Goal: Task Accomplishment & Management: Manage account settings

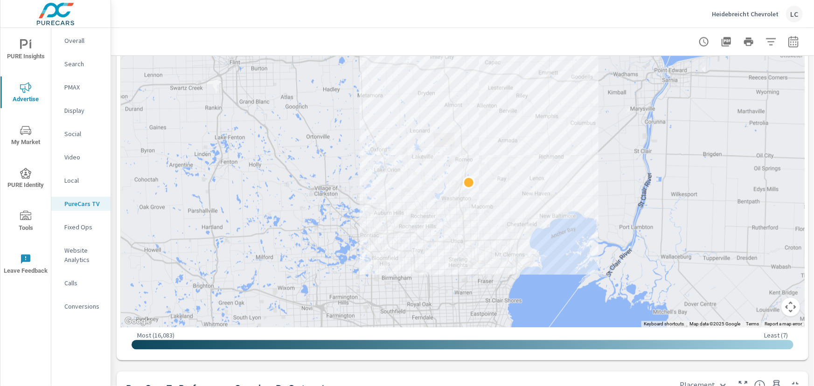
scroll to position [806, 0]
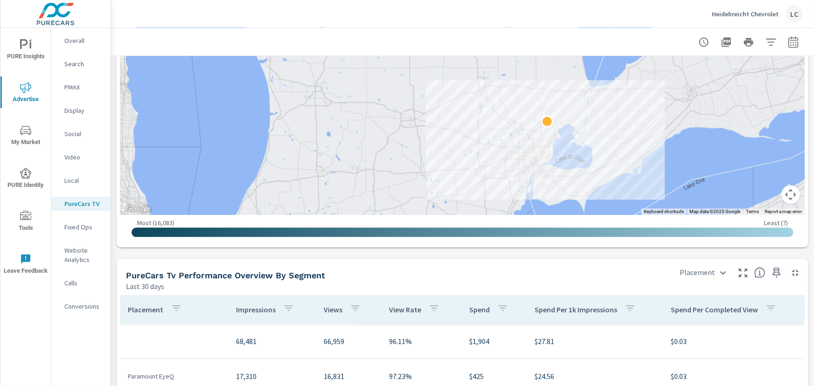
scroll to position [1017, 0]
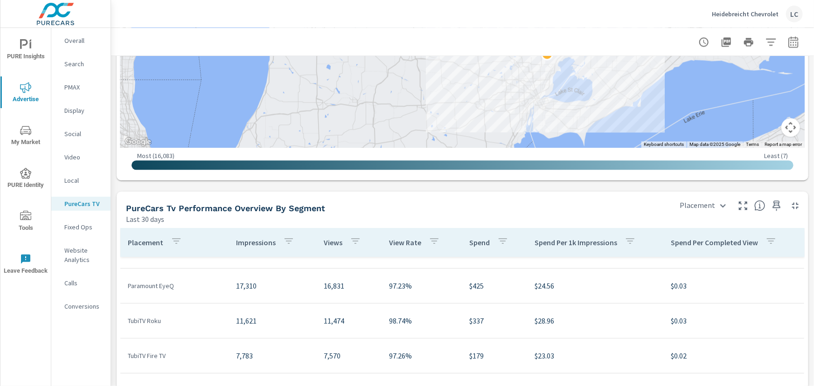
scroll to position [42, 0]
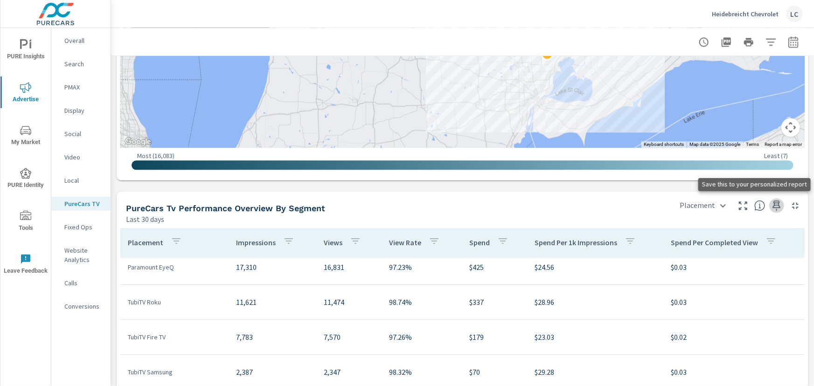
click at [773, 204] on icon "button" at bounding box center [776, 205] width 11 height 11
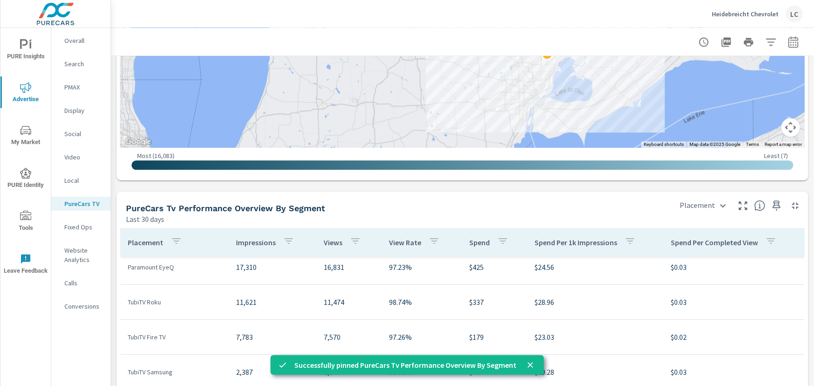
click at [75, 176] on p "Local" at bounding box center [83, 180] width 39 height 9
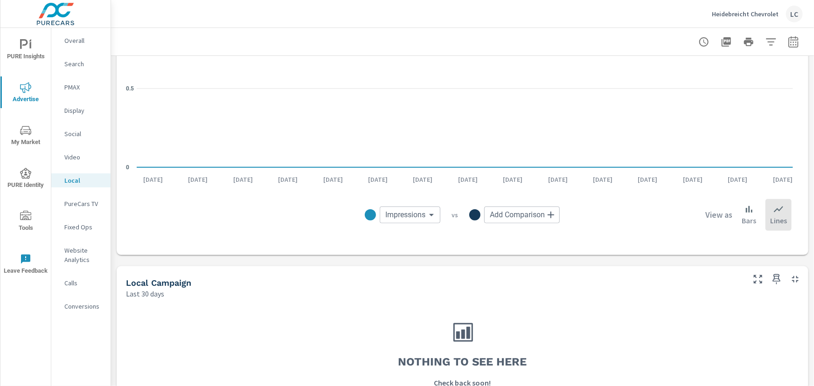
scroll to position [281, 0]
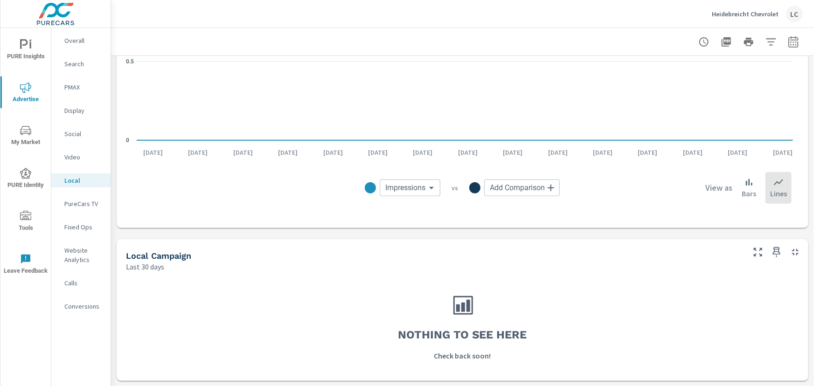
click at [68, 156] on p "Video" at bounding box center [83, 157] width 39 height 9
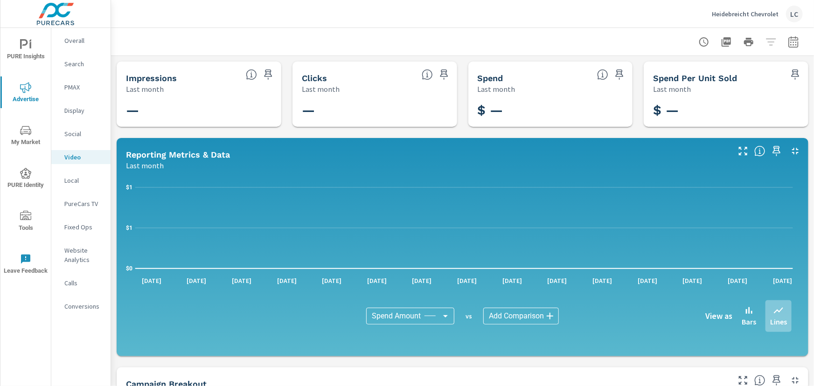
click at [76, 132] on p "Social" at bounding box center [83, 133] width 39 height 9
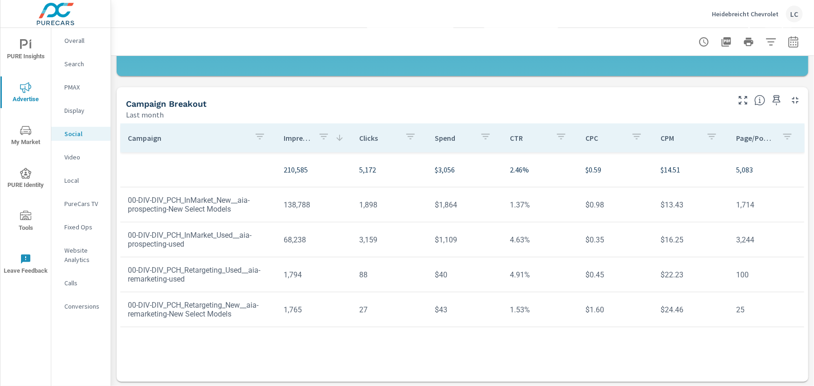
scroll to position [281, 0]
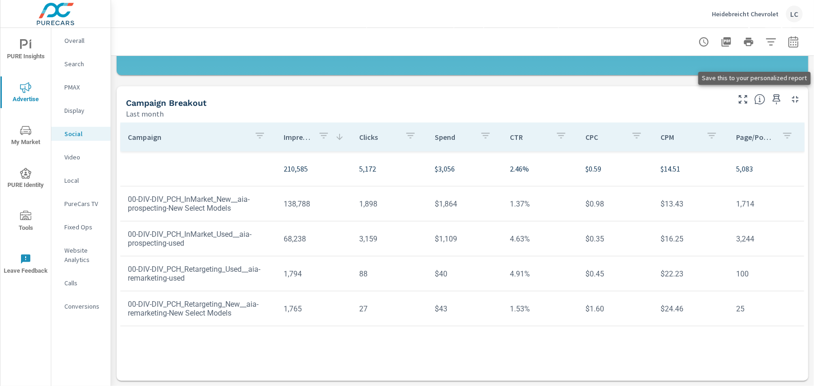
click at [773, 98] on icon "button" at bounding box center [776, 99] width 11 height 11
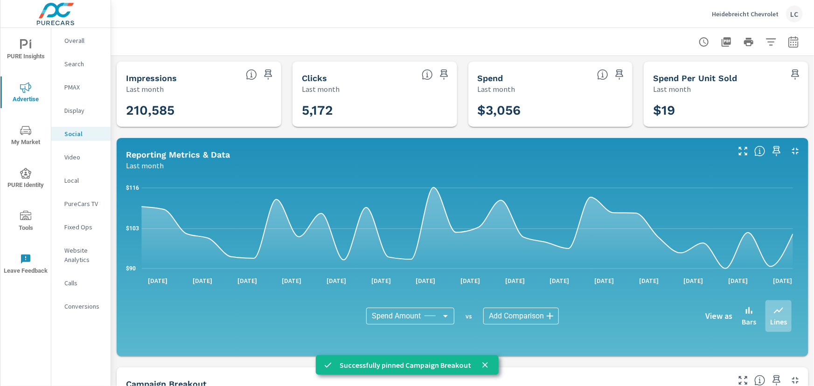
scroll to position [0, 0]
click at [73, 107] on p "Display" at bounding box center [83, 110] width 39 height 9
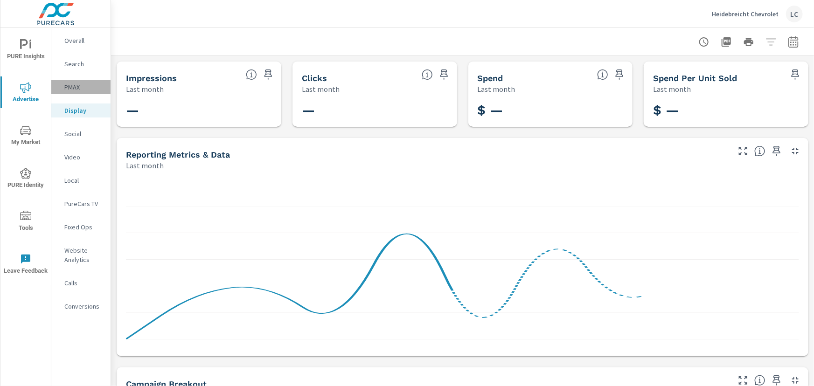
click at [70, 83] on p "PMAX" at bounding box center [83, 87] width 39 height 9
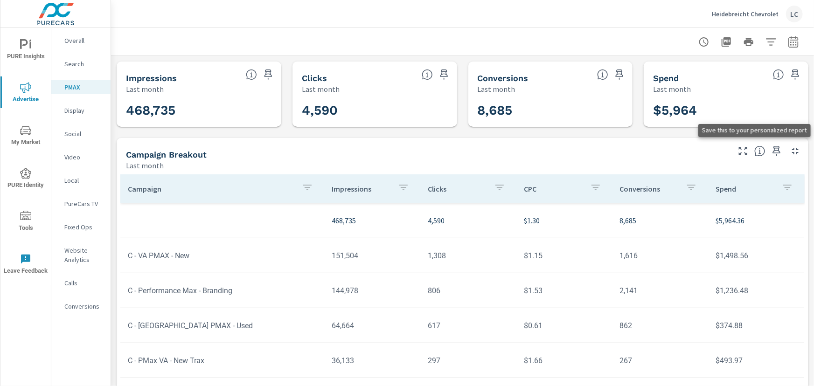
click at [771, 153] on icon "button" at bounding box center [776, 151] width 11 height 11
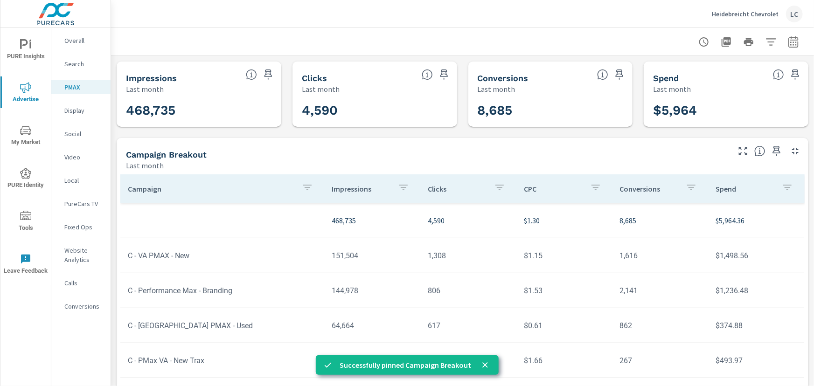
click at [72, 65] on p "Search" at bounding box center [83, 63] width 39 height 9
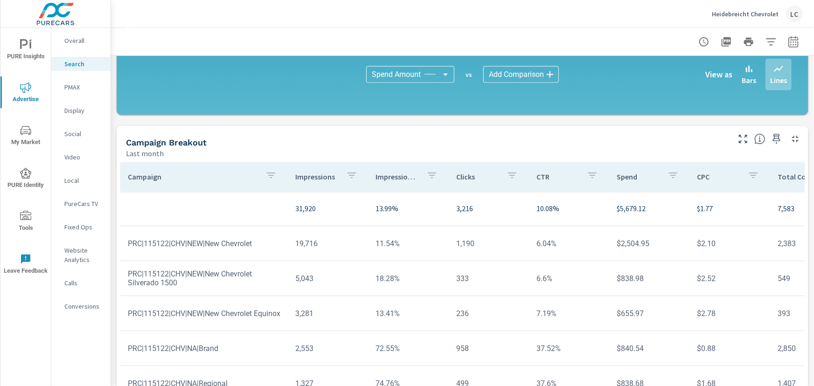
scroll to position [664, 0]
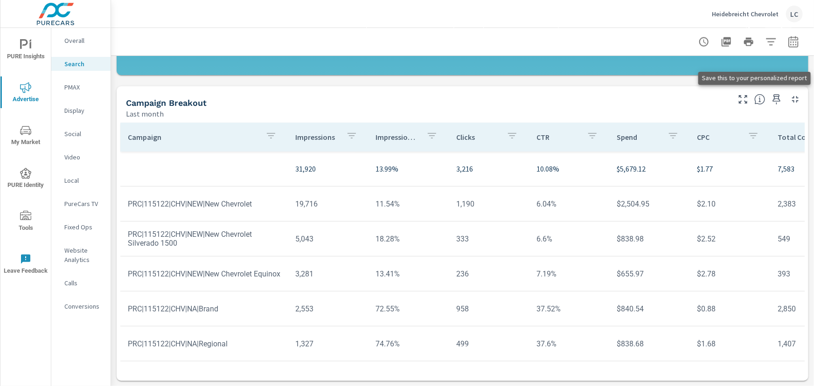
click at [771, 100] on icon "button" at bounding box center [776, 99] width 11 height 11
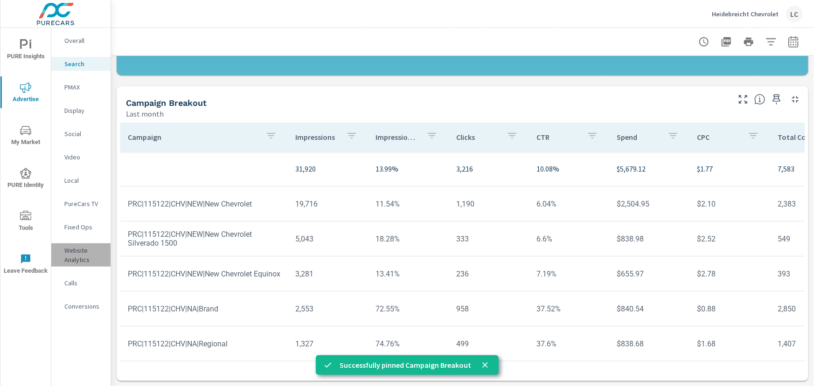
click at [76, 255] on p "Website Analytics" at bounding box center [83, 255] width 39 height 19
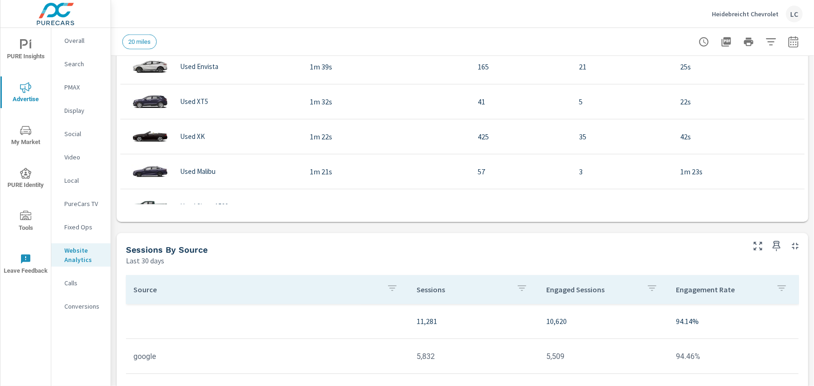
scroll to position [721, 0]
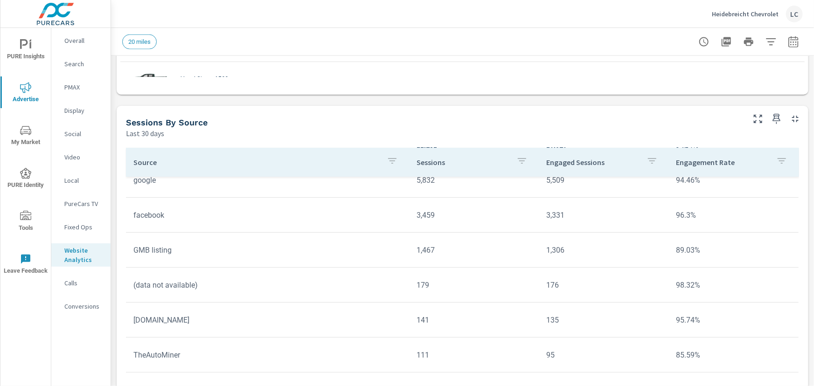
scroll to position [73, 0]
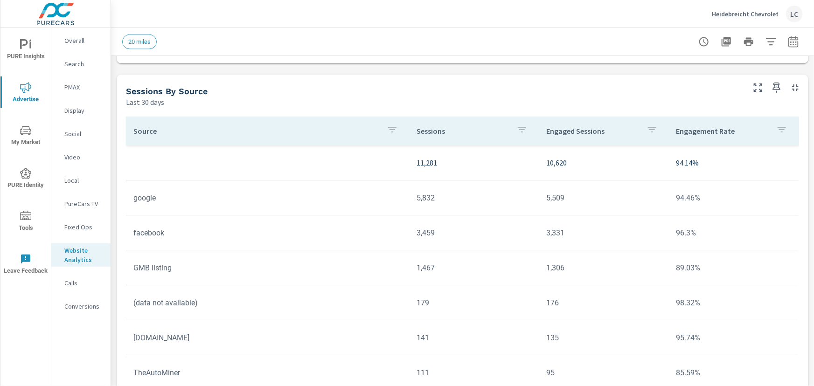
scroll to position [732, 0]
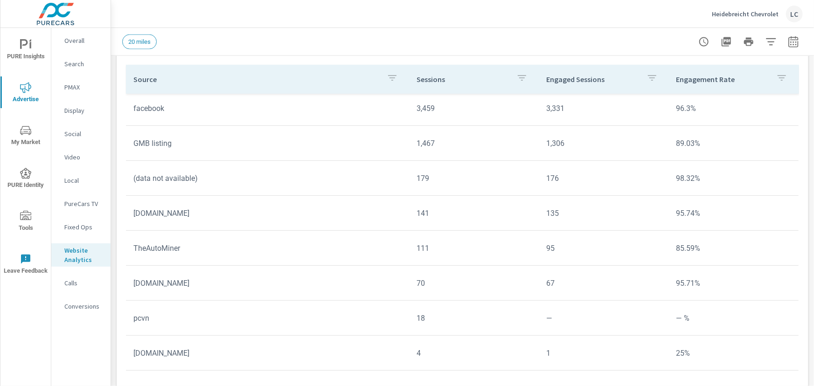
scroll to position [817, 0]
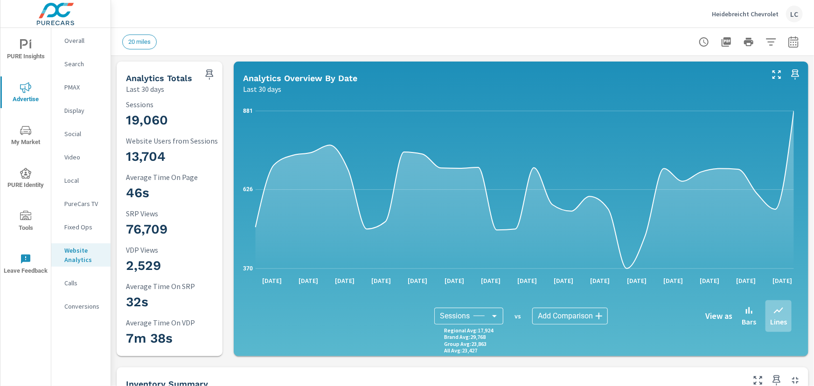
click at [79, 285] on p "Calls" at bounding box center [83, 282] width 39 height 9
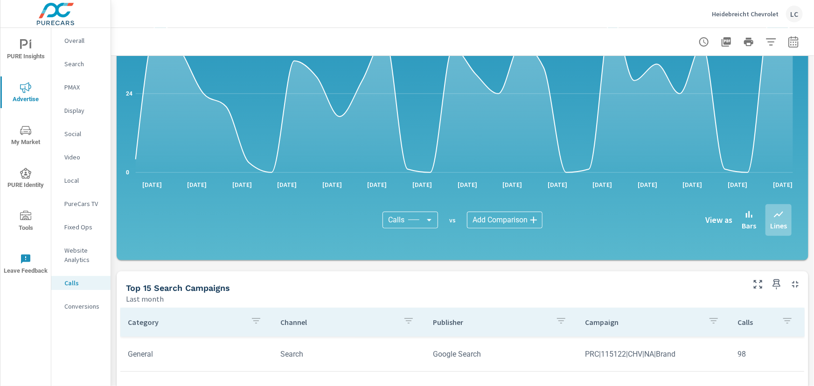
scroll to position [248, 0]
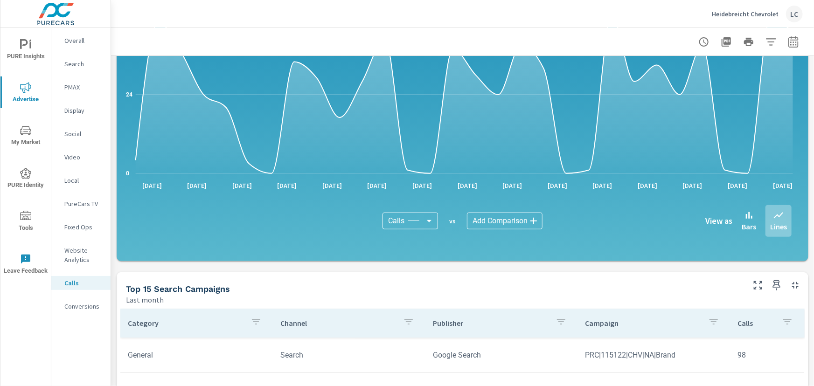
click at [33, 41] on span "PURE Insights" at bounding box center [25, 50] width 45 height 23
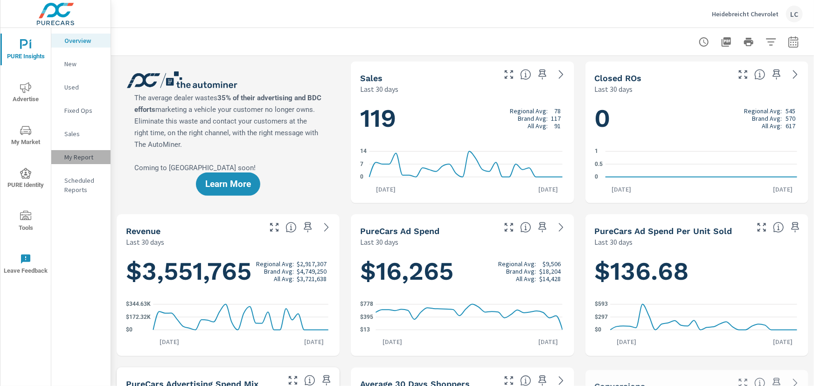
click at [76, 152] on div "My Report" at bounding box center [80, 157] width 59 height 14
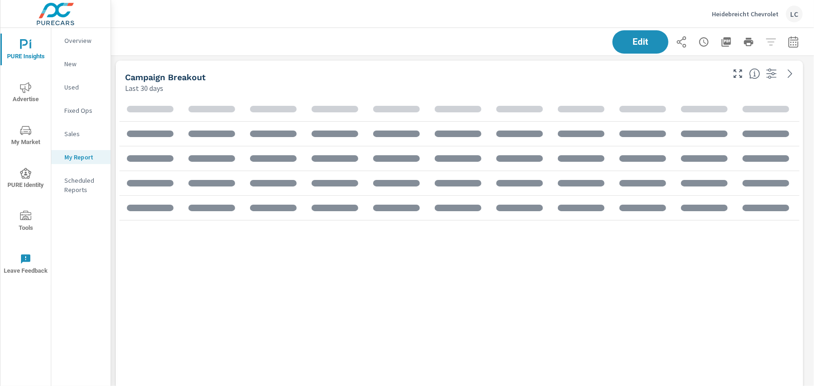
scroll to position [7420, 710]
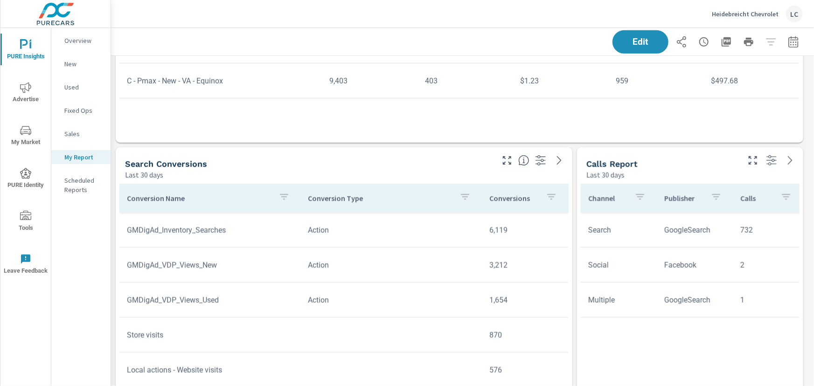
scroll to position [2120, 0]
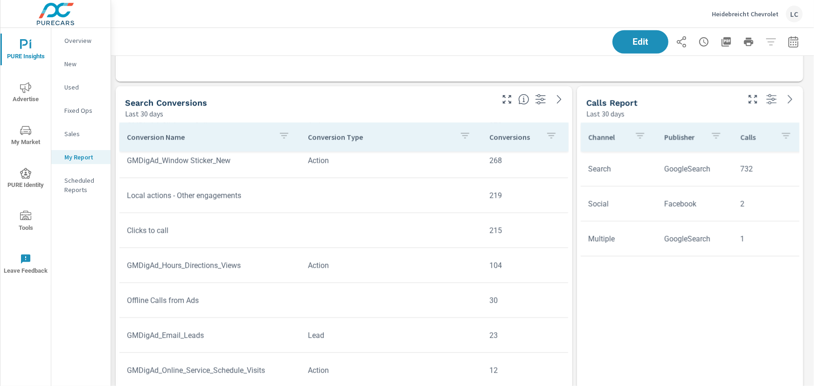
scroll to position [2501, 0]
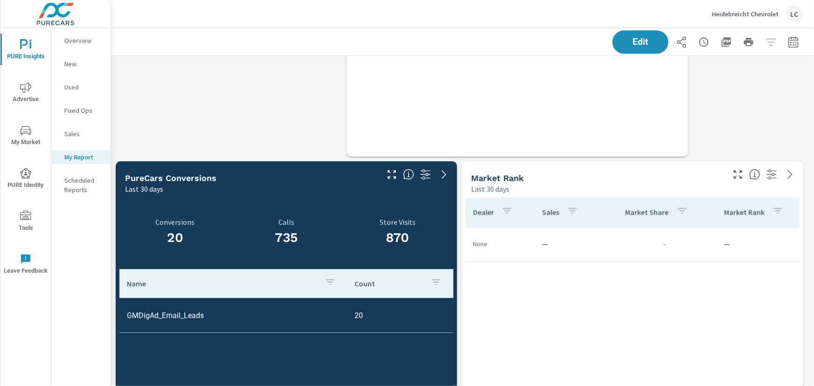
scroll to position [7420, 710]
click at [446, 173] on icon at bounding box center [443, 174] width 11 height 11
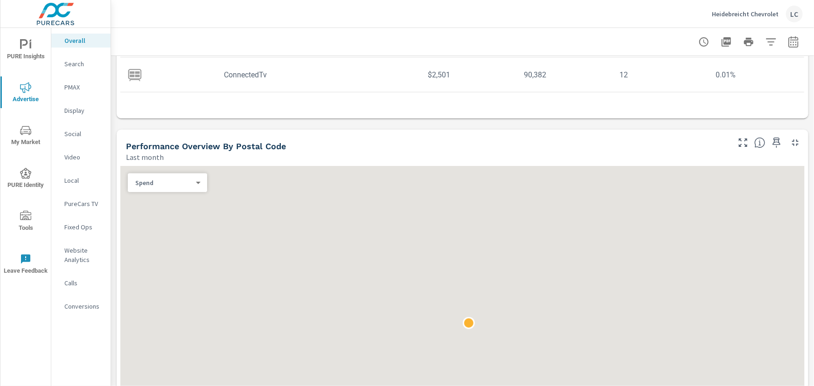
scroll to position [254, 0]
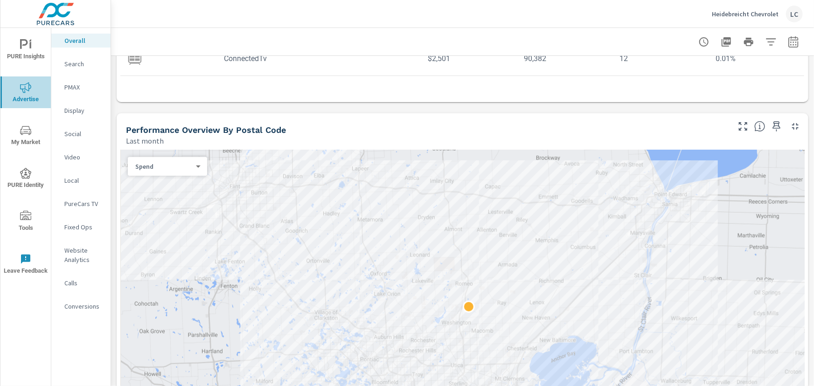
click at [23, 88] on icon "nav menu" at bounding box center [25, 87] width 11 height 11
click at [24, 50] on icon "nav menu" at bounding box center [25, 44] width 11 height 11
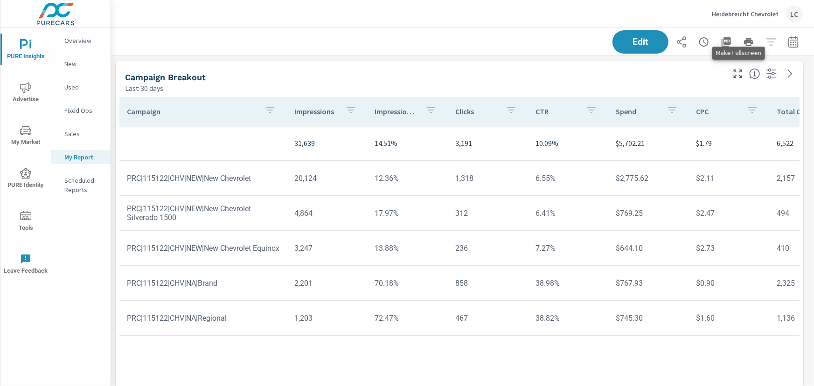
scroll to position [7420, 710]
click at [624, 34] on button "Edit" at bounding box center [640, 42] width 58 height 24
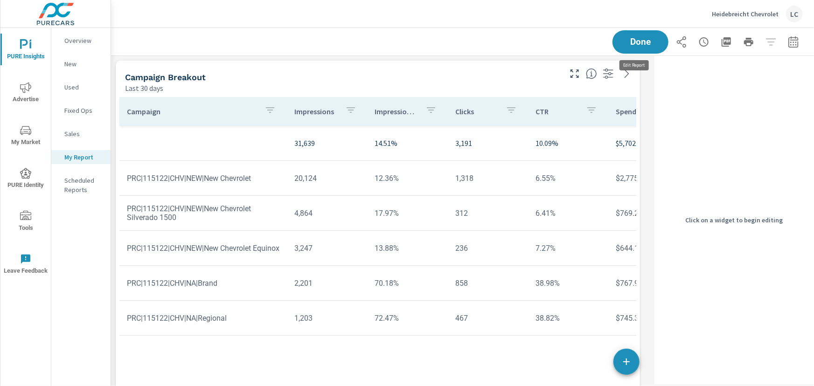
scroll to position [7420, 547]
click at [627, 363] on icon "button" at bounding box center [626, 361] width 11 height 11
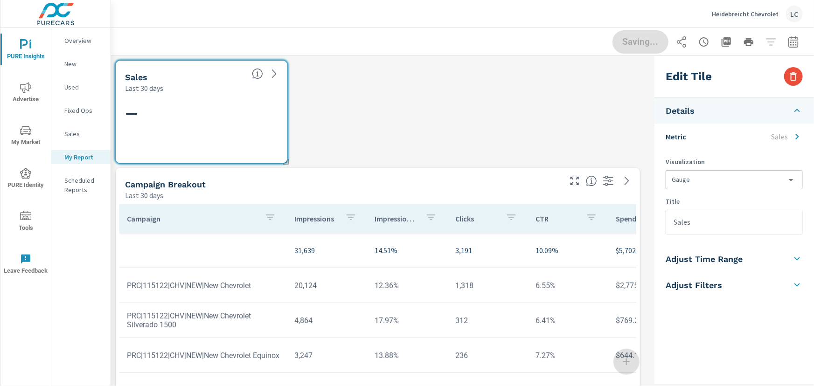
scroll to position [7528, 547]
click at [270, 75] on icon at bounding box center [274, 73] width 11 height 11
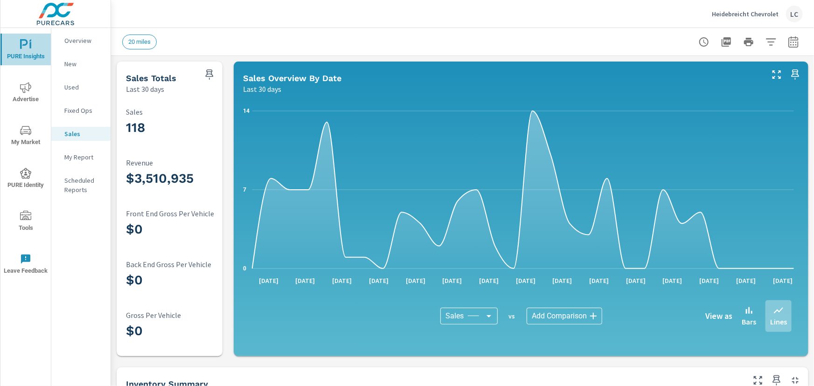
click at [28, 49] on icon "nav menu" at bounding box center [25, 44] width 11 height 11
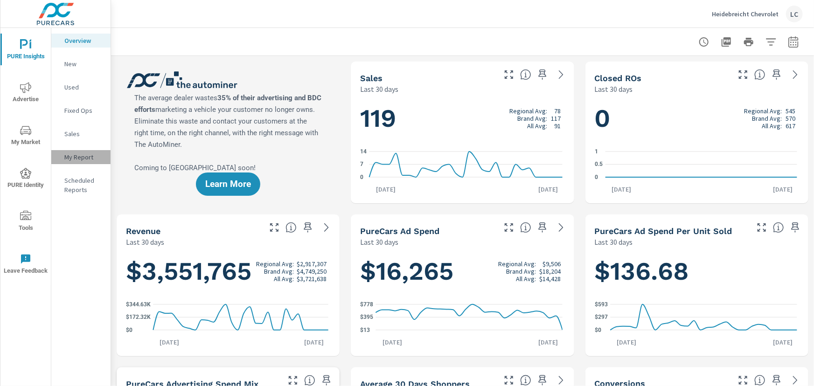
click at [86, 154] on p "My Report" at bounding box center [83, 157] width 39 height 9
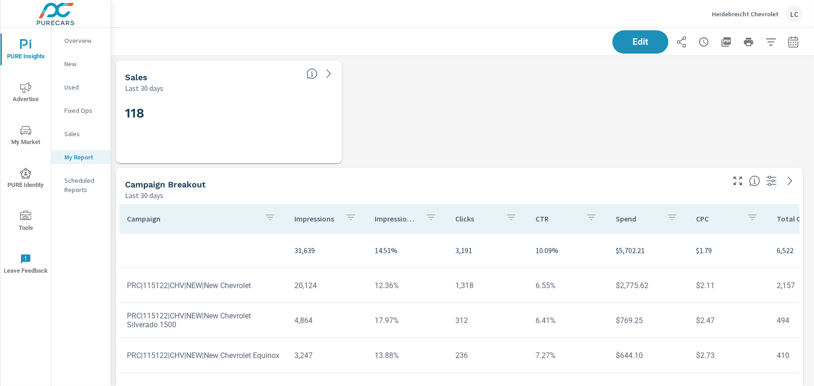
scroll to position [7528, 710]
drag, startPoint x: 298, startPoint y: 109, endPoint x: 471, endPoint y: 107, distance: 173.1
click at [649, 44] on span "Edit" at bounding box center [640, 41] width 38 height 9
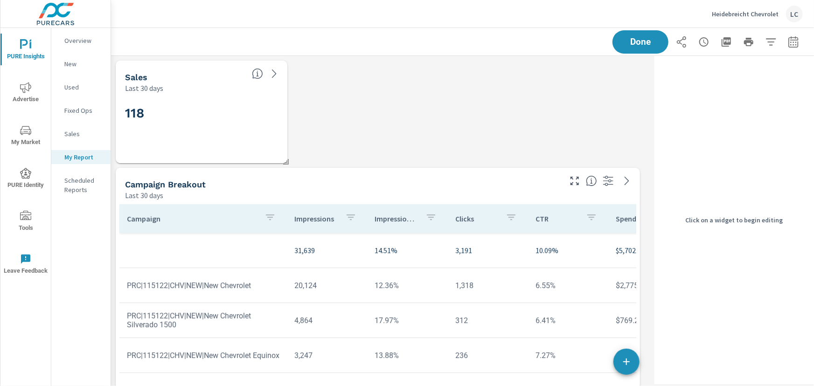
scroll to position [7528, 547]
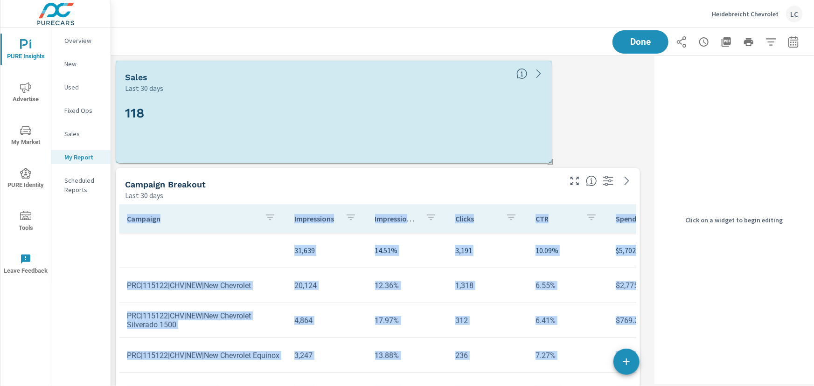
drag, startPoint x: 286, startPoint y: 161, endPoint x: 550, endPoint y: 146, distance: 264.9
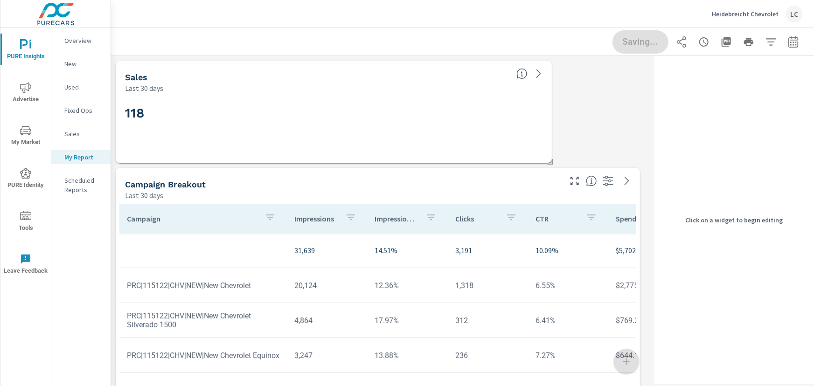
drag, startPoint x: 487, startPoint y: 119, endPoint x: 592, endPoint y: 84, distance: 110.6
click at [535, 136] on div "118" at bounding box center [333, 128] width 417 height 51
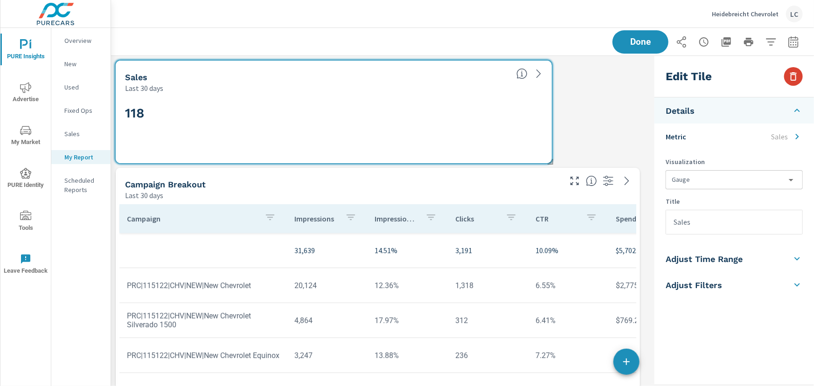
click at [794, 73] on icon "button" at bounding box center [793, 76] width 7 height 8
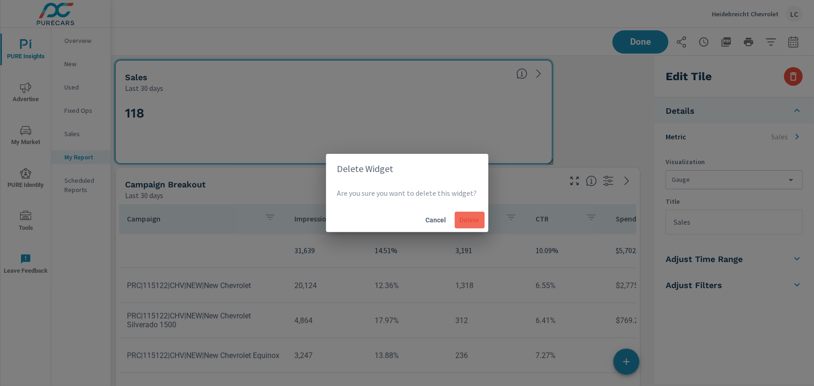
click at [464, 222] on span "Delete" at bounding box center [470, 220] width 22 height 8
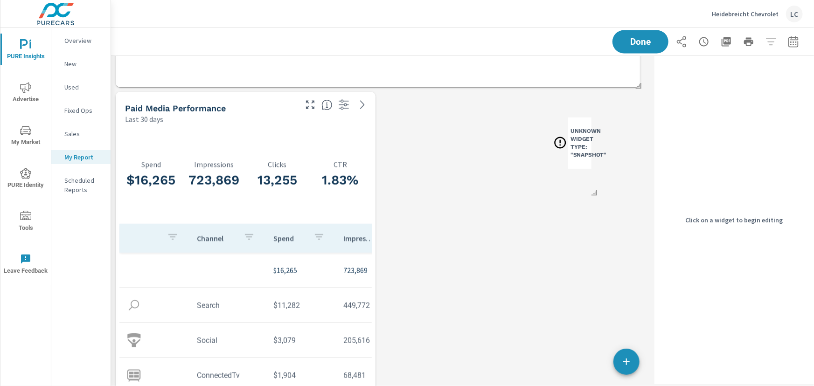
scroll to position [848, 0]
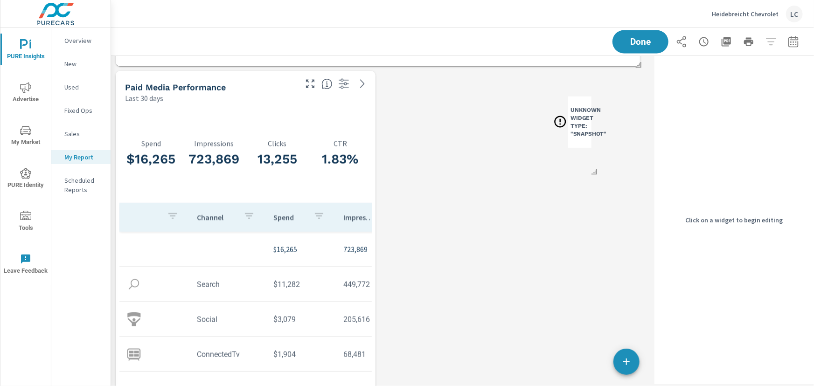
click at [575, 135] on h3 "Unknown Widget Type: "snapshot"" at bounding box center [589, 122] width 36 height 32
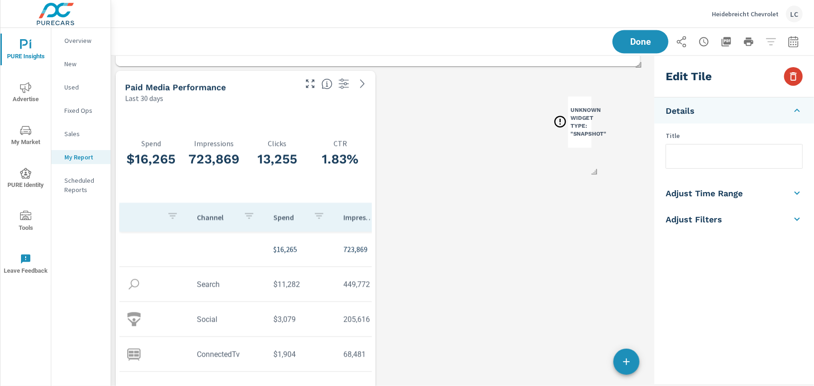
click at [802, 79] on button "button" at bounding box center [793, 76] width 19 height 19
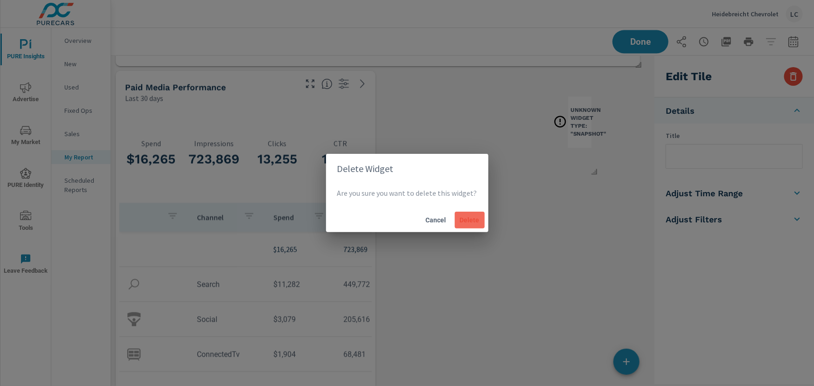
click at [473, 218] on span "Delete" at bounding box center [470, 220] width 22 height 8
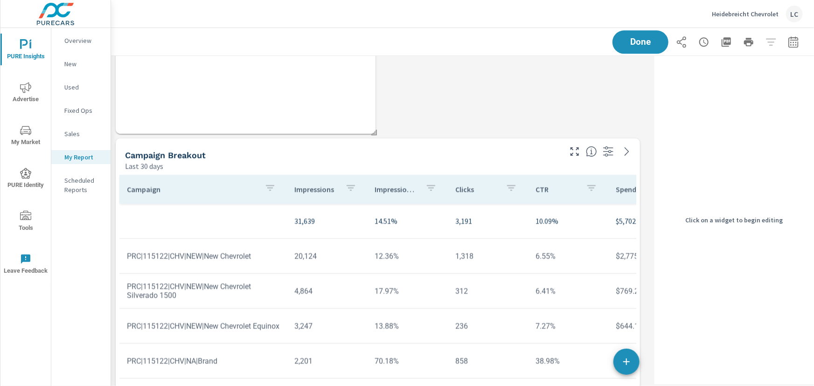
scroll to position [1230, 0]
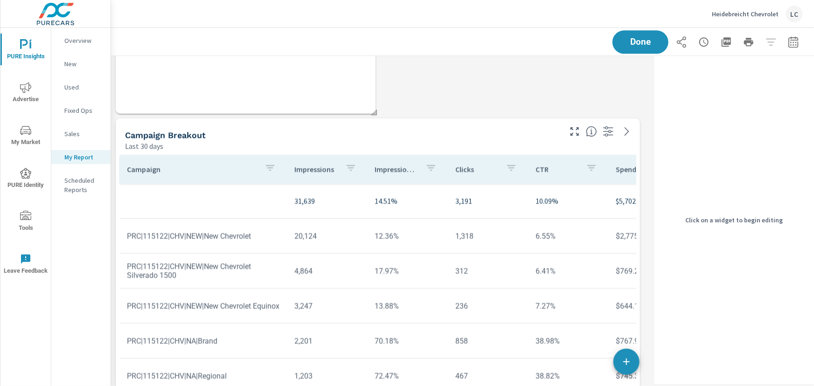
click at [507, 143] on div "Last 30 days" at bounding box center [342, 145] width 435 height 11
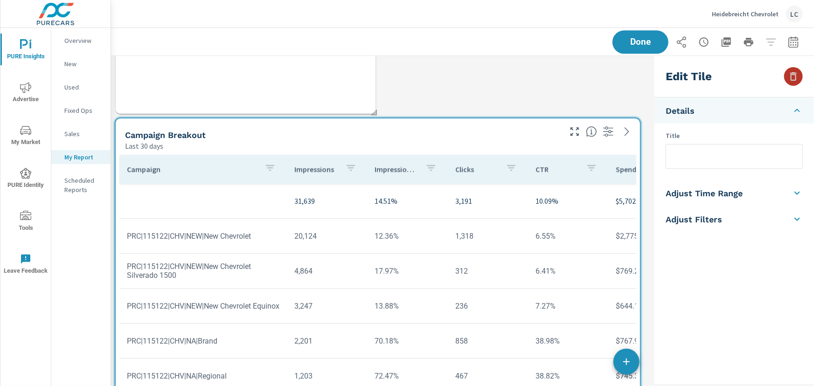
click at [788, 81] on button "button" at bounding box center [793, 76] width 19 height 19
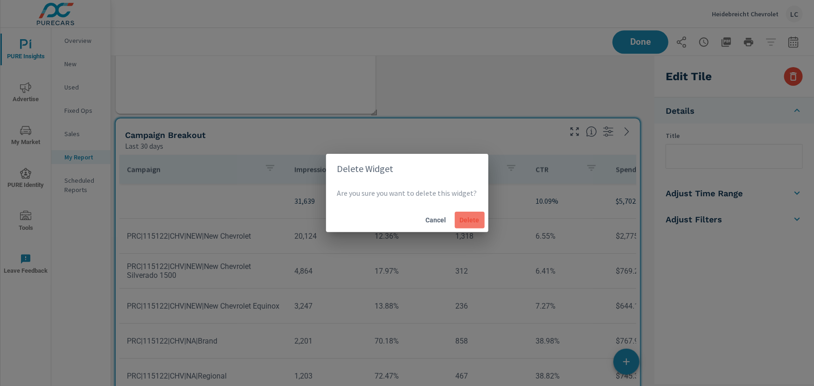
click at [477, 222] on span "Delete" at bounding box center [470, 220] width 22 height 8
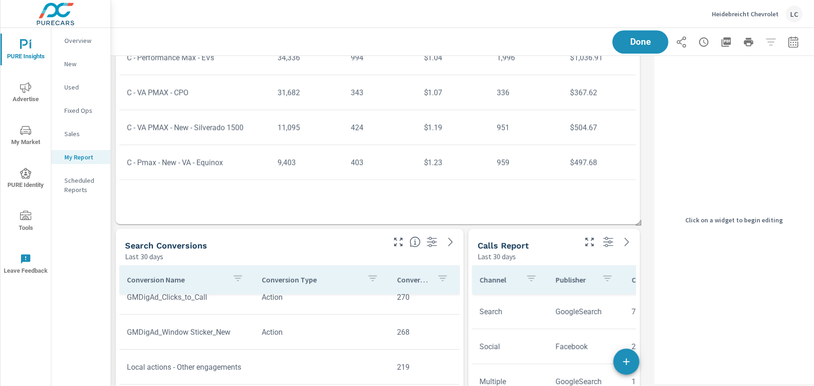
scroll to position [1611, 0]
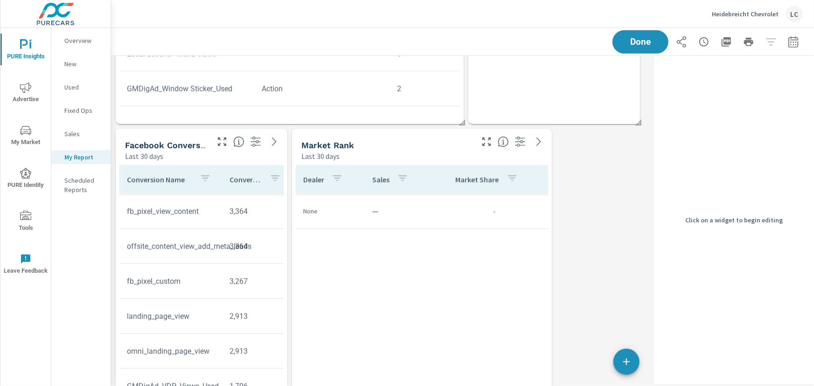
click at [417, 151] on div "Last 30 days" at bounding box center [386, 156] width 170 height 11
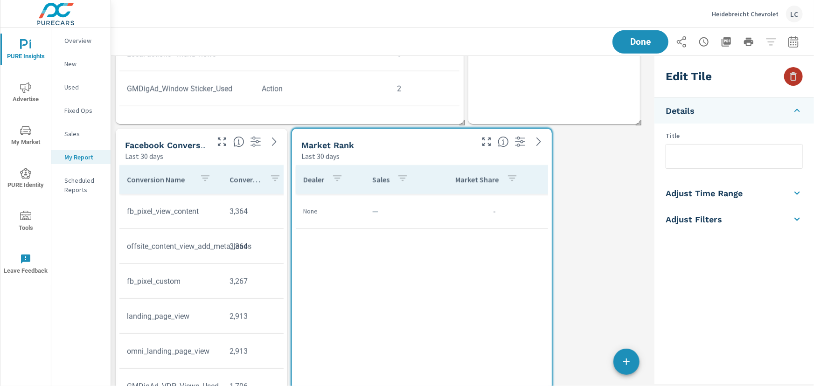
click at [788, 76] on icon "button" at bounding box center [793, 76] width 11 height 11
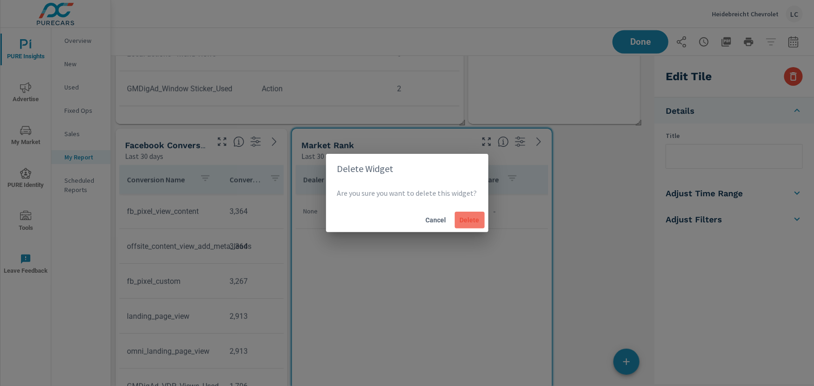
click at [471, 216] on span "Delete" at bounding box center [470, 220] width 22 height 8
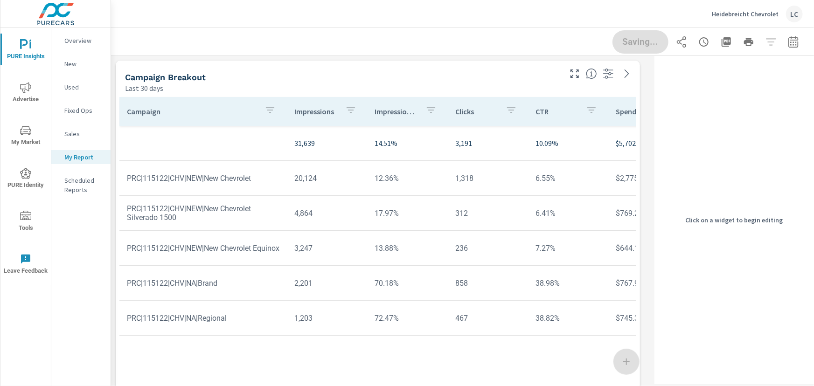
click at [74, 158] on p "My Report" at bounding box center [83, 157] width 39 height 9
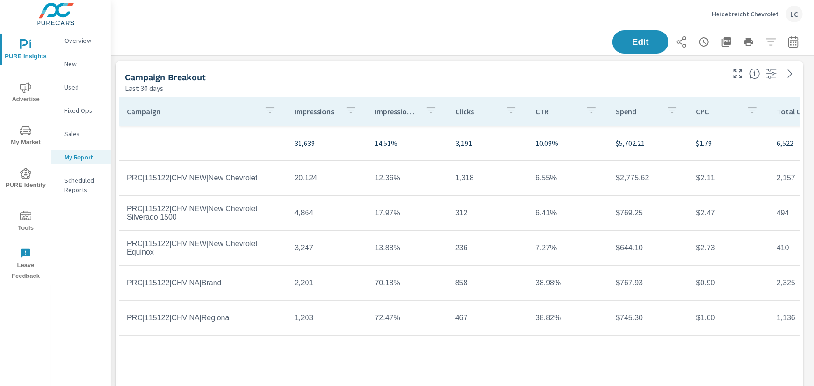
scroll to position [35, 0]
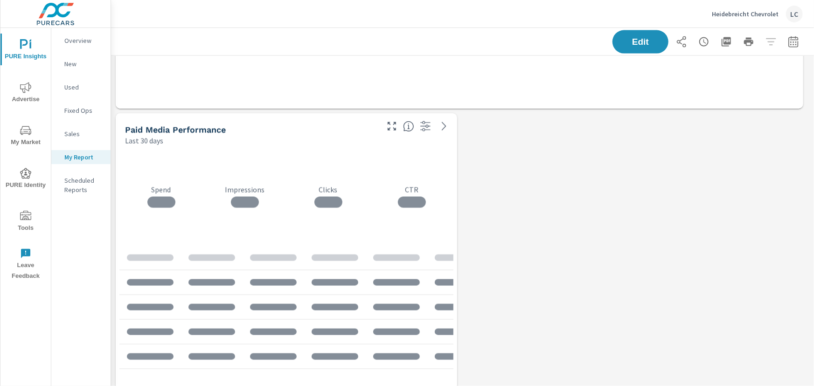
scroll to position [6777, 710]
click at [389, 127] on icon "button" at bounding box center [391, 126] width 11 height 11
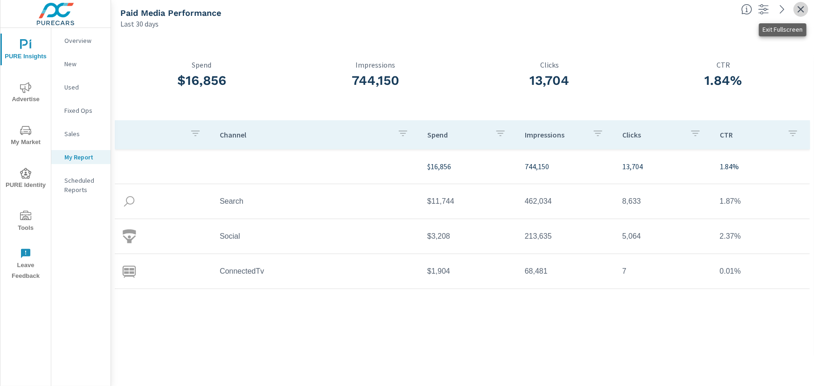
click at [799, 9] on icon "button" at bounding box center [800, 9] width 11 height 11
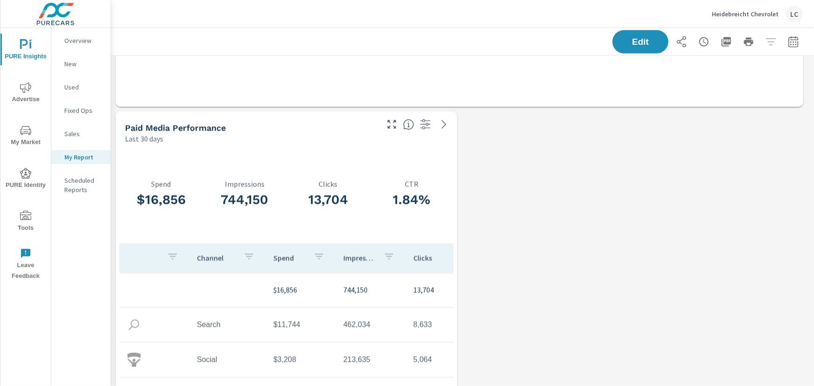
scroll to position [806, 0]
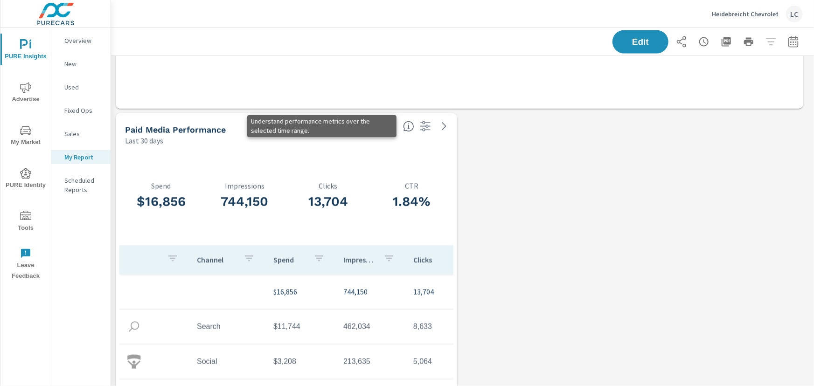
click at [408, 125] on icon at bounding box center [409, 127] width 2 height 6
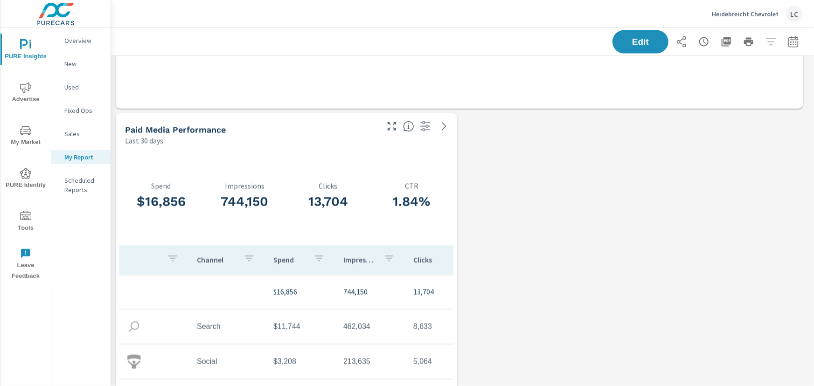
scroll to position [6777, 710]
click at [424, 125] on icon "button" at bounding box center [425, 126] width 11 height 11
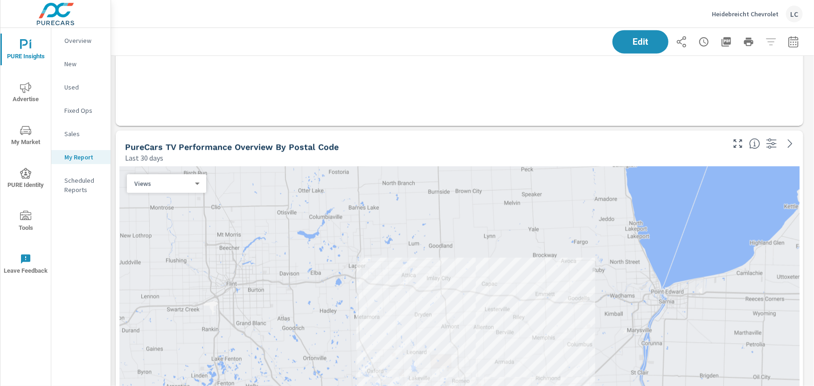
scroll to position [4240, 0]
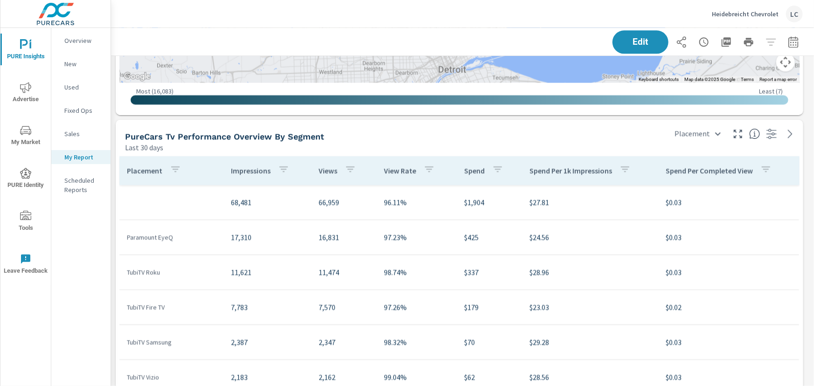
scroll to position [4791, 0]
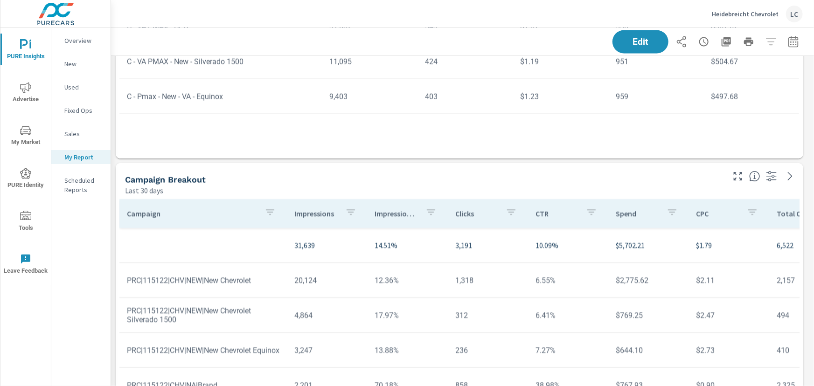
scroll to position [6233, 0]
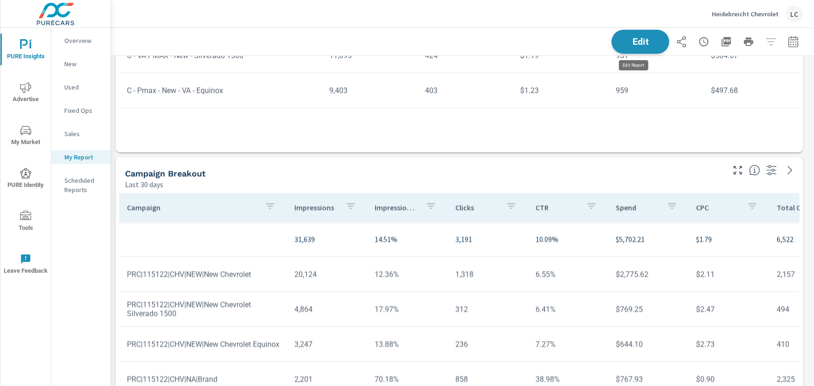
click at [646, 47] on button "Edit" at bounding box center [640, 42] width 58 height 24
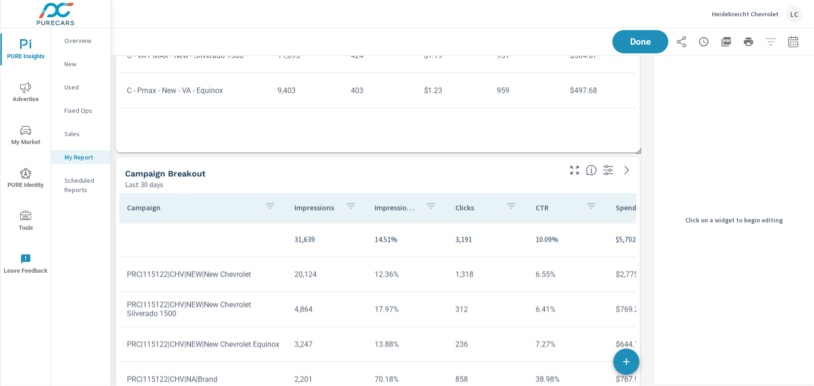
scroll to position [6777, 547]
click at [518, 167] on div "Campaign Breakout Last 30 days" at bounding box center [340, 173] width 448 height 33
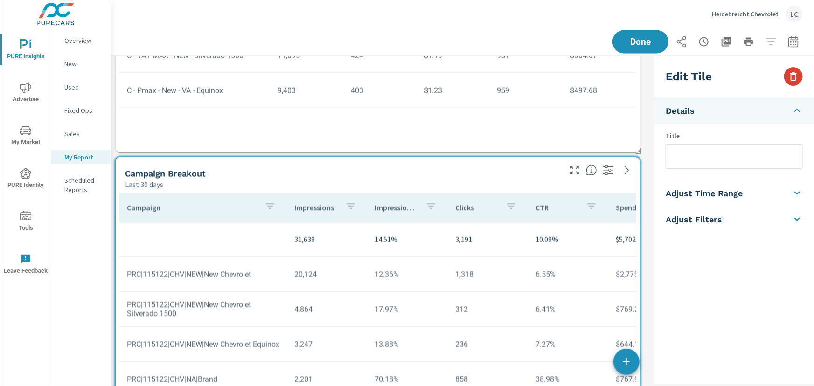
click at [785, 77] on button "button" at bounding box center [793, 76] width 19 height 19
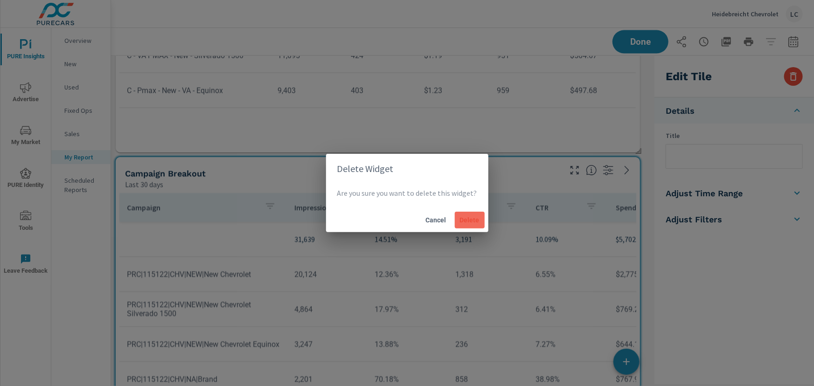
click at [467, 215] on button "Delete" at bounding box center [470, 220] width 30 height 17
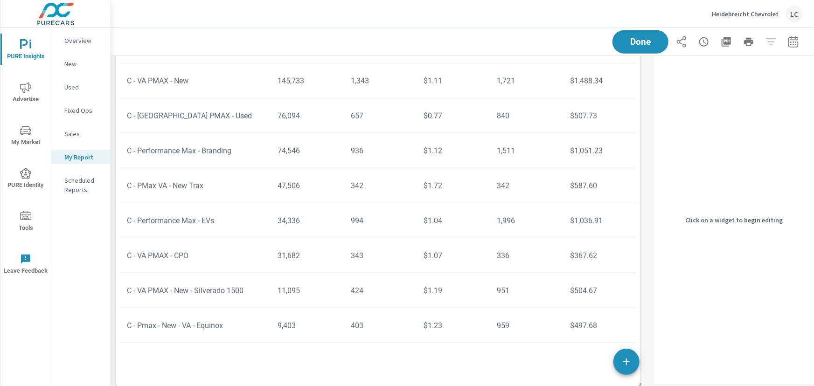
scroll to position [6003, 0]
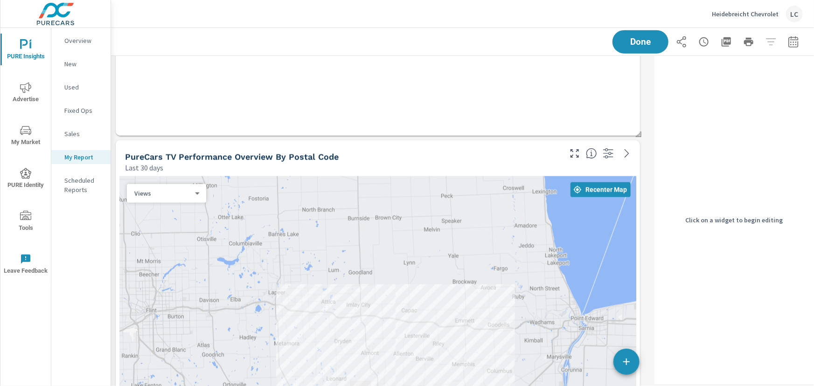
scroll to position [4180, 0]
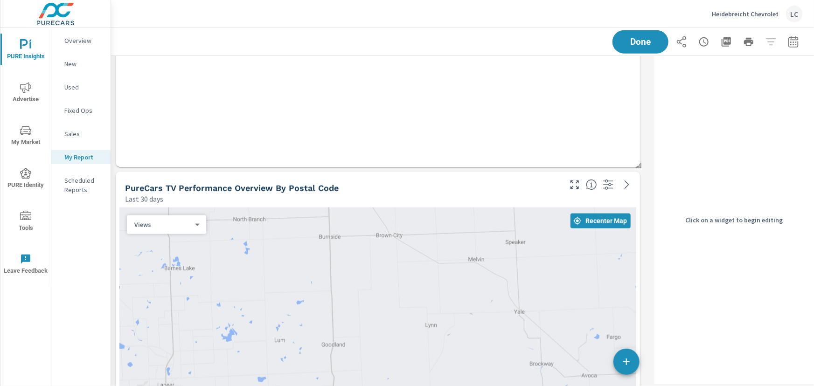
click at [535, 190] on div "PureCars TV Performance Overview By Postal Code" at bounding box center [342, 188] width 435 height 11
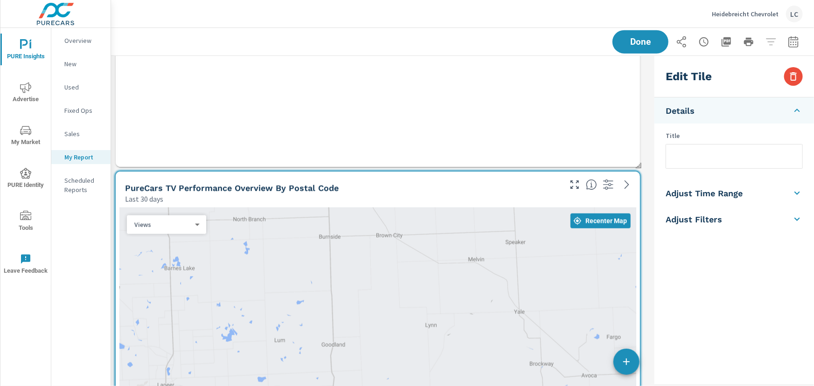
click at [804, 78] on div "Edit Tile" at bounding box center [734, 77] width 160 height 42
click at [796, 79] on icon "button" at bounding box center [793, 76] width 11 height 11
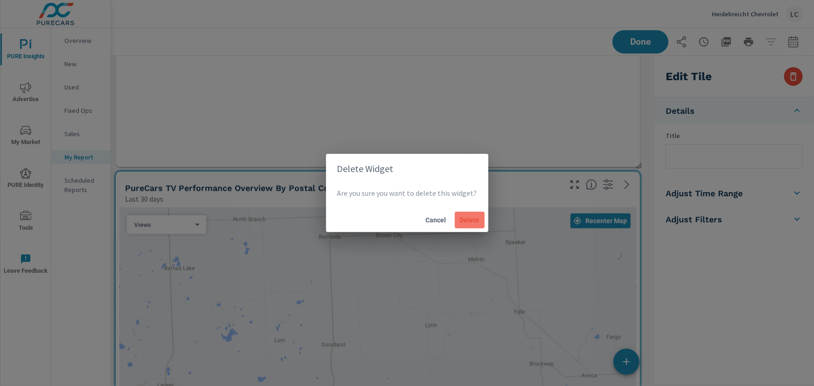
click at [468, 218] on span "Delete" at bounding box center [470, 220] width 22 height 8
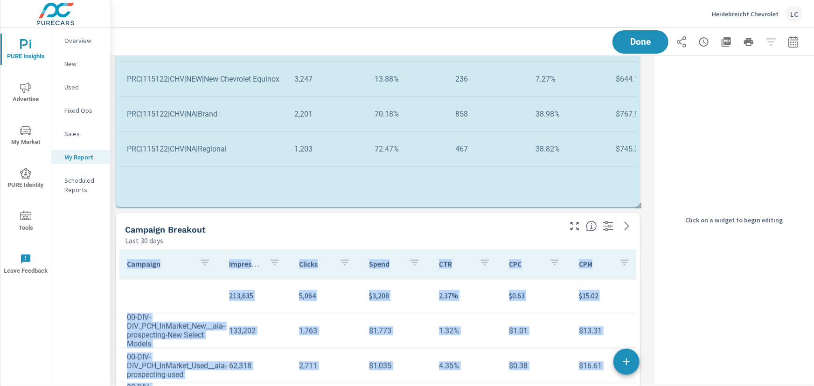
scroll to position [5, 5]
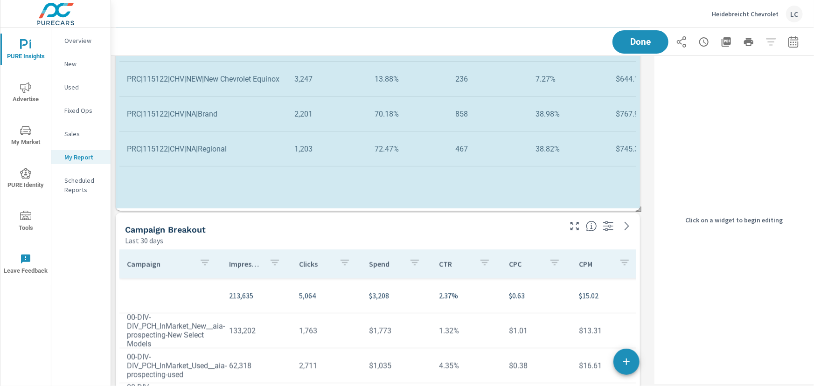
drag, startPoint x: 639, startPoint y: 315, endPoint x: 639, endPoint y: 210, distance: 104.9
click at [639, 210] on span at bounding box center [635, 205] width 9 height 9
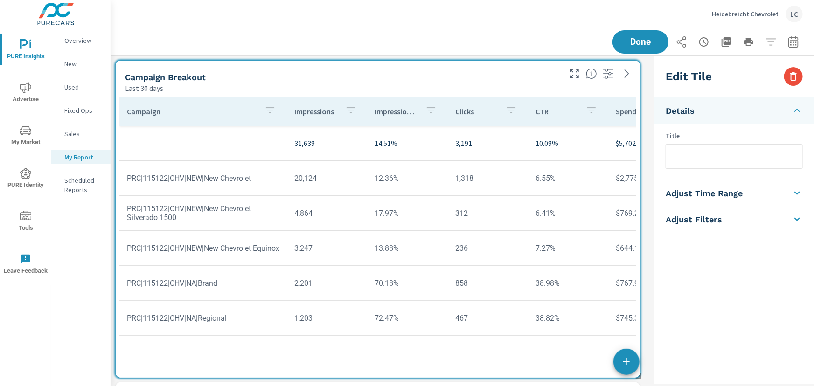
scroll to position [0, 0]
click at [654, 219] on li "Adjust Filters" at bounding box center [734, 219] width 160 height 26
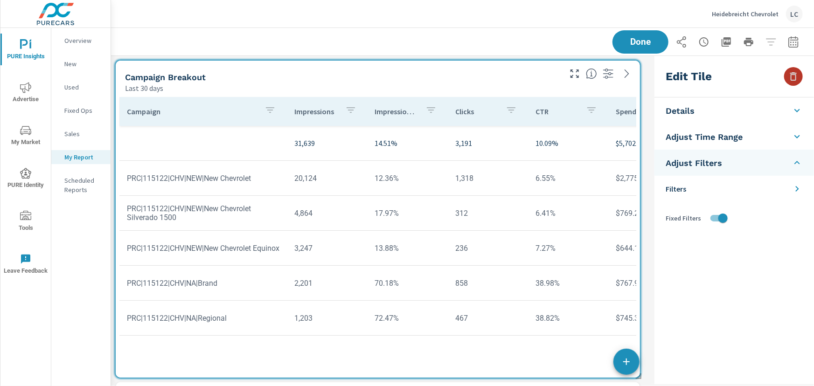
click at [794, 75] on icon "button" at bounding box center [793, 76] width 7 height 8
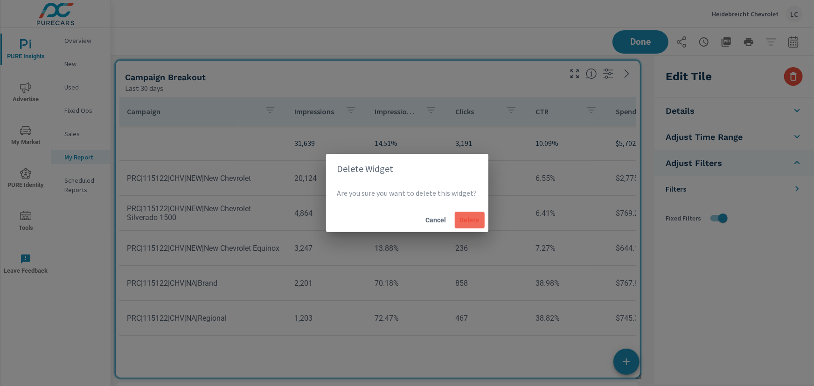
click at [472, 218] on span "Delete" at bounding box center [470, 220] width 22 height 8
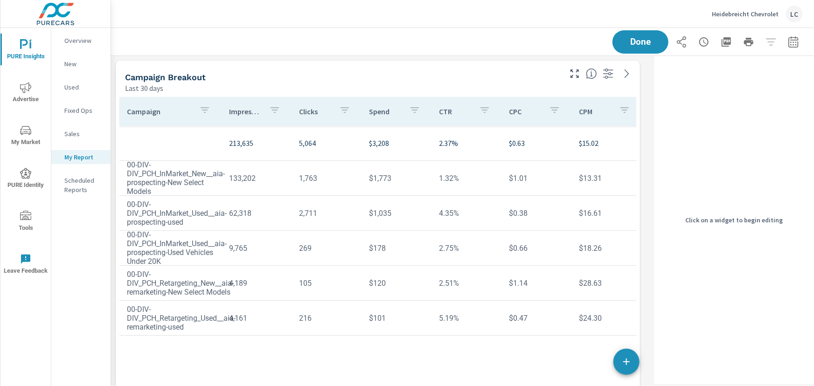
scroll to position [5382, 547]
drag, startPoint x: 500, startPoint y: 84, endPoint x: 518, endPoint y: 85, distance: 18.7
click at [502, 84] on div "Last 30 days" at bounding box center [342, 88] width 435 height 11
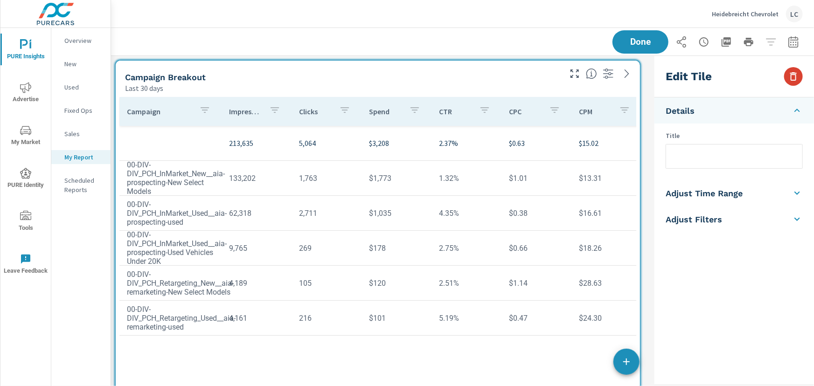
click at [799, 74] on icon "button" at bounding box center [793, 76] width 11 height 11
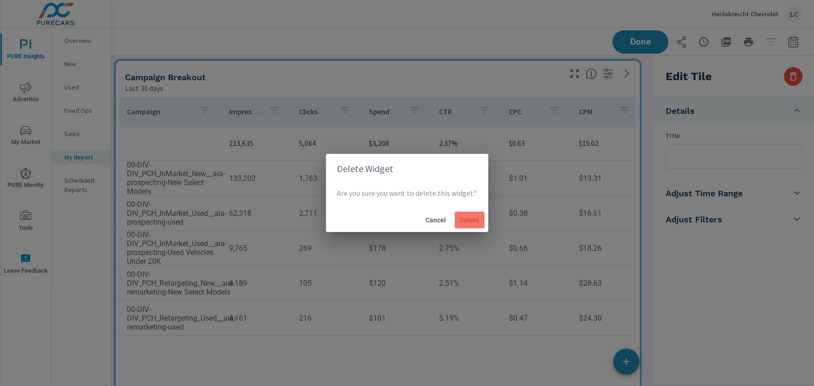
click at [470, 226] on button "Delete" at bounding box center [470, 220] width 30 height 17
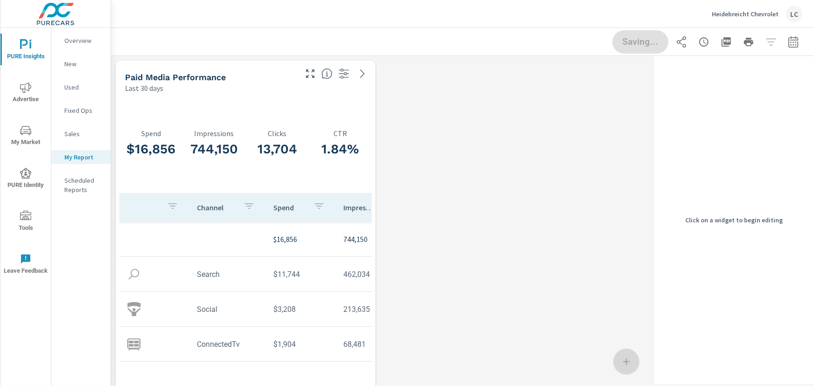
click at [256, 75] on div "Paid Media Performance" at bounding box center [210, 77] width 170 height 11
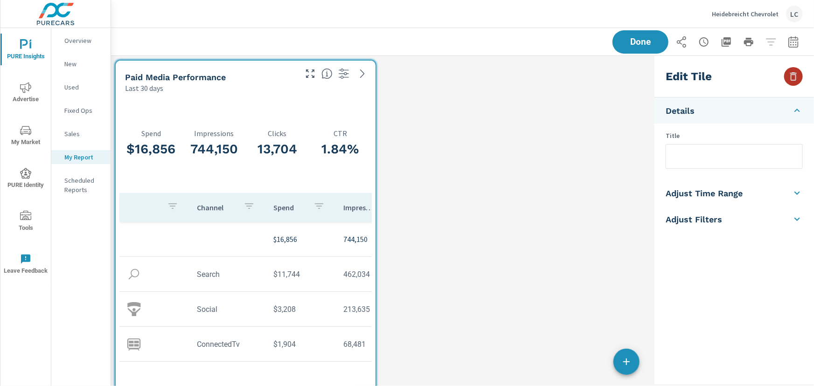
click at [790, 76] on icon "button" at bounding box center [793, 76] width 11 height 11
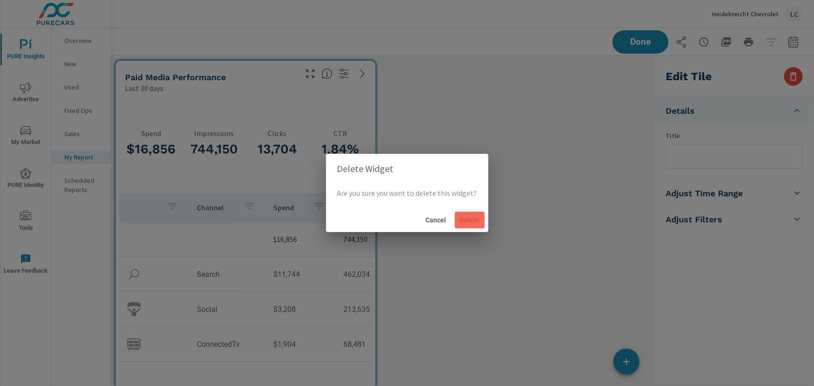
click at [464, 217] on span "Delete" at bounding box center [470, 220] width 22 height 8
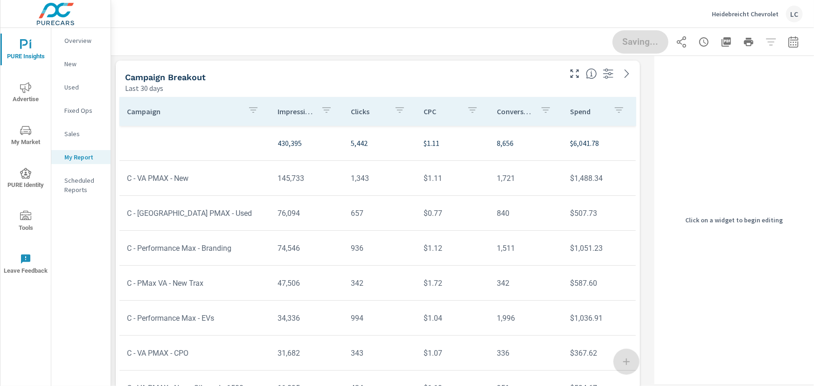
drag, startPoint x: 506, startPoint y: 88, endPoint x: 514, endPoint y: 88, distance: 8.9
click at [506, 88] on div "Last 30 days" at bounding box center [342, 88] width 435 height 11
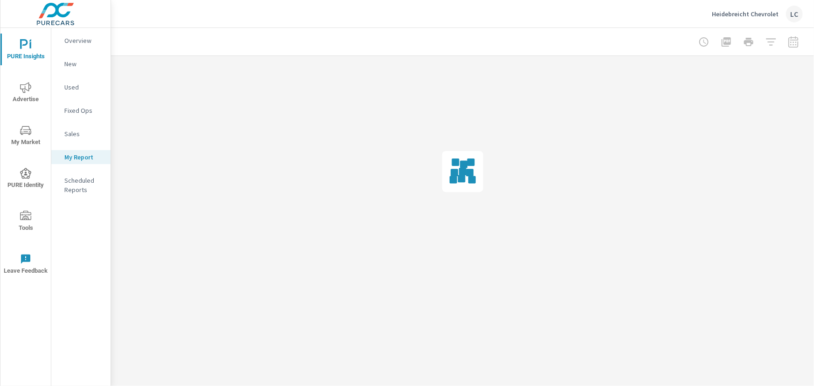
click at [799, 73] on div at bounding box center [462, 172] width 703 height 232
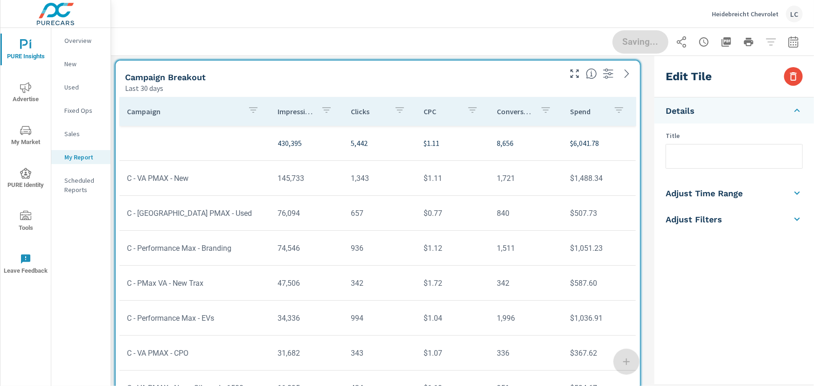
click at [783, 79] on div "Edit Tile" at bounding box center [734, 77] width 160 height 42
click at [793, 79] on icon "button" at bounding box center [793, 76] width 11 height 11
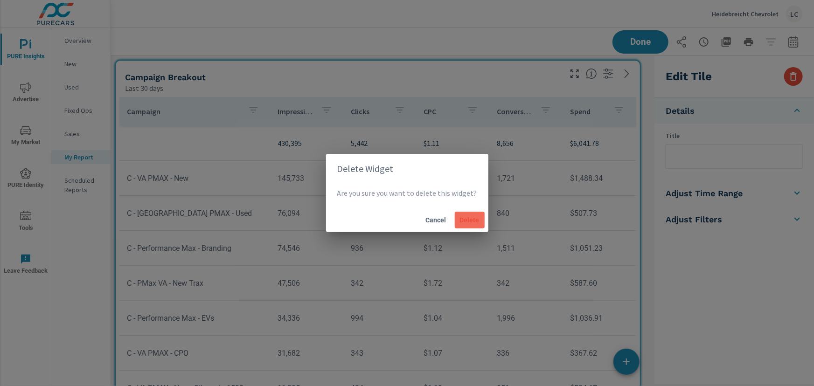
click at [472, 220] on span "Delete" at bounding box center [470, 220] width 22 height 8
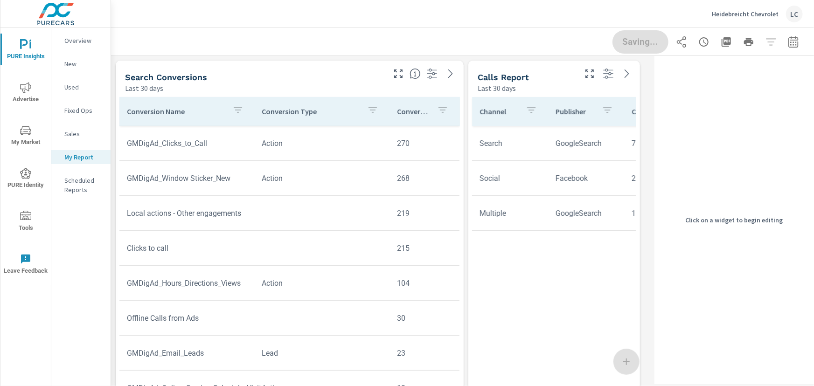
click at [358, 79] on div "Search Conversions" at bounding box center [254, 77] width 258 height 11
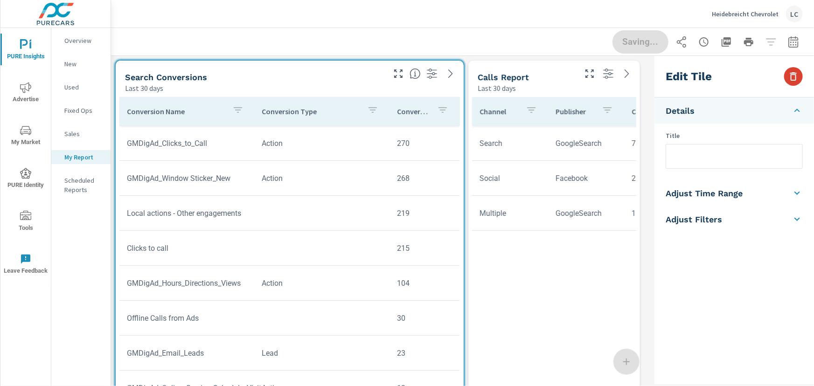
click at [793, 75] on icon "button" at bounding box center [793, 76] width 7 height 8
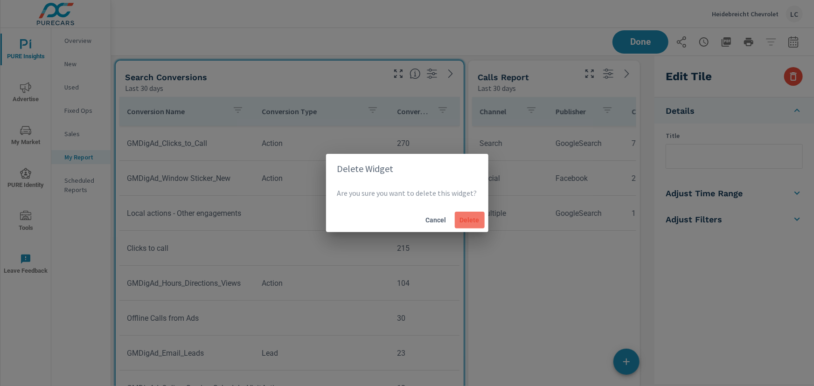
click at [473, 223] on span "Delete" at bounding box center [470, 220] width 22 height 8
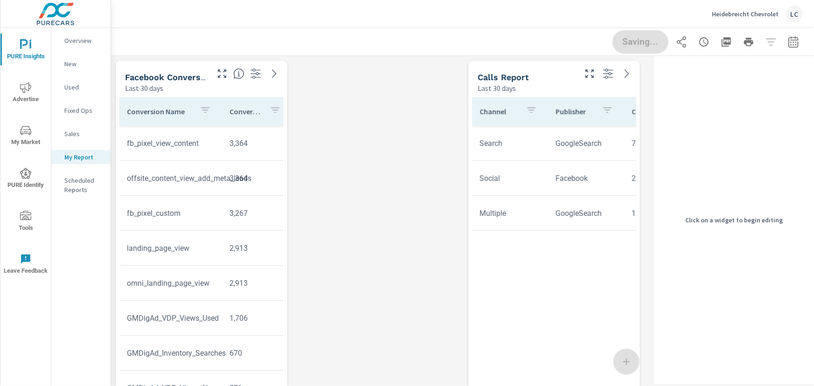
click at [549, 75] on div "Calls Report" at bounding box center [526, 77] width 97 height 11
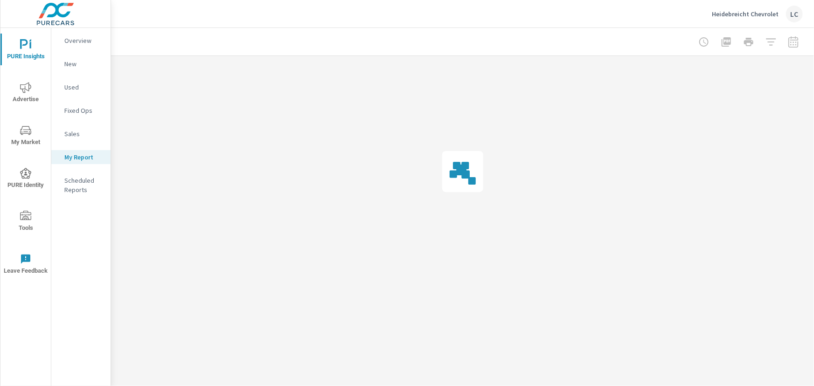
click at [792, 75] on div at bounding box center [462, 172] width 703 height 232
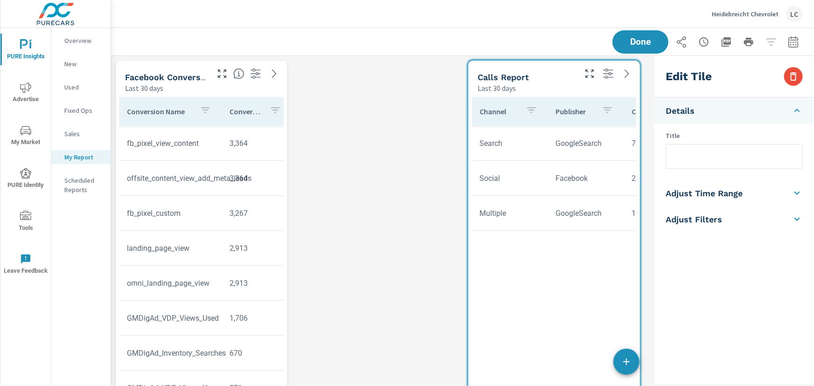
click at [792, 75] on icon "button" at bounding box center [793, 76] width 7 height 8
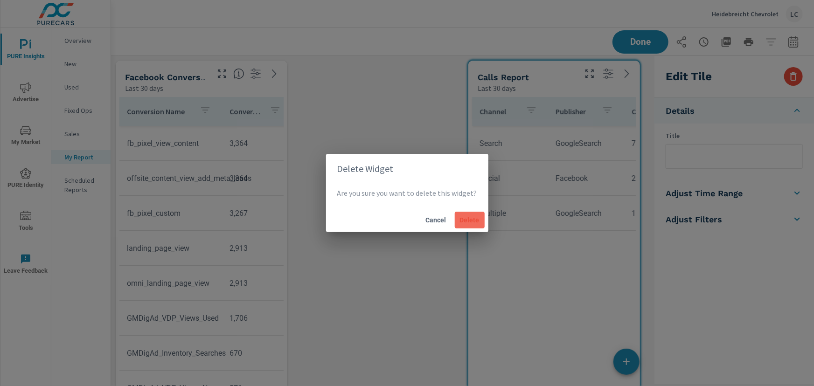
click at [468, 219] on span "Delete" at bounding box center [470, 220] width 22 height 8
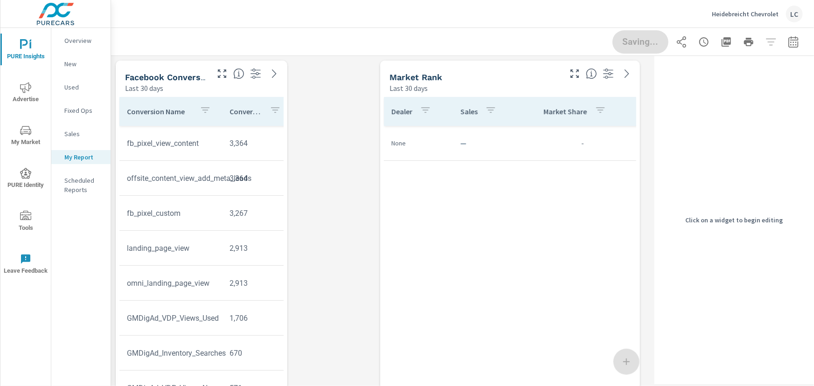
click at [202, 82] on h5 "Facebook Conversions" at bounding box center [171, 77] width 93 height 10
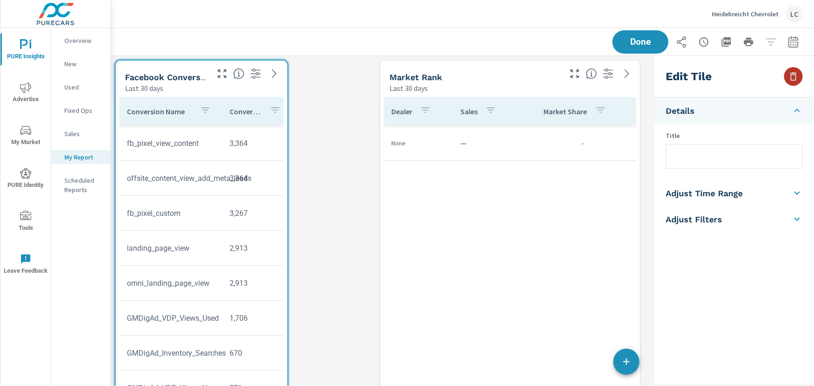
click at [788, 79] on icon "button" at bounding box center [793, 76] width 11 height 11
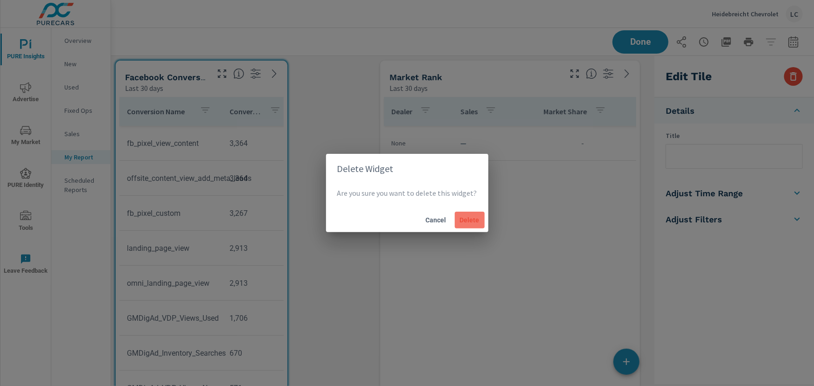
click at [467, 222] on span "Delete" at bounding box center [470, 220] width 22 height 8
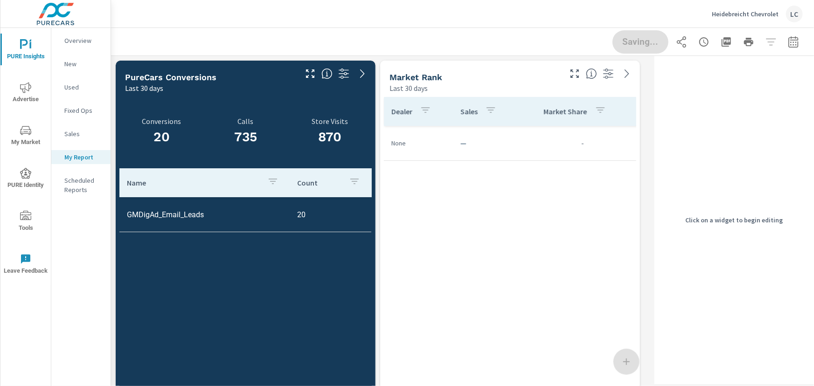
click at [270, 69] on div "PureCars Conversions Last 30 days" at bounding box center [207, 77] width 183 height 33
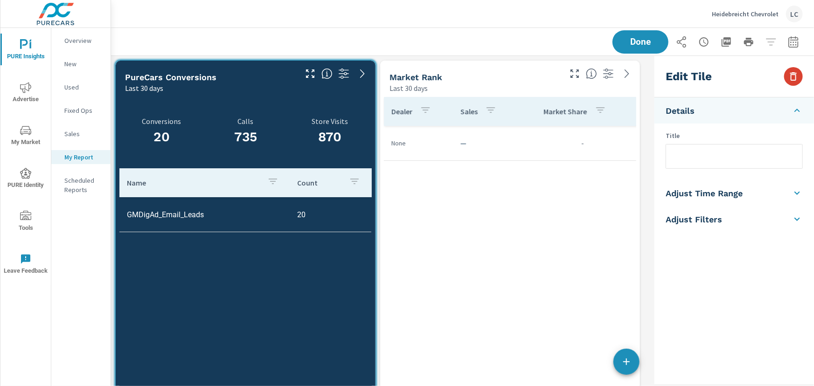
click at [797, 79] on icon "button" at bounding box center [793, 76] width 11 height 11
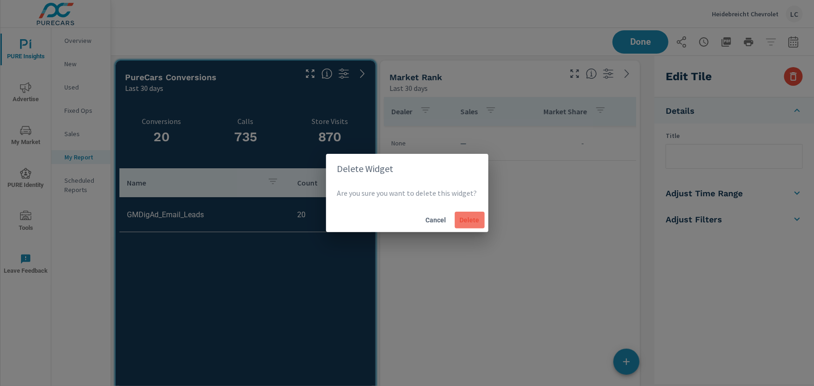
click at [464, 218] on span "Delete" at bounding box center [470, 220] width 22 height 8
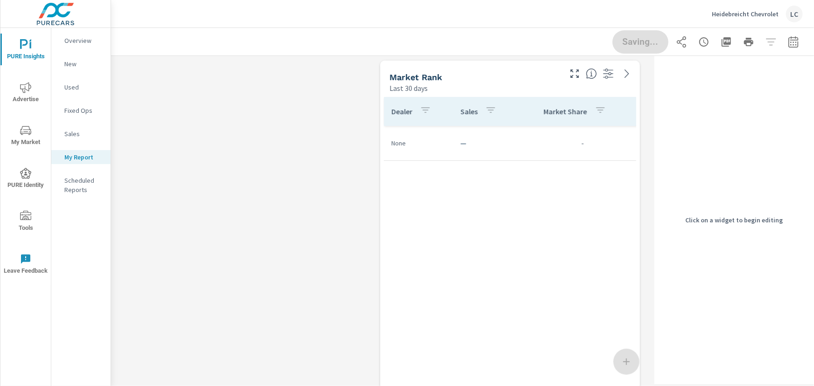
click at [498, 84] on div "Last 30 days" at bounding box center [474, 88] width 170 height 11
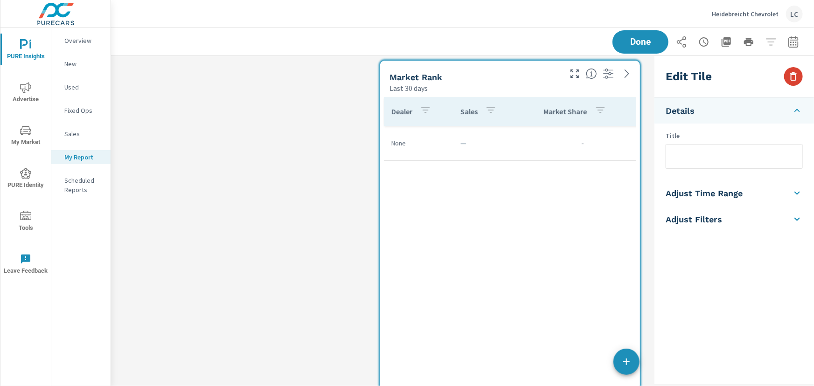
click at [794, 78] on icon "button" at bounding box center [793, 76] width 11 height 11
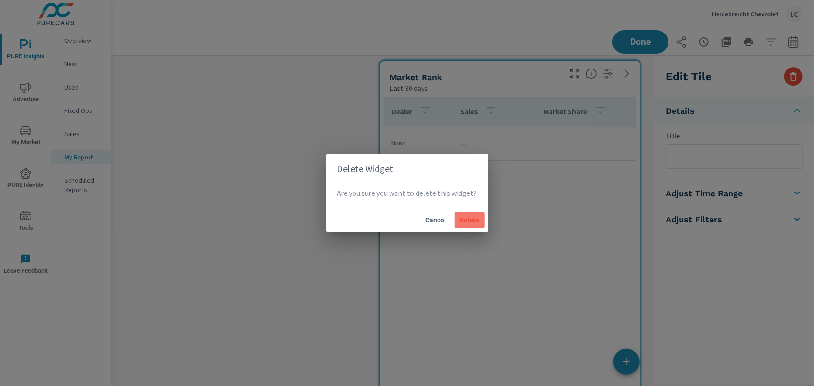
click at [460, 216] on span "Delete" at bounding box center [470, 220] width 22 height 8
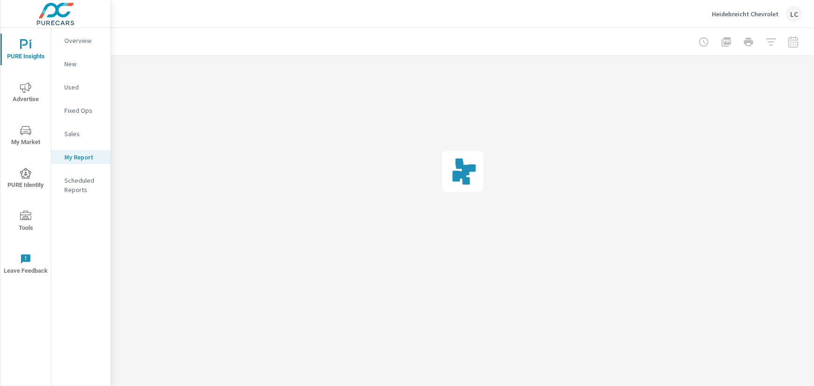
drag, startPoint x: 532, startPoint y: 77, endPoint x: 522, endPoint y: 83, distance: 10.9
click at [532, 77] on div at bounding box center [462, 172] width 703 height 232
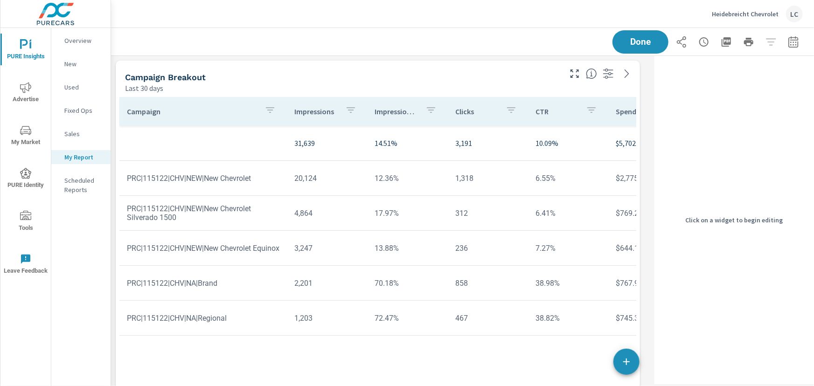
click at [534, 90] on div "Last 30 days" at bounding box center [342, 88] width 435 height 11
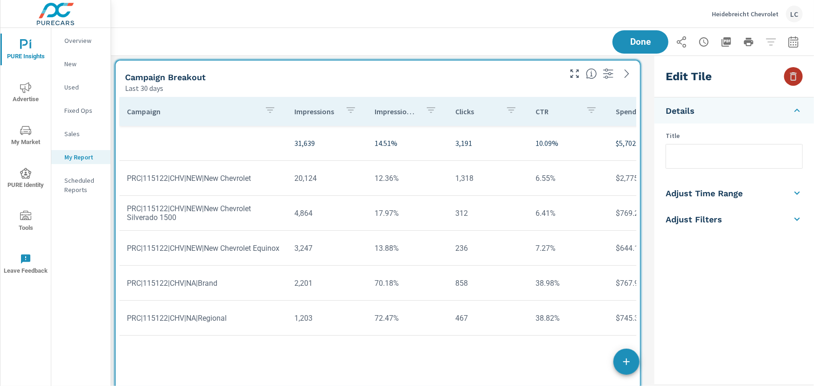
click at [793, 76] on icon "button" at bounding box center [793, 76] width 11 height 11
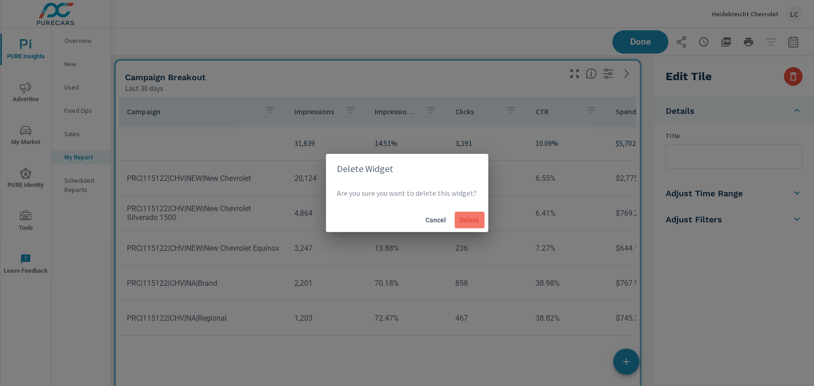
click at [475, 220] on span "Delete" at bounding box center [470, 220] width 22 height 8
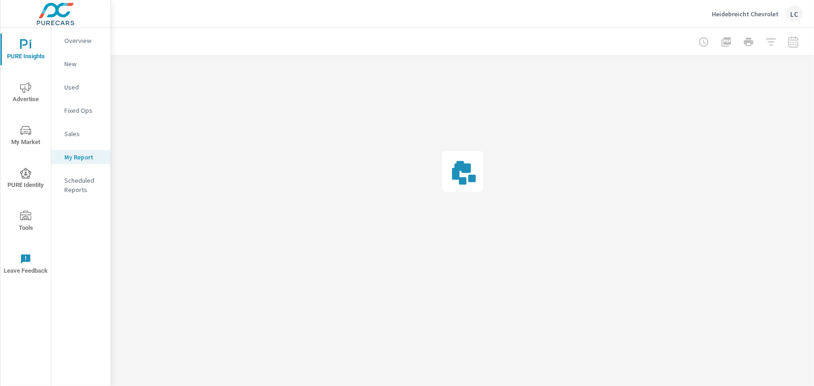
click at [633, 44] on div at bounding box center [462, 42] width 681 height 28
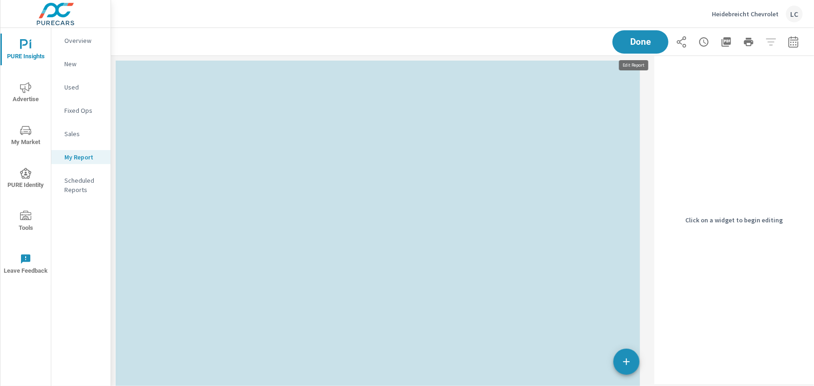
click at [633, 44] on span "Done" at bounding box center [640, 42] width 37 height 8
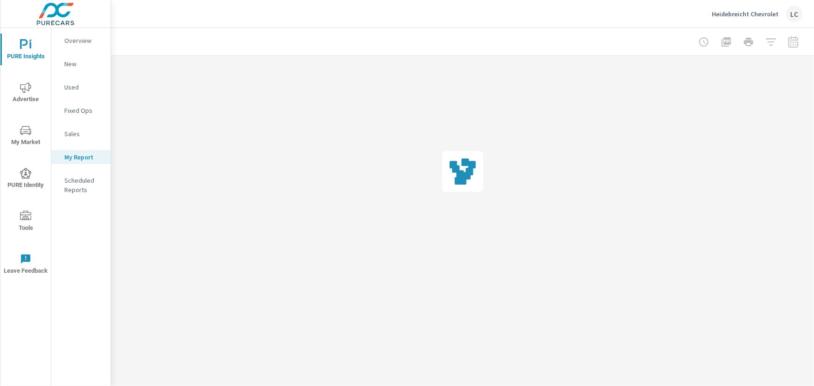
click at [631, 44] on div at bounding box center [462, 42] width 681 height 28
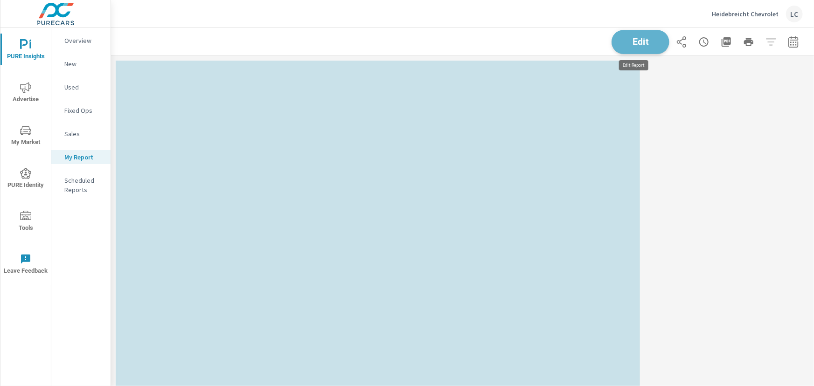
click at [629, 41] on span "Edit" at bounding box center [640, 41] width 38 height 9
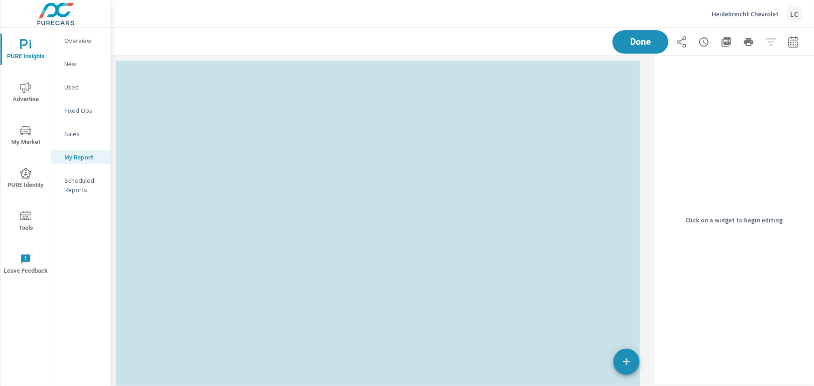
click at [550, 73] on div at bounding box center [378, 273] width 524 height 424
click at [606, 255] on div at bounding box center [378, 273] width 524 height 424
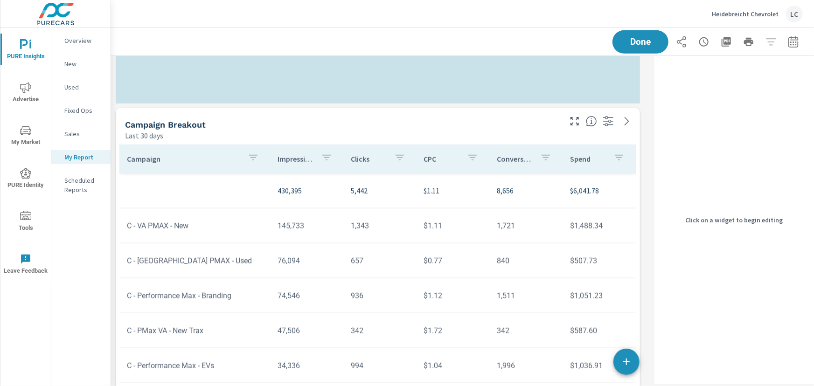
click at [526, 117] on div "Campaign Breakout Last 30 days" at bounding box center [340, 124] width 448 height 33
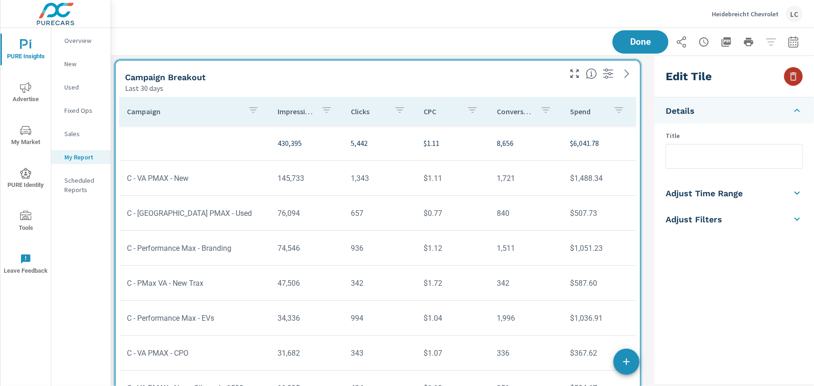
click at [789, 75] on icon "button" at bounding box center [793, 76] width 11 height 11
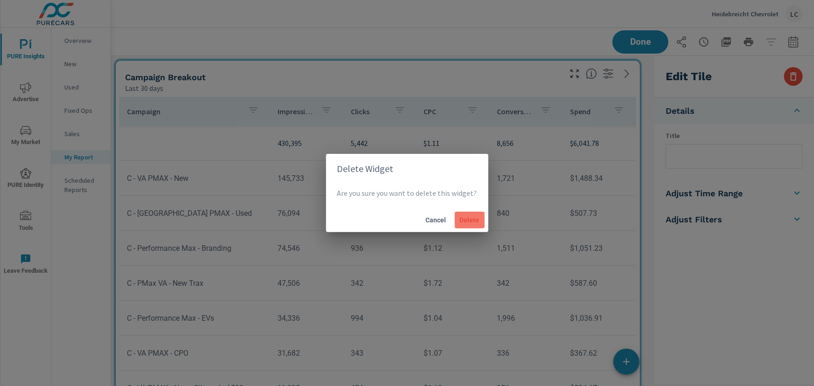
click at [465, 222] on span "Delete" at bounding box center [470, 220] width 22 height 8
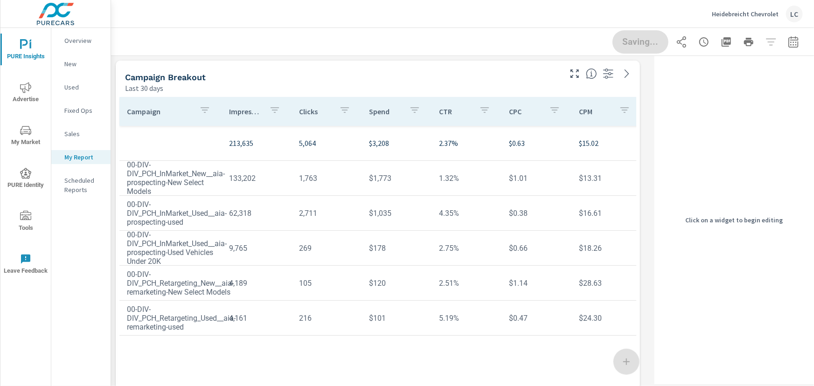
click at [441, 76] on div "Campaign Breakout" at bounding box center [342, 77] width 435 height 11
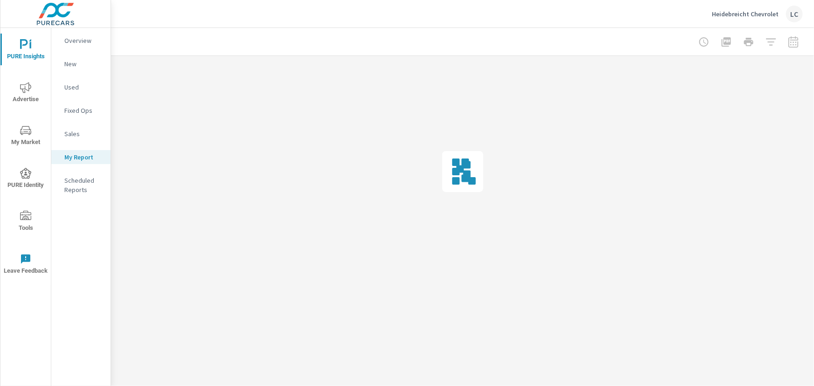
click at [792, 74] on div at bounding box center [462, 172] width 703 height 232
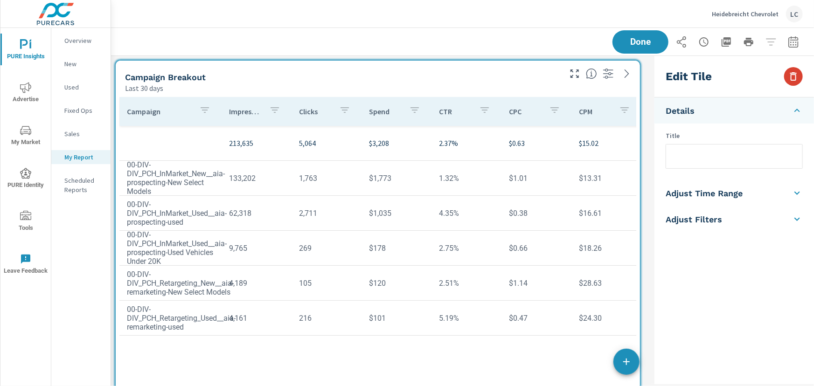
click at [794, 77] on icon "button" at bounding box center [793, 76] width 11 height 11
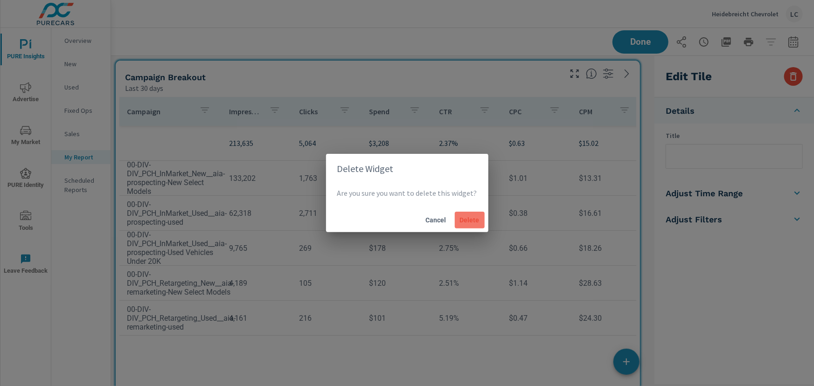
click at [465, 224] on button "Delete" at bounding box center [470, 220] width 30 height 17
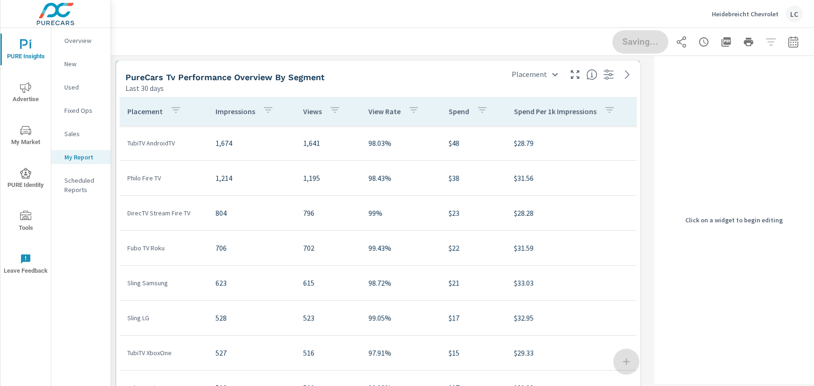
drag, startPoint x: 463, startPoint y: 83, endPoint x: 570, endPoint y: 88, distance: 107.4
click at [466, 83] on div "Last 30 days" at bounding box center [311, 88] width 373 height 11
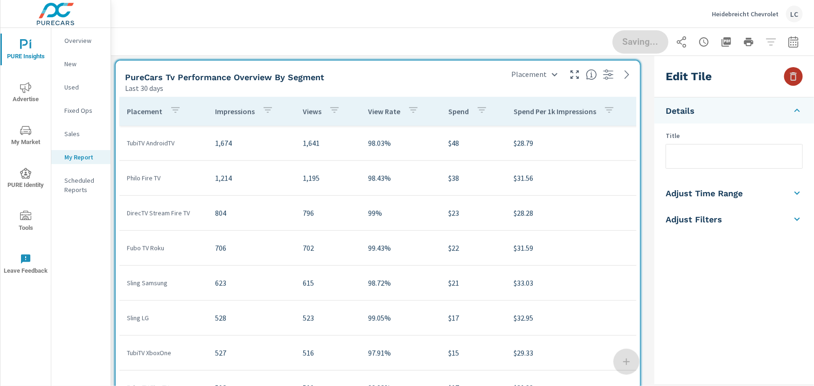
click at [799, 80] on button "button" at bounding box center [793, 76] width 19 height 19
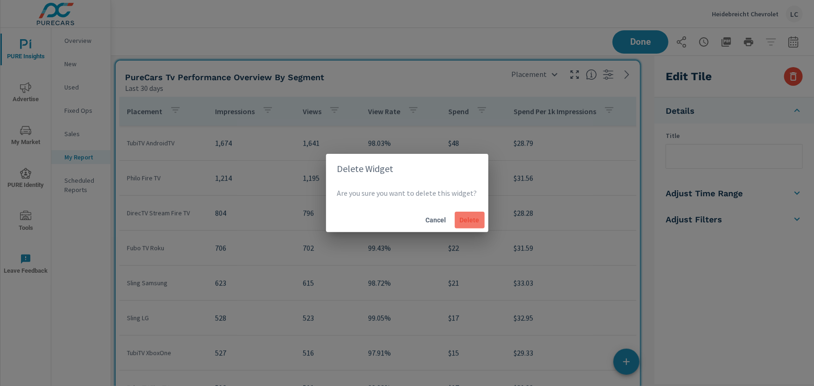
click at [472, 222] on span "Delete" at bounding box center [470, 220] width 22 height 8
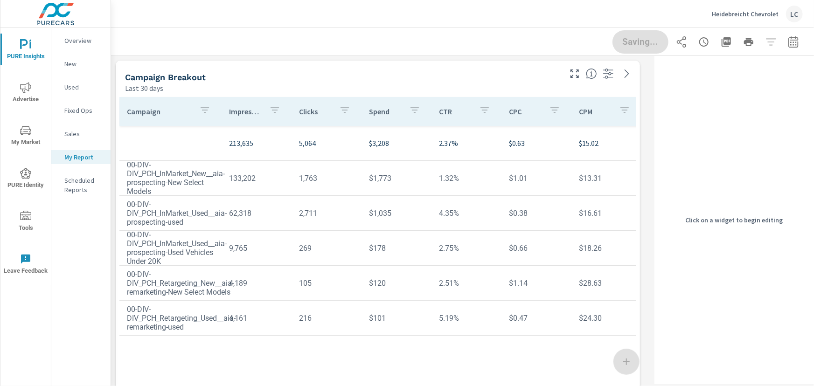
click at [526, 79] on div "Campaign Breakout" at bounding box center [342, 77] width 435 height 11
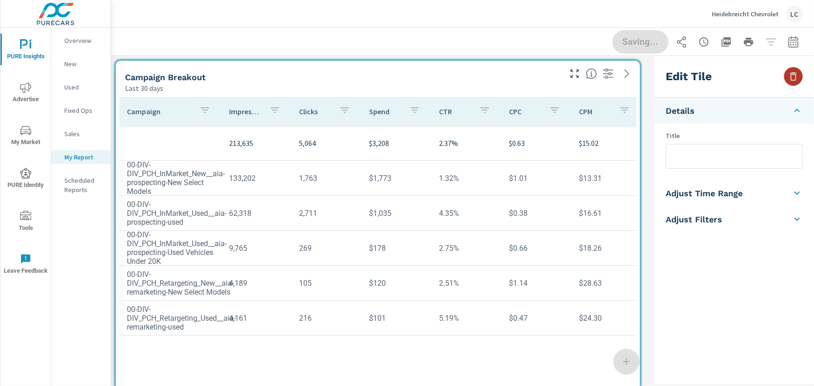
click at [792, 83] on button "button" at bounding box center [793, 76] width 19 height 19
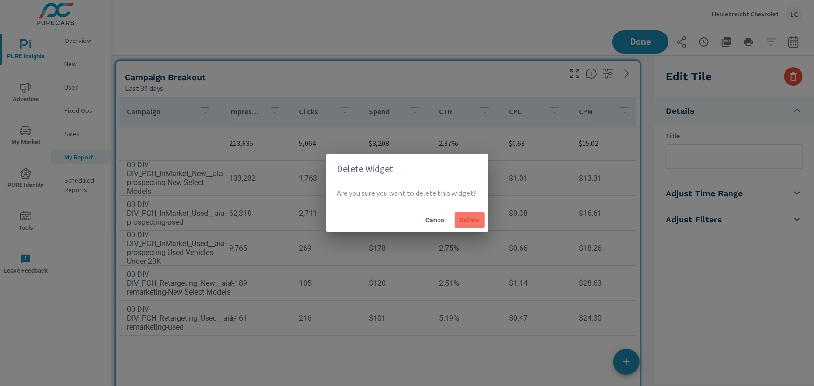
drag, startPoint x: 457, startPoint y: 221, endPoint x: 464, endPoint y: 222, distance: 7.1
click at [459, 221] on span "Delete" at bounding box center [470, 220] width 22 height 8
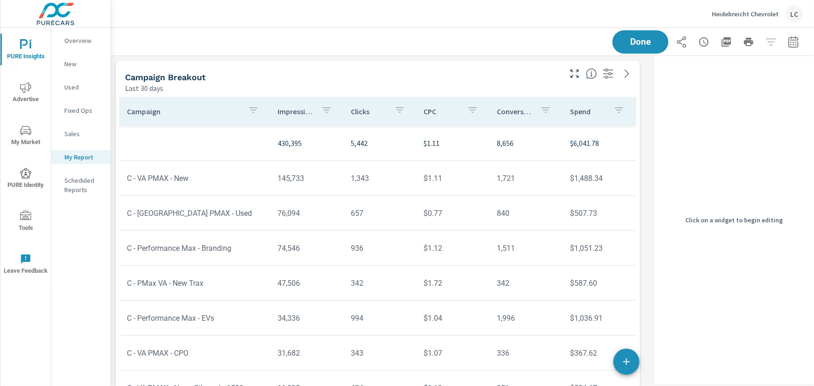
click at [493, 84] on div "Last 30 days" at bounding box center [342, 88] width 435 height 11
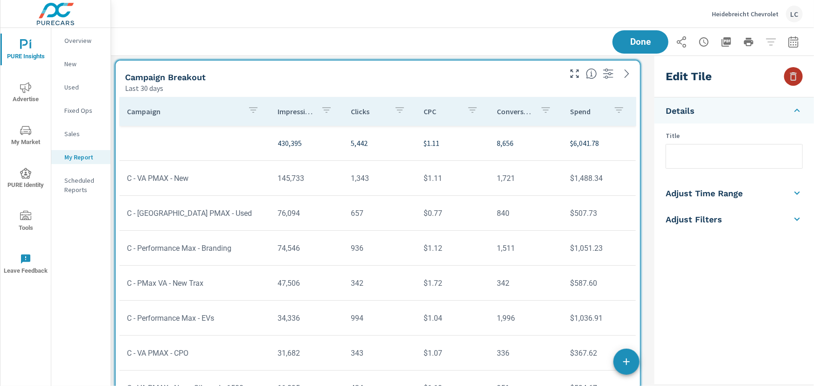
click at [788, 81] on icon "button" at bounding box center [793, 76] width 11 height 11
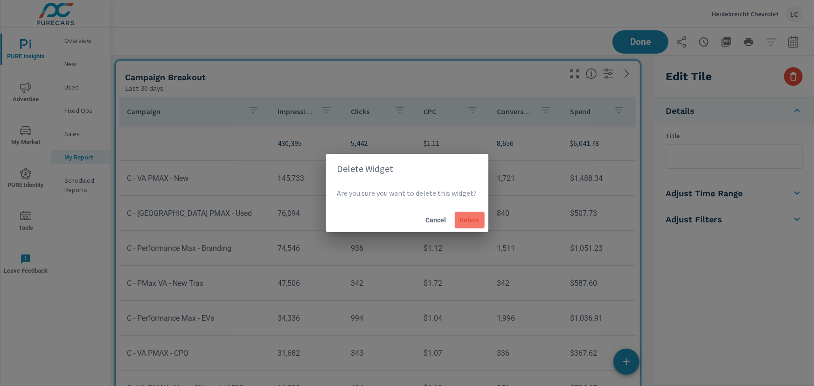
click at [477, 221] on span "Delete" at bounding box center [470, 220] width 22 height 8
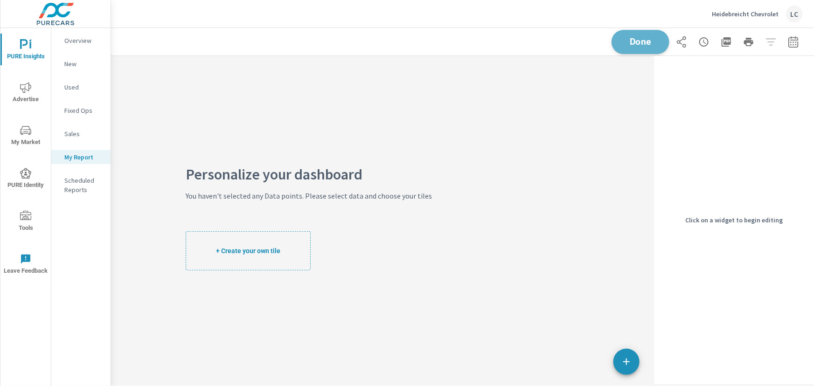
click at [637, 42] on span "Done" at bounding box center [640, 41] width 38 height 9
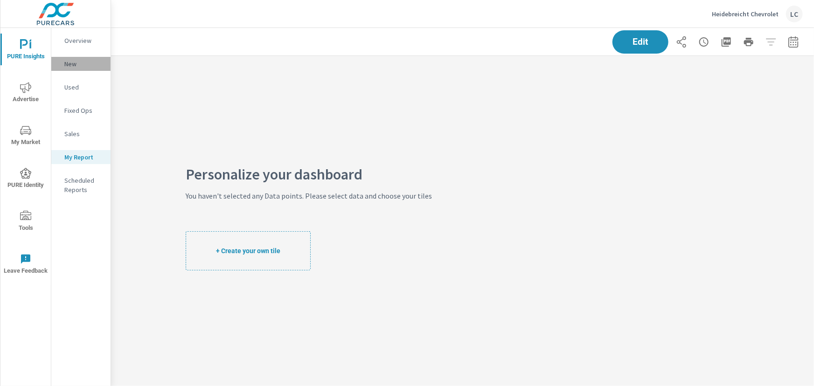
click at [71, 65] on p "New" at bounding box center [83, 63] width 39 height 9
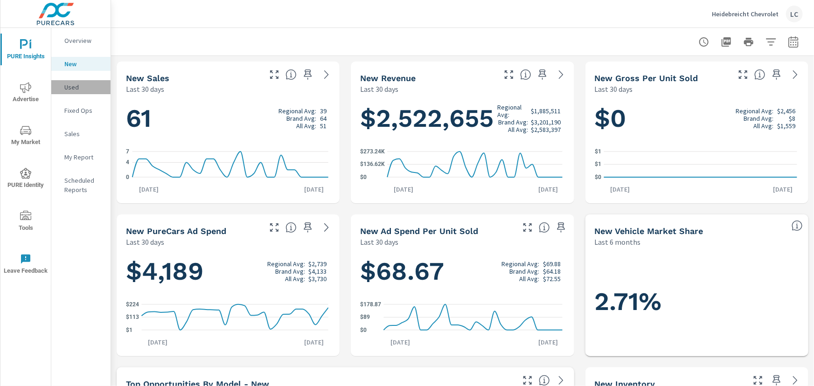
click at [74, 84] on p "Used" at bounding box center [83, 87] width 39 height 9
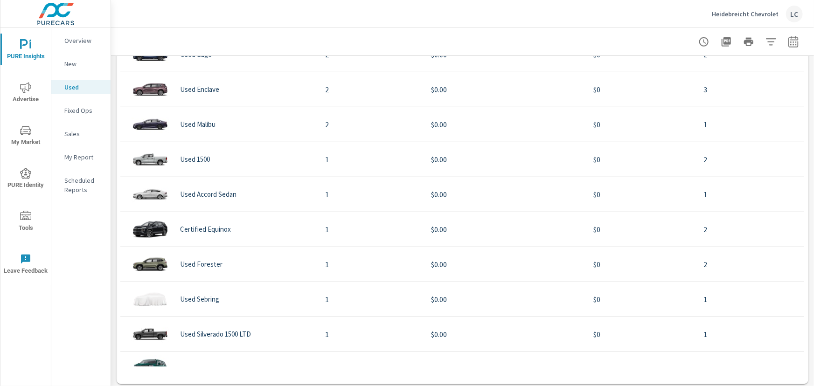
scroll to position [740, 0]
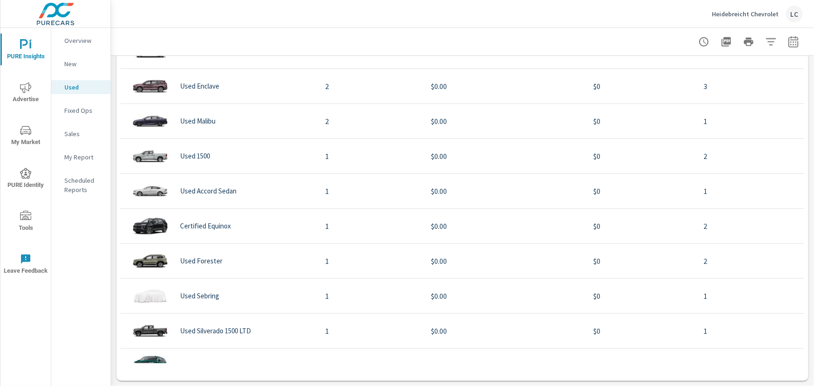
click at [77, 186] on p "Scheduled Reports" at bounding box center [83, 185] width 39 height 19
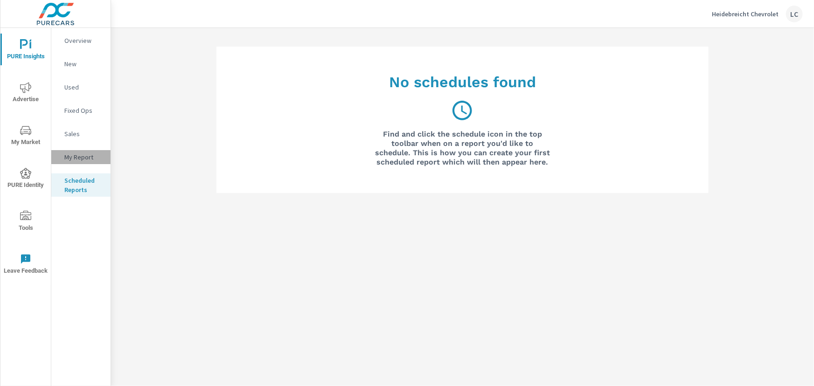
click at [78, 151] on div "My Report" at bounding box center [80, 157] width 59 height 14
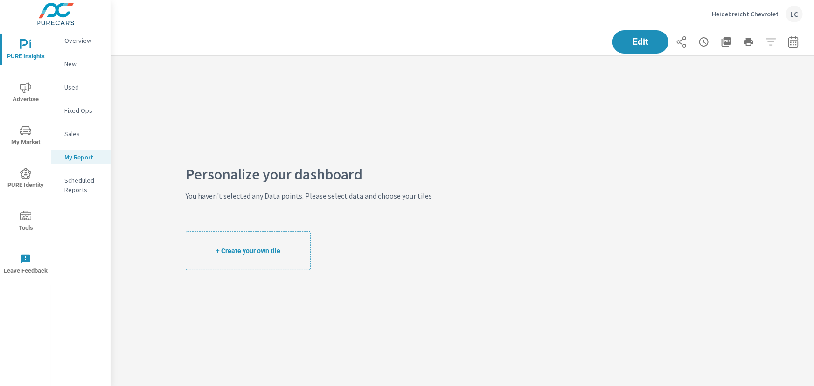
click at [30, 85] on icon "nav menu" at bounding box center [25, 87] width 11 height 11
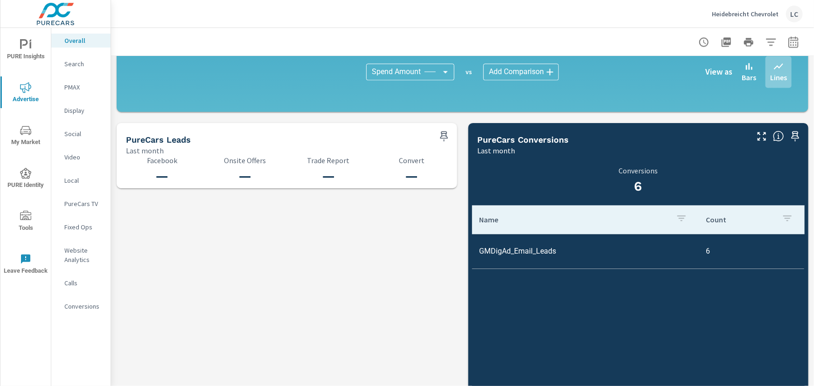
scroll to position [970, 0]
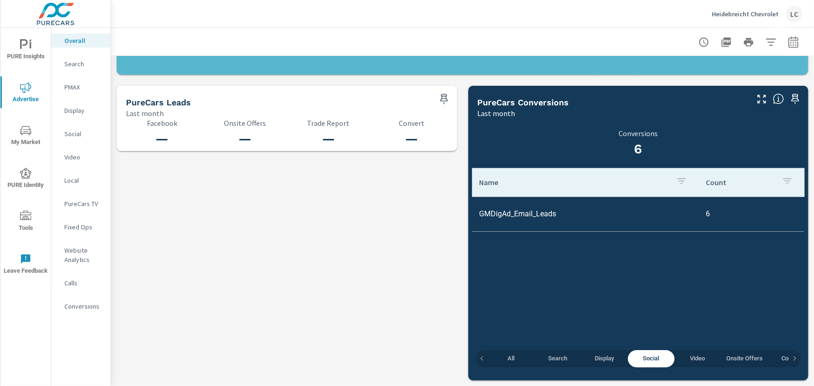
click at [540, 363] on span "Search" at bounding box center [557, 359] width 35 height 11
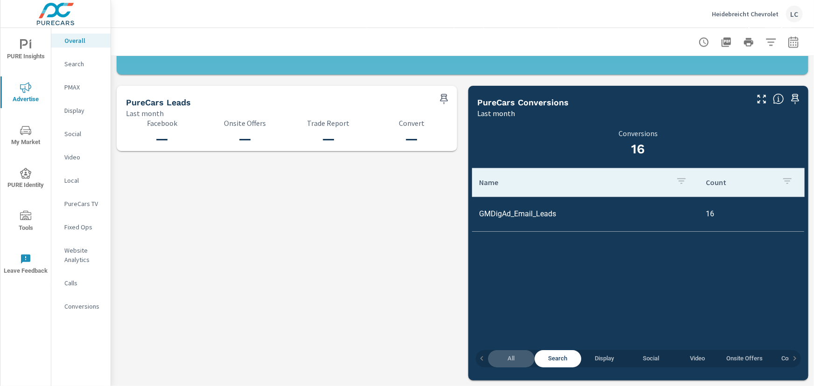
click at [514, 359] on span "All" at bounding box center [510, 359] width 35 height 11
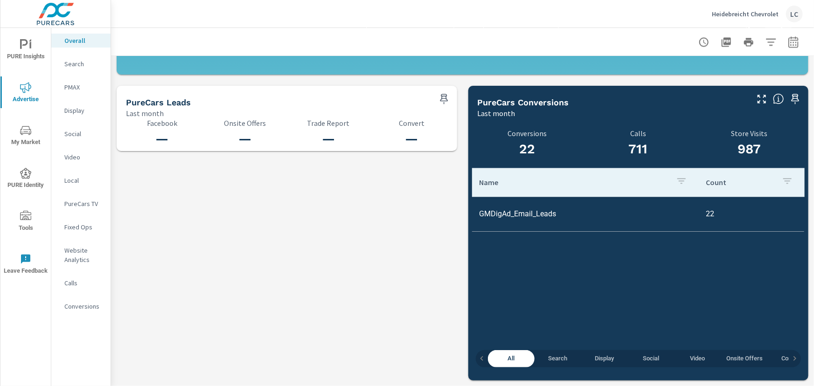
click at [741, 357] on span "Onsite Offers" at bounding box center [745, 359] width 36 height 11
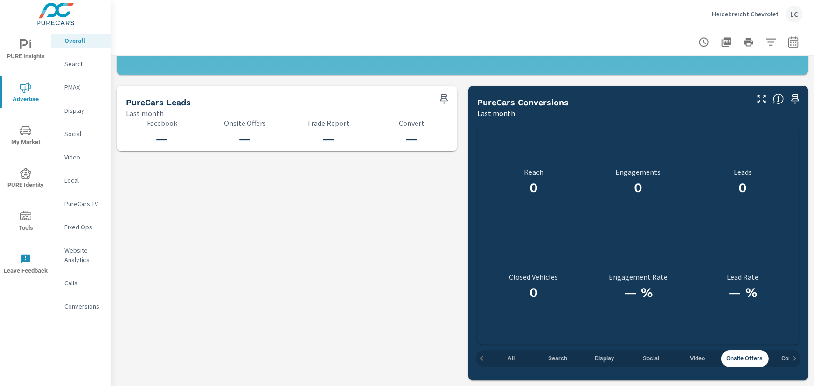
click at [697, 360] on span "Video" at bounding box center [697, 359] width 35 height 11
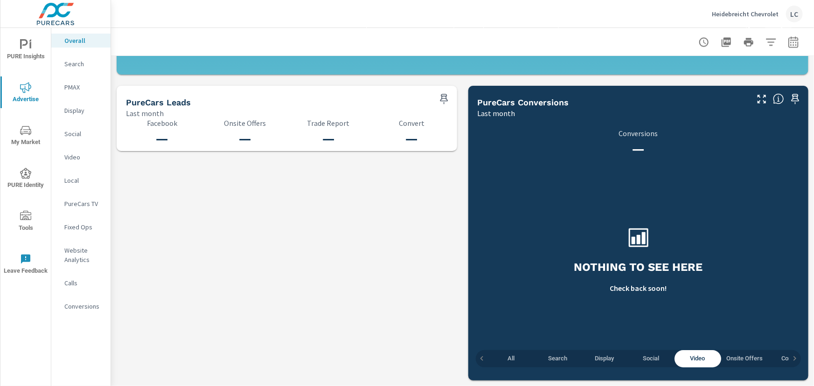
click at [653, 358] on span "Social" at bounding box center [650, 359] width 35 height 11
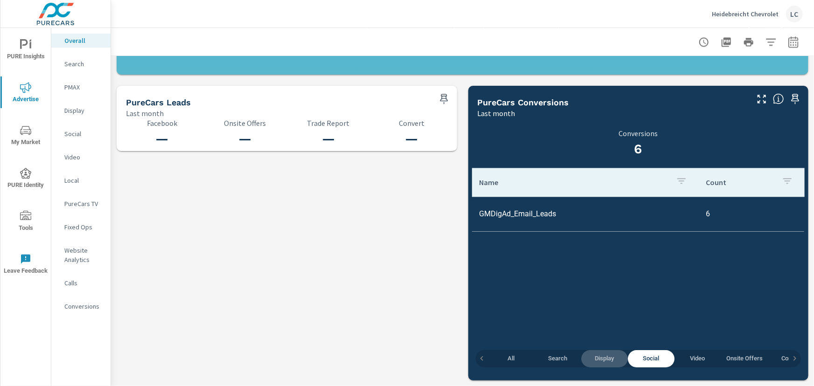
click at [599, 358] on span "Display" at bounding box center [604, 359] width 35 height 11
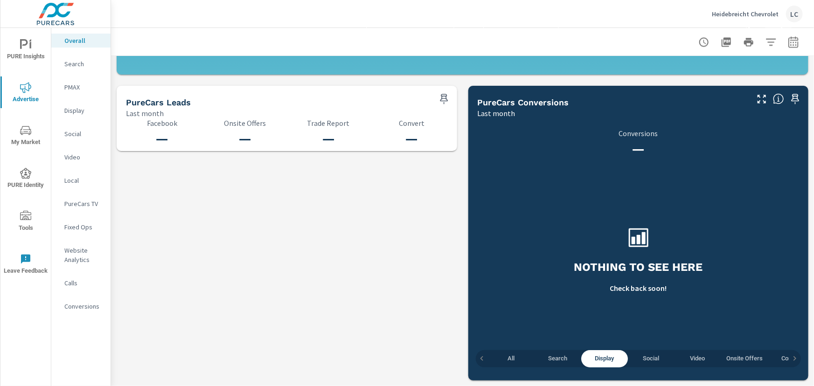
click at [559, 356] on span "Search" at bounding box center [557, 359] width 35 height 11
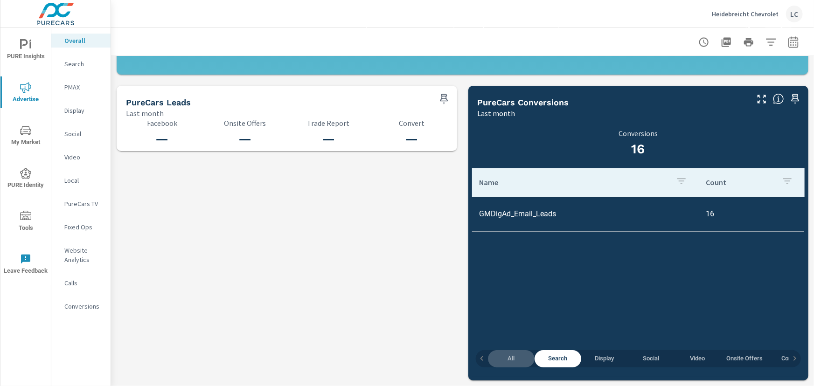
click at [513, 355] on span "All" at bounding box center [510, 359] width 35 height 11
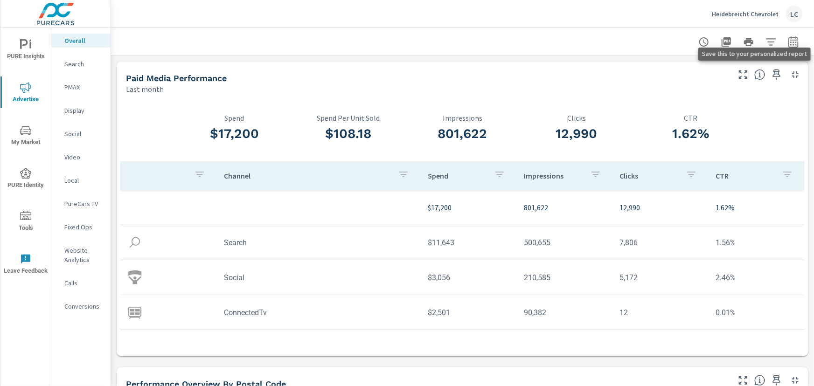
click at [773, 76] on icon "button" at bounding box center [777, 74] width 8 height 10
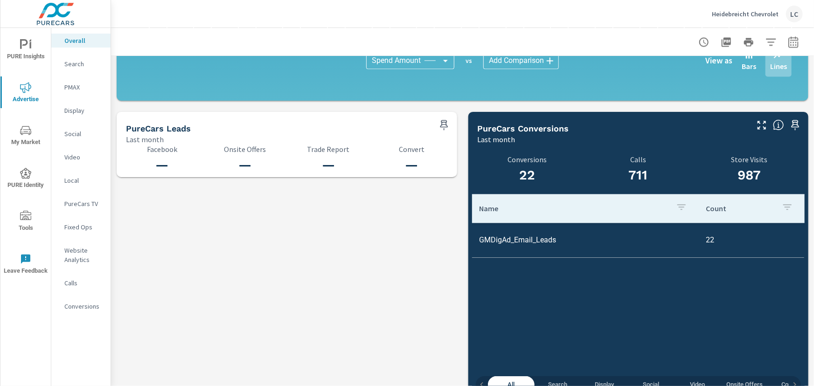
scroll to position [970, 0]
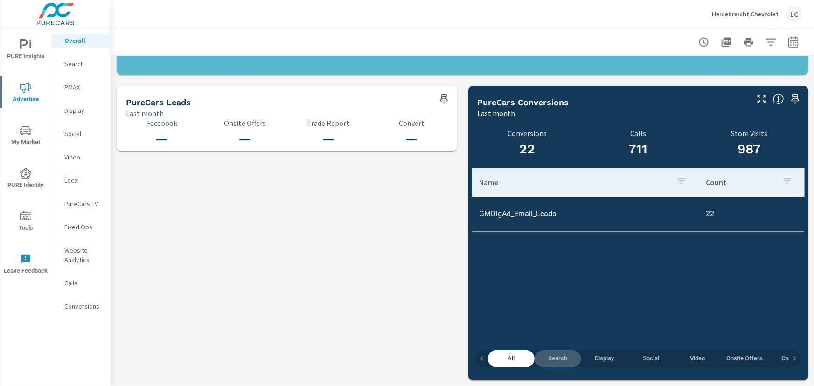
click at [551, 363] on span "Search" at bounding box center [557, 359] width 35 height 11
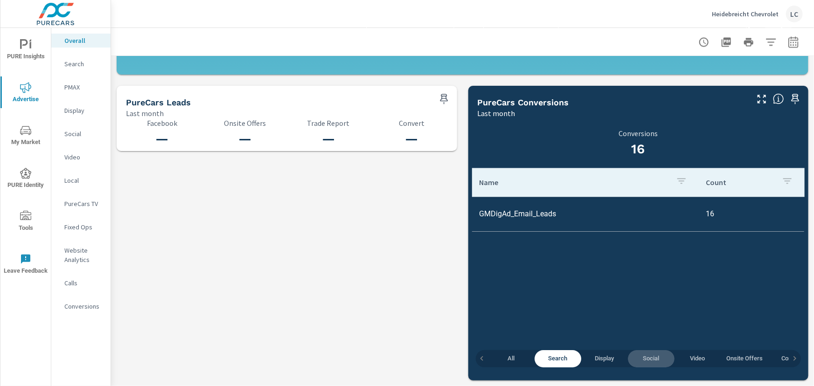
click at [638, 358] on span "Social" at bounding box center [650, 359] width 35 height 11
click at [494, 362] on span "All" at bounding box center [510, 359] width 35 height 11
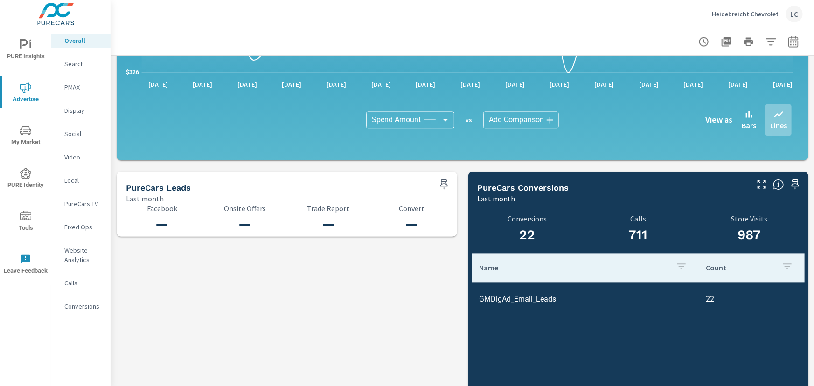
scroll to position [928, 0]
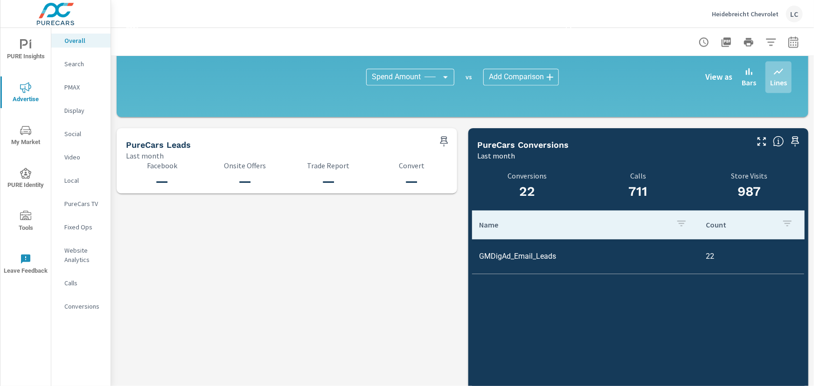
click at [77, 62] on p "Search" at bounding box center [83, 63] width 39 height 9
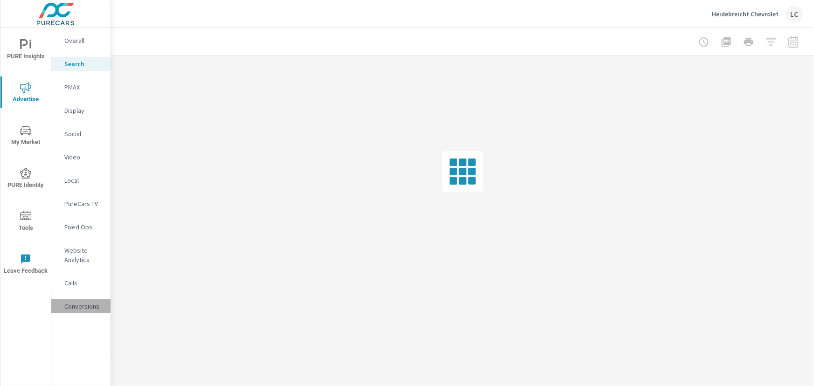
click at [78, 306] on p "Conversions" at bounding box center [83, 306] width 39 height 9
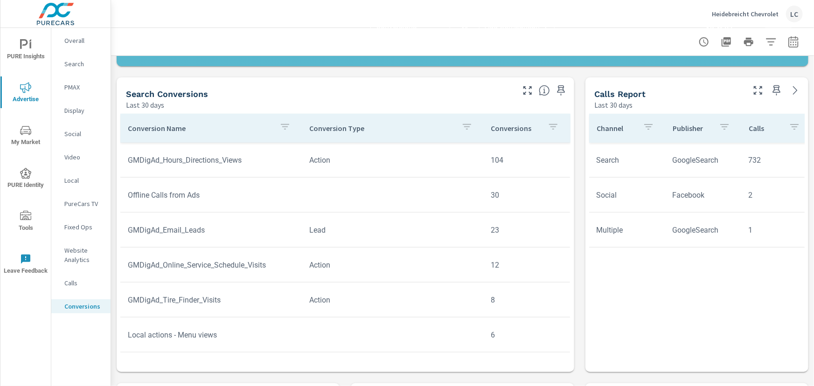
scroll to position [382, 0]
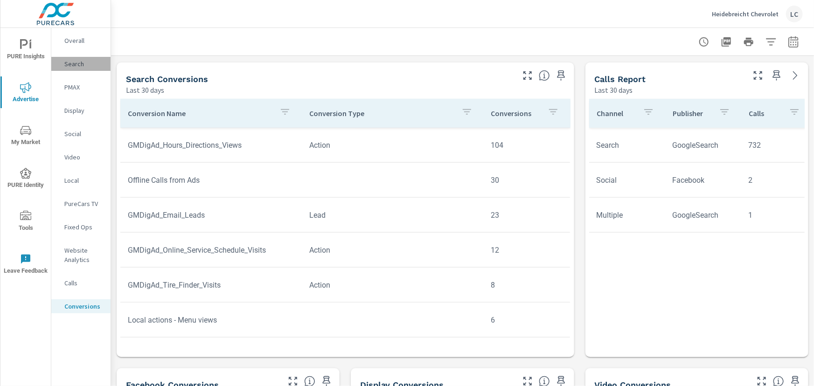
click at [73, 63] on p "Search" at bounding box center [83, 63] width 39 height 9
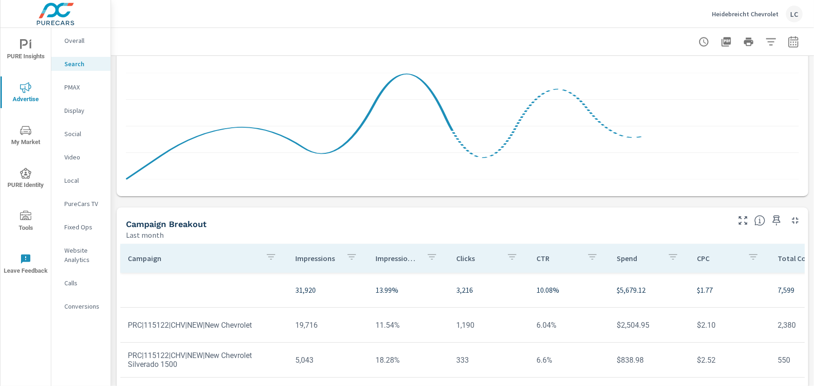
scroll to position [664, 0]
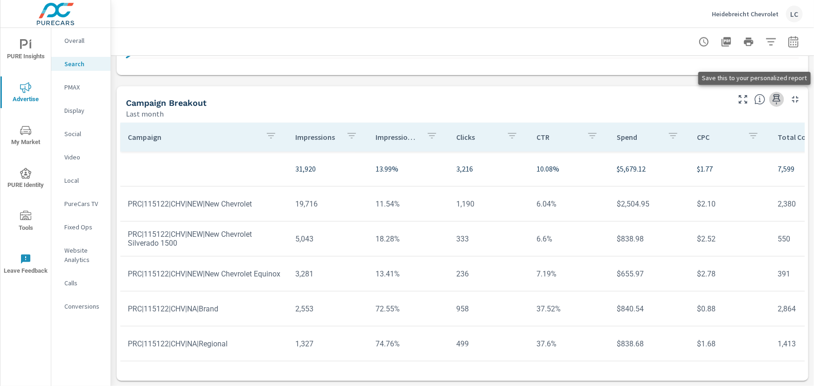
click at [772, 98] on icon "button" at bounding box center [776, 99] width 11 height 11
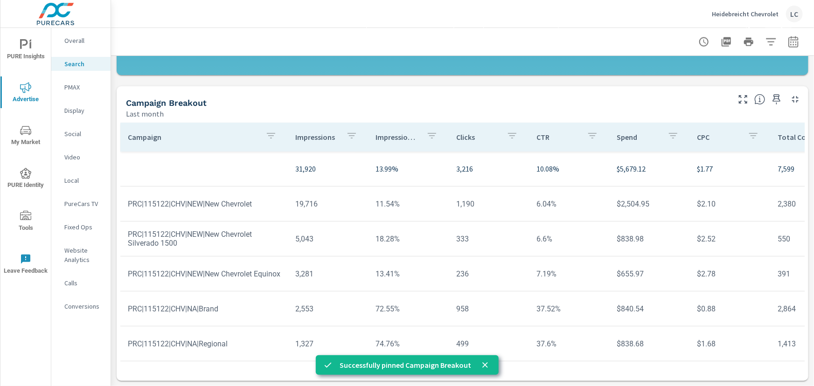
click at [75, 85] on p "PMAX" at bounding box center [83, 87] width 39 height 9
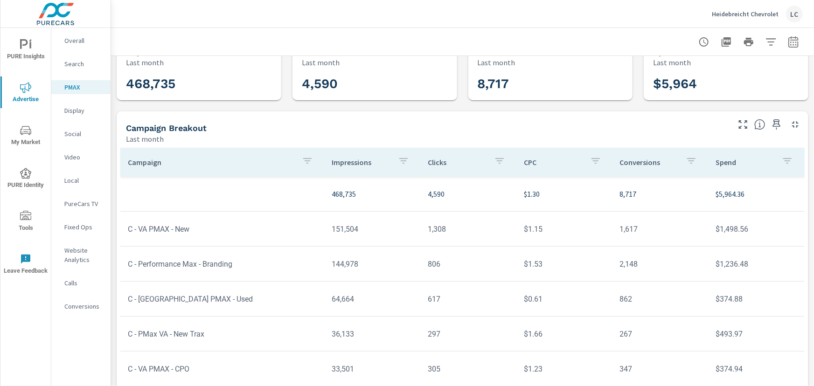
scroll to position [52, 0]
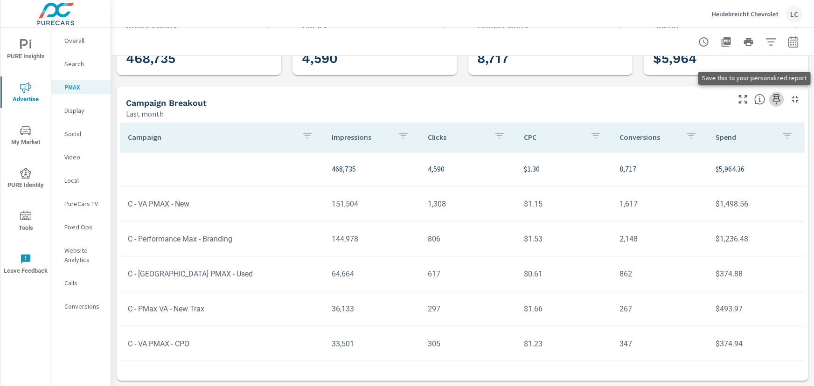
click at [771, 101] on icon "button" at bounding box center [776, 99] width 11 height 11
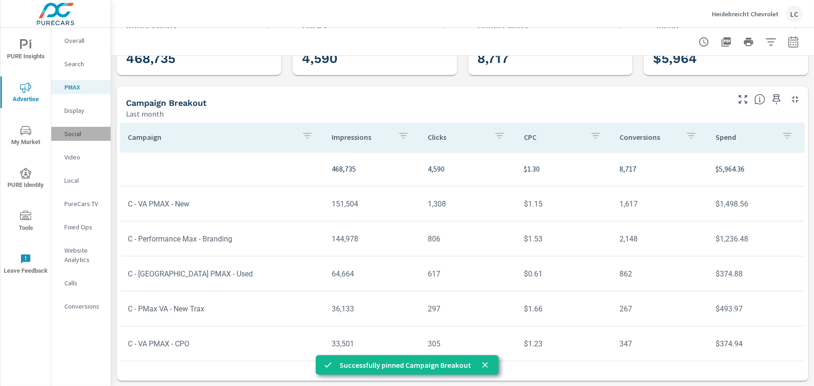
click at [73, 133] on p "Social" at bounding box center [83, 133] width 39 height 9
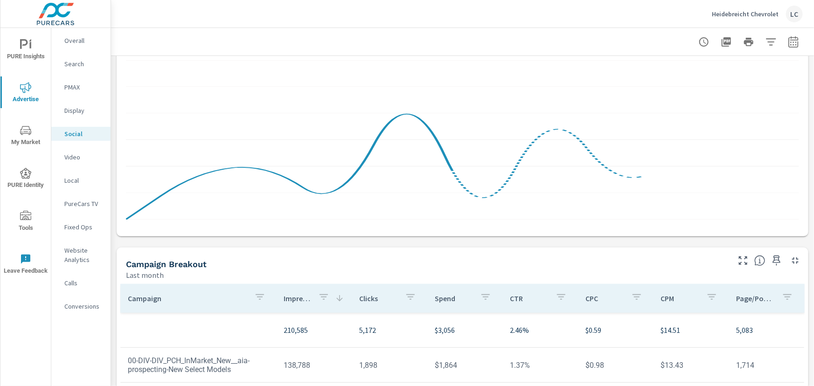
scroll to position [254, 0]
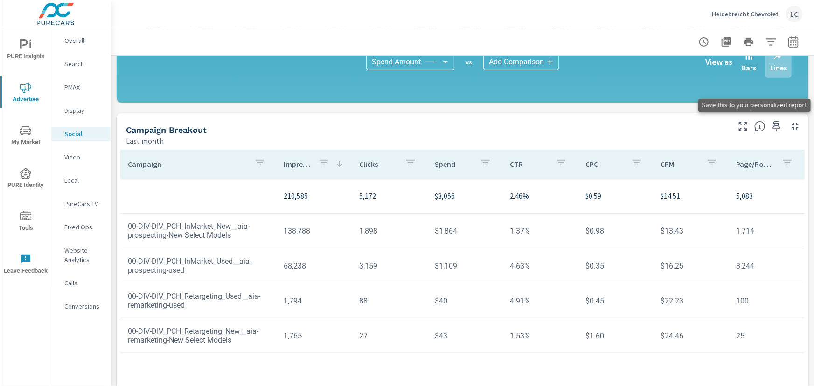
click at [773, 126] on icon "button" at bounding box center [777, 126] width 8 height 10
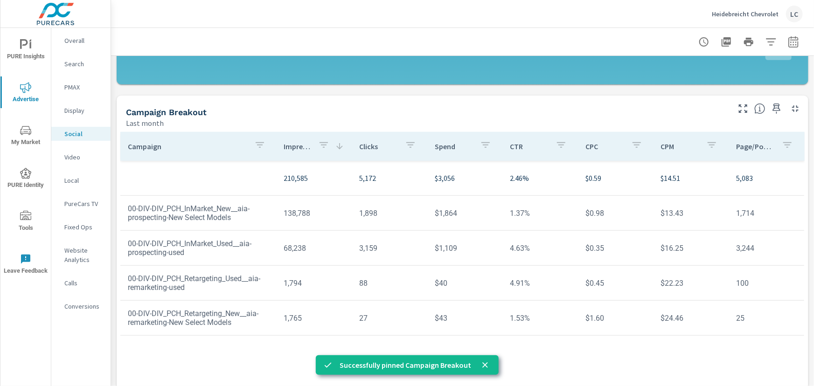
scroll to position [281, 0]
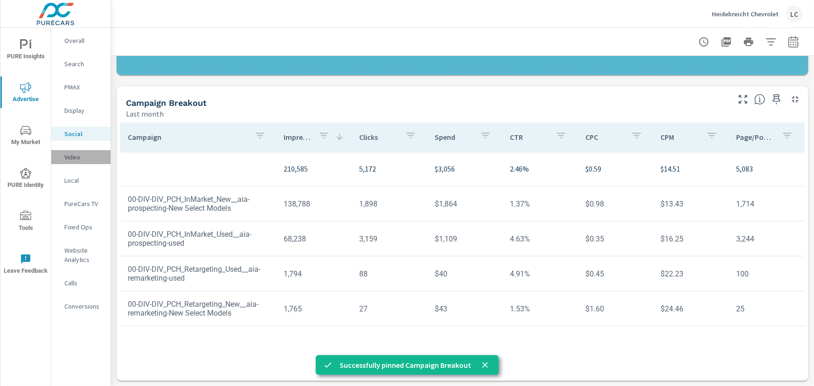
click at [68, 156] on p "Video" at bounding box center [83, 157] width 39 height 9
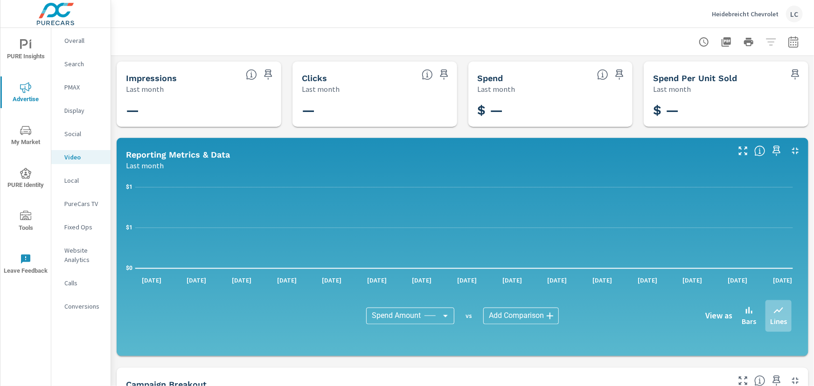
click at [68, 176] on p "Local" at bounding box center [83, 180] width 39 height 9
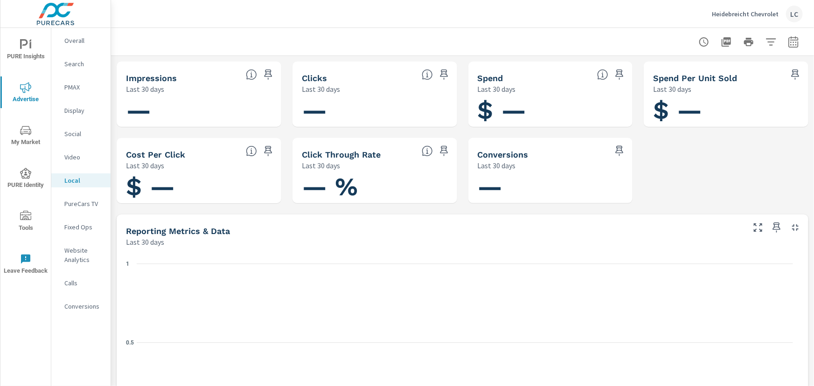
click at [75, 204] on p "PureCars TV" at bounding box center [83, 203] width 39 height 9
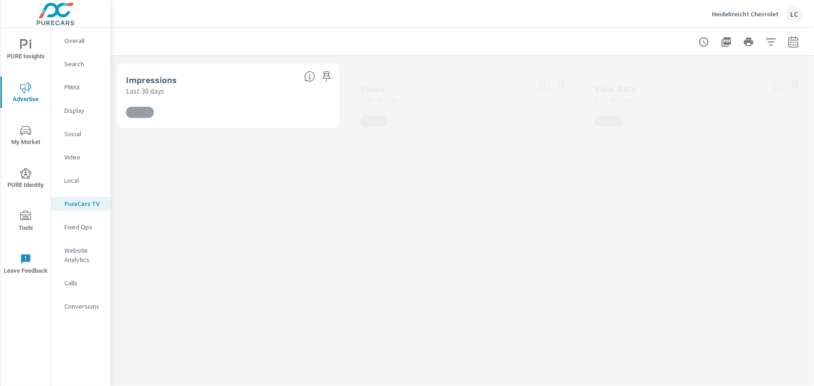
scroll to position [35, 0]
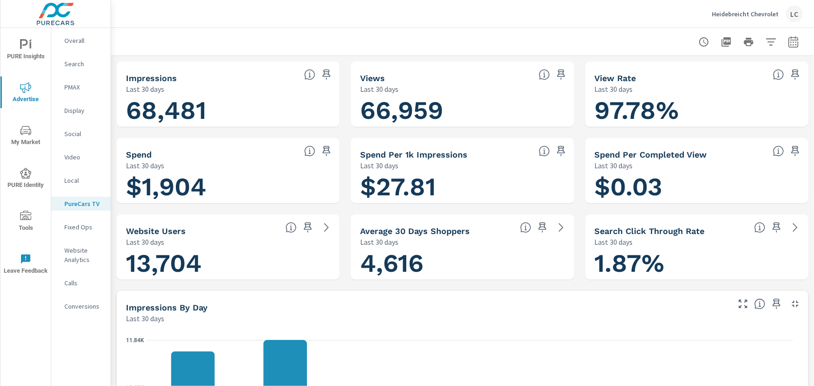
click at [76, 282] on p "Calls" at bounding box center [83, 282] width 39 height 9
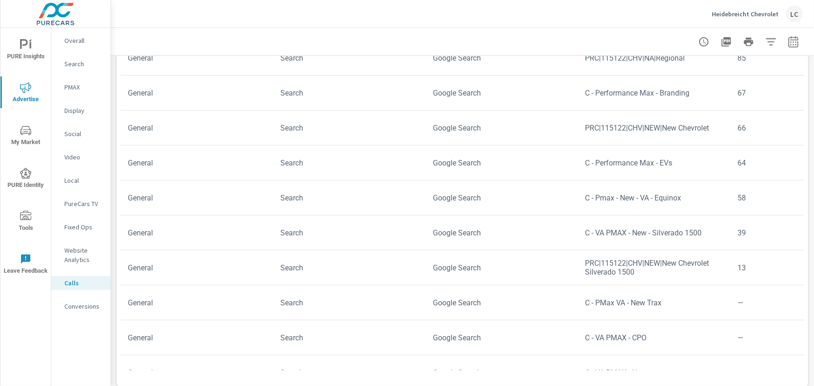
scroll to position [588, 0]
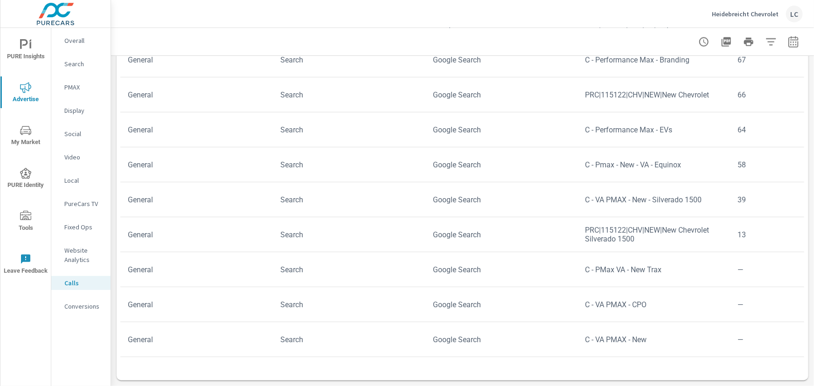
scroll to position [90, 0]
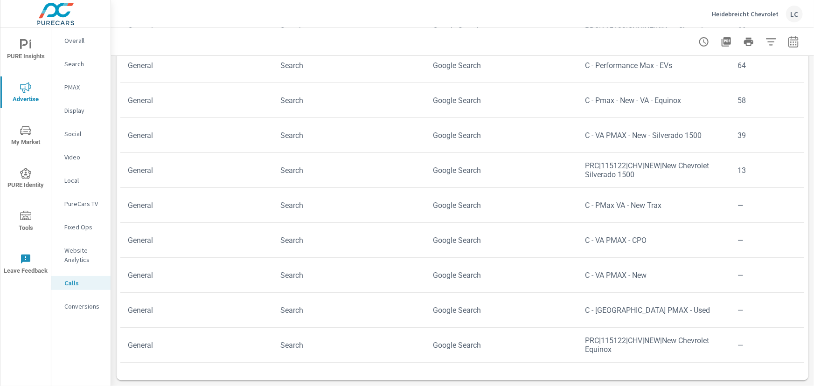
scroll to position [49, 0]
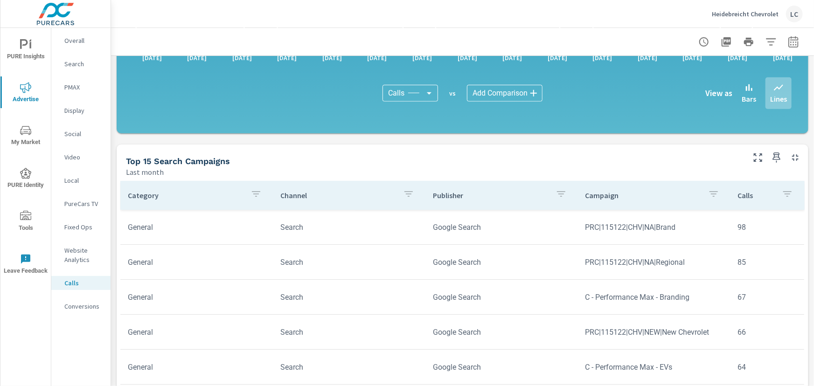
scroll to position [375, 0]
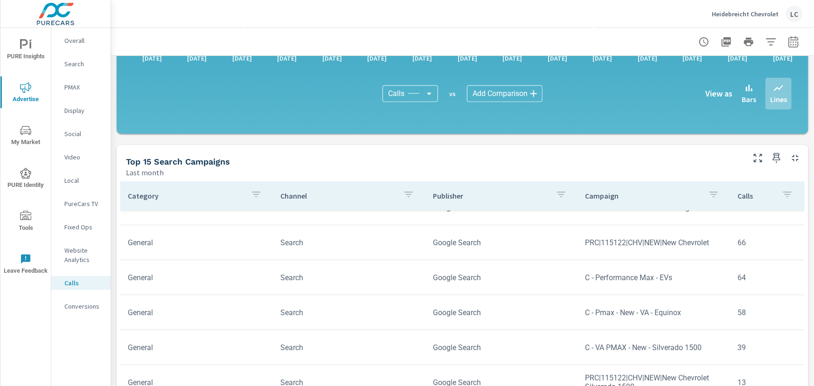
scroll to position [8, 0]
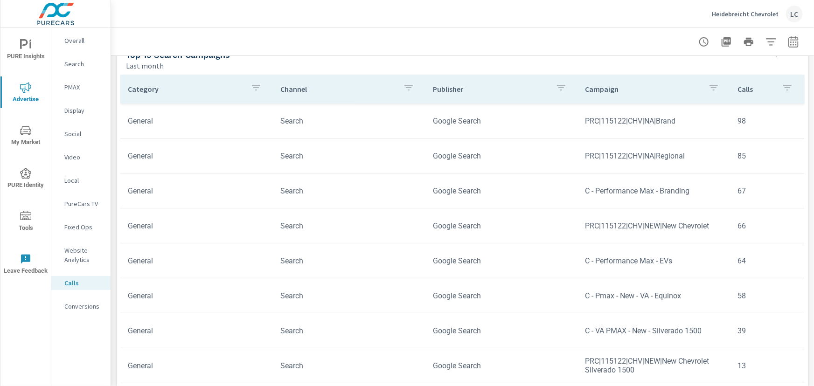
scroll to position [503, 0]
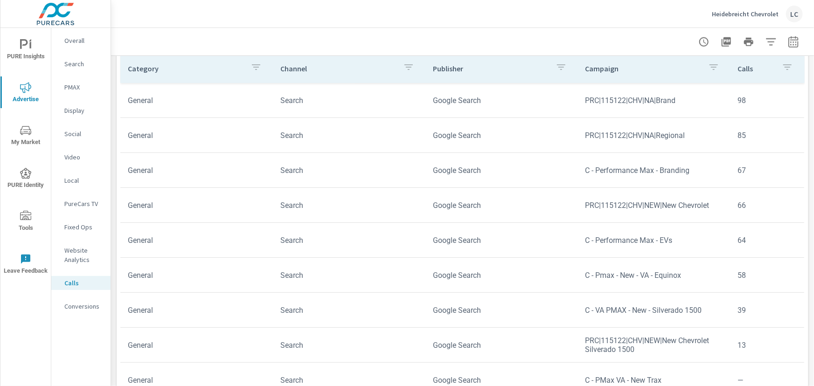
click at [74, 42] on p "Overall" at bounding box center [83, 40] width 39 height 9
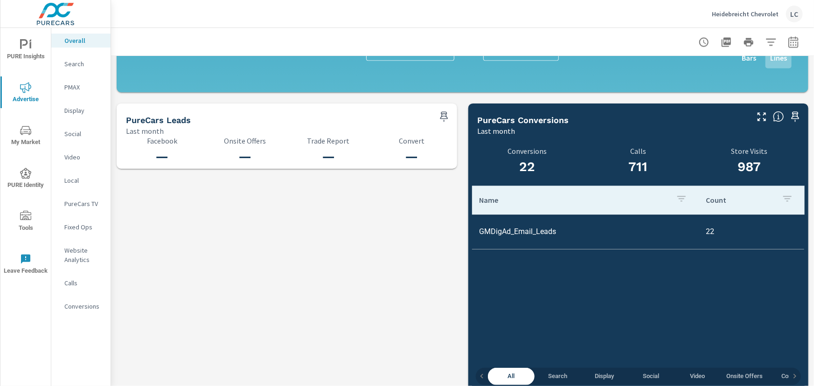
scroll to position [970, 0]
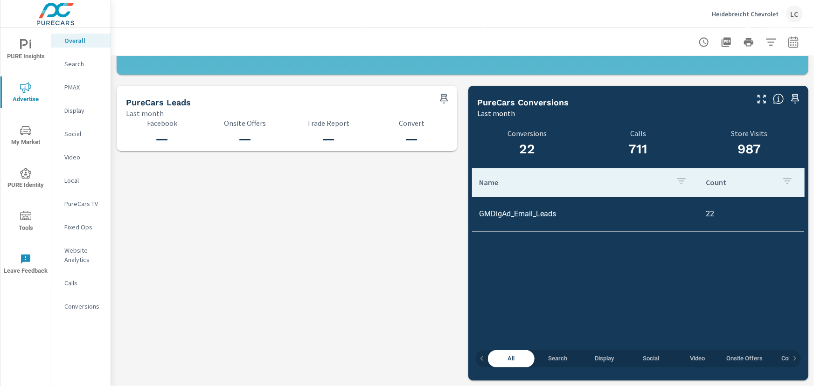
click at [75, 63] on p "Search" at bounding box center [83, 63] width 39 height 9
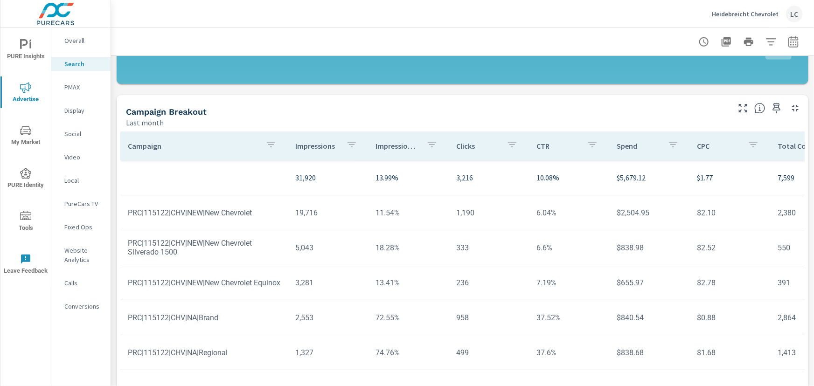
scroll to position [664, 0]
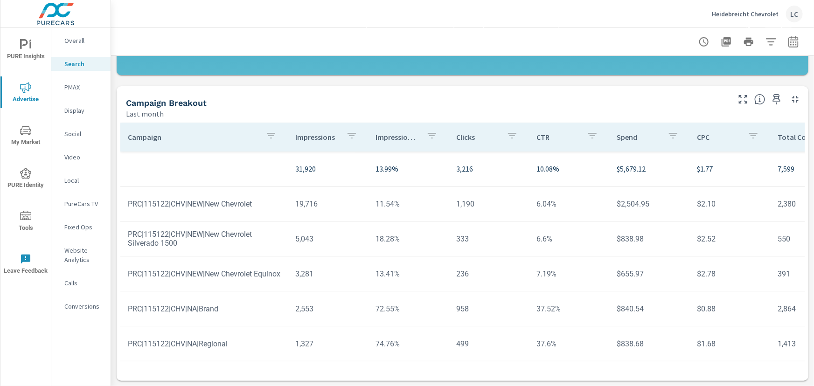
click at [70, 283] on p "Calls" at bounding box center [83, 282] width 39 height 9
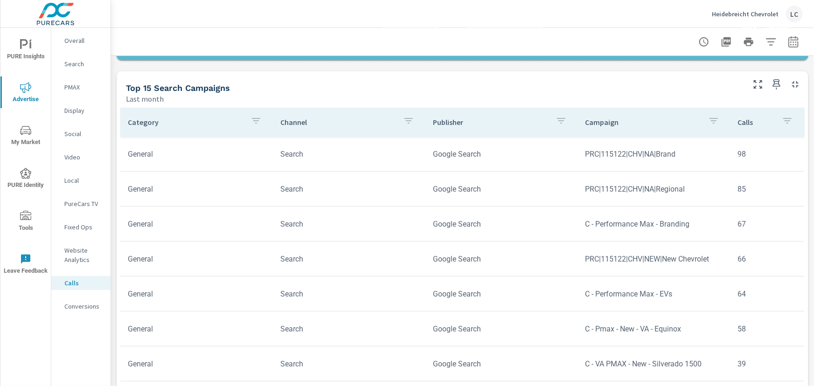
scroll to position [466, 0]
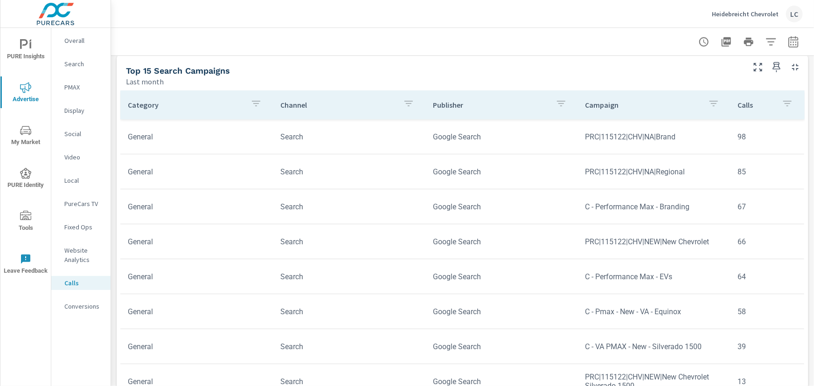
click at [85, 304] on p "Conversions" at bounding box center [83, 306] width 39 height 9
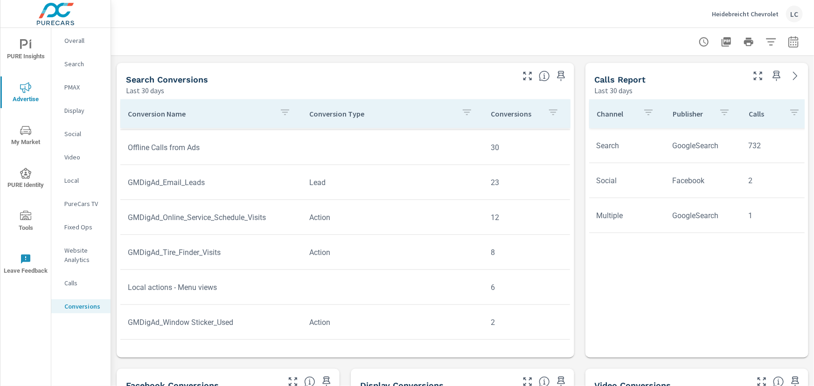
scroll to position [382, 0]
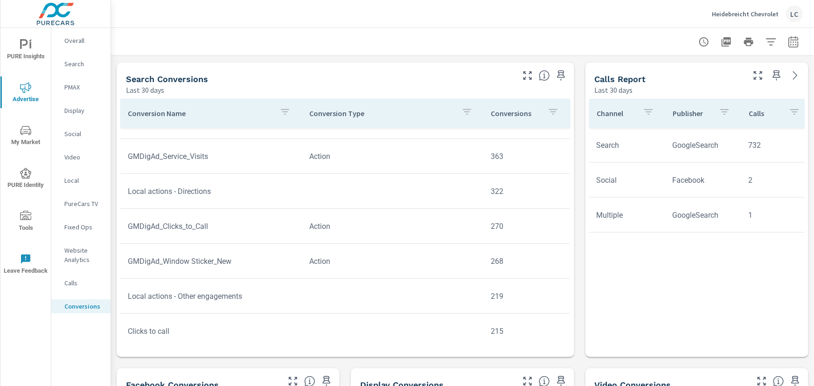
scroll to position [121, 0]
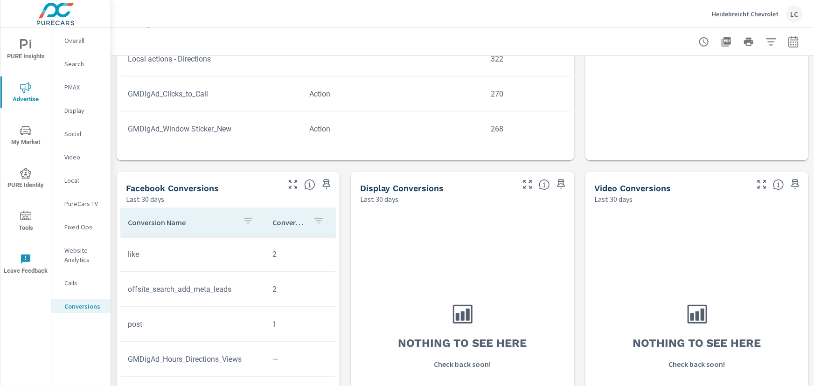
scroll to position [593, 0]
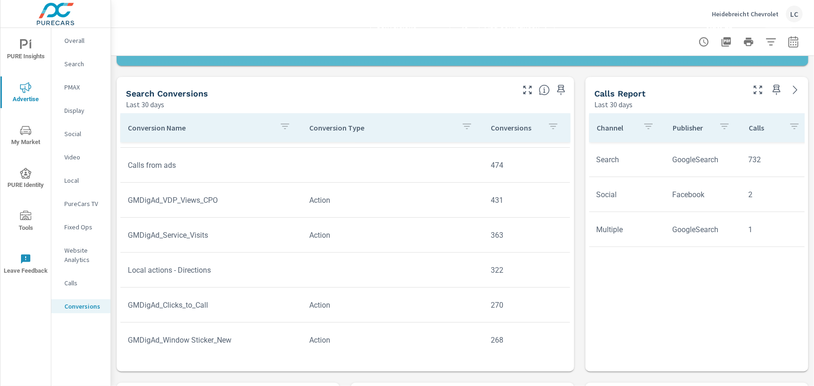
scroll to position [325, 0]
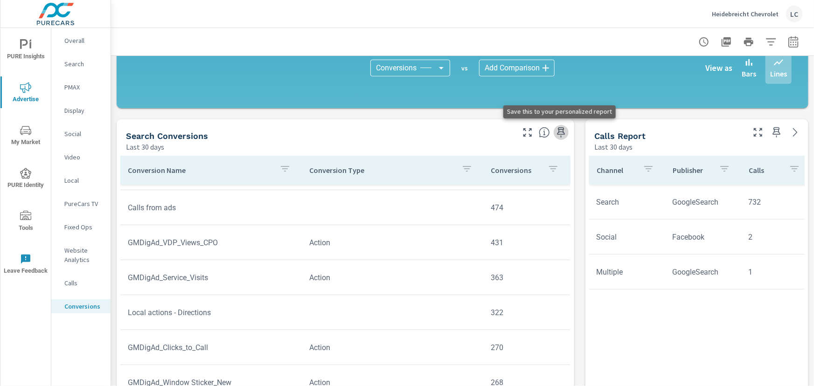
click at [557, 131] on icon "button" at bounding box center [561, 132] width 11 height 11
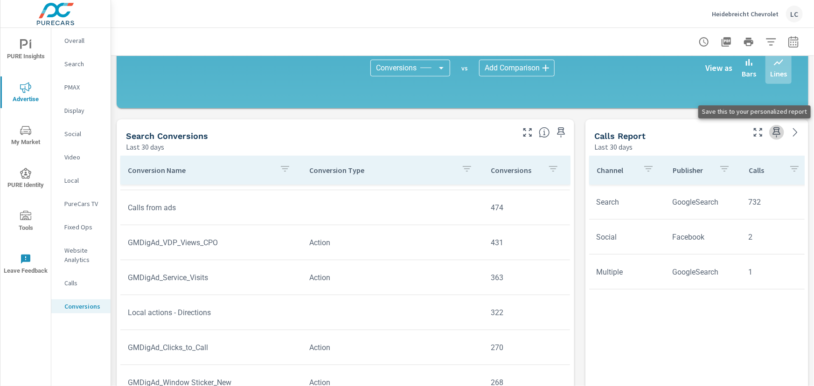
click at [773, 129] on icon "button" at bounding box center [777, 132] width 8 height 10
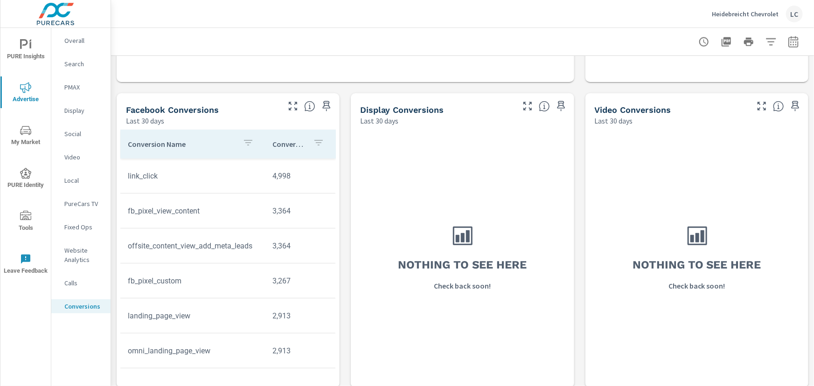
scroll to position [664, 0]
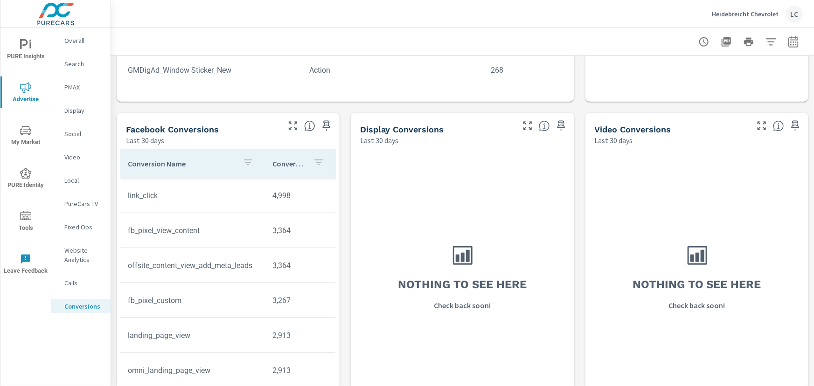
scroll to position [664, 0]
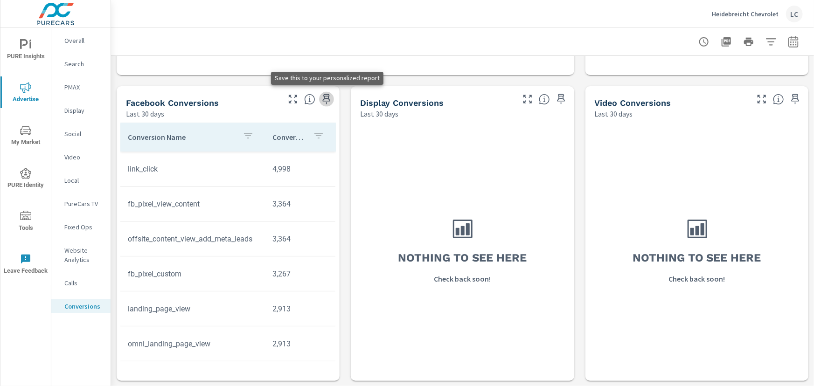
click at [327, 97] on icon "button" at bounding box center [327, 99] width 8 height 10
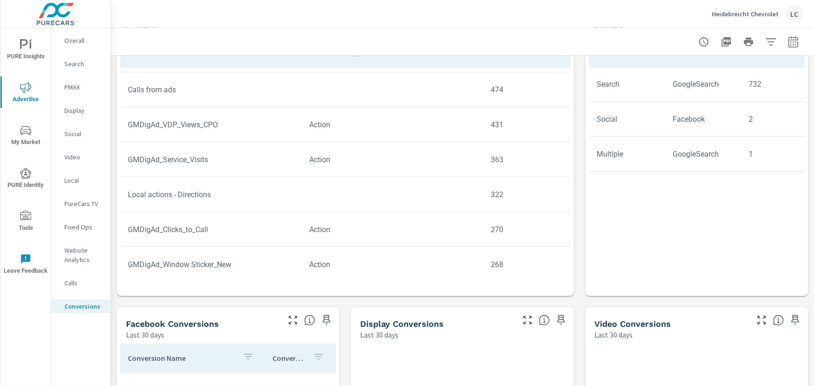
scroll to position [410, 0]
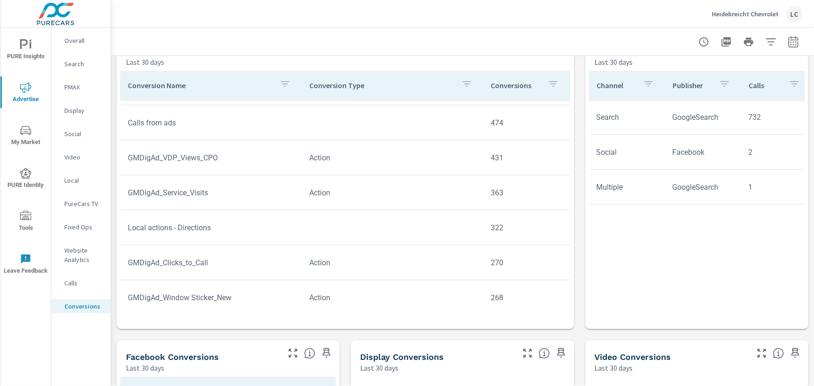
click at [73, 280] on p "Calls" at bounding box center [83, 282] width 39 height 9
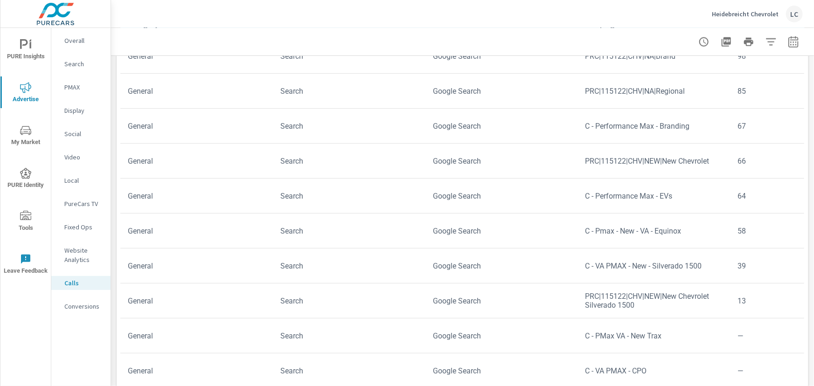
scroll to position [551, 0]
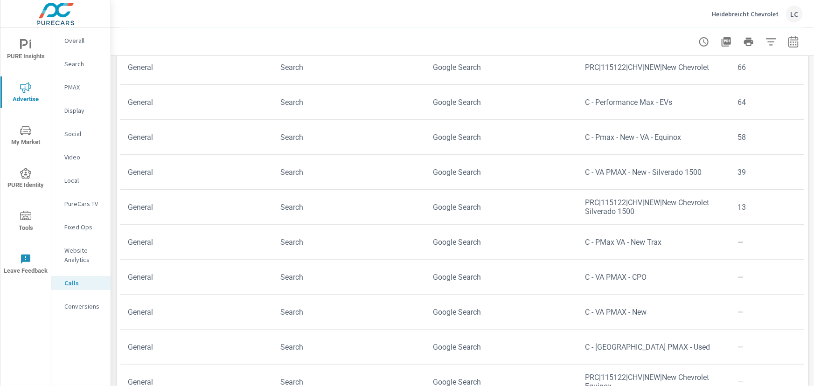
scroll to position [588, 0]
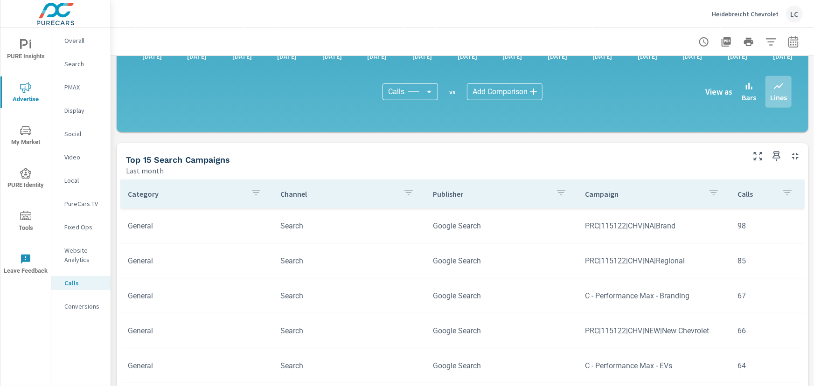
scroll to position [375, 0]
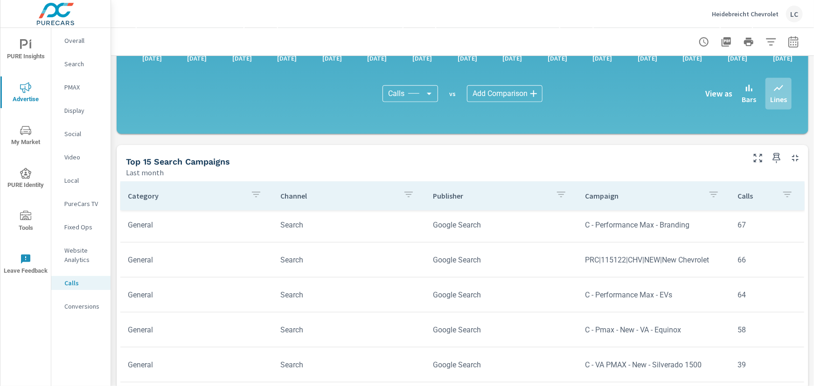
scroll to position [84, 0]
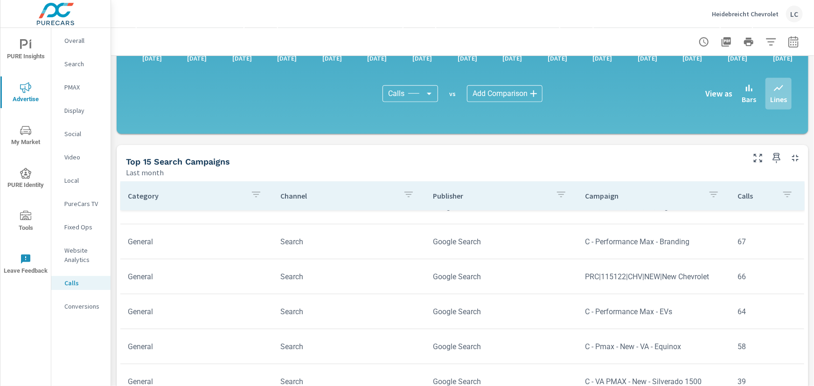
scroll to position [42, 0]
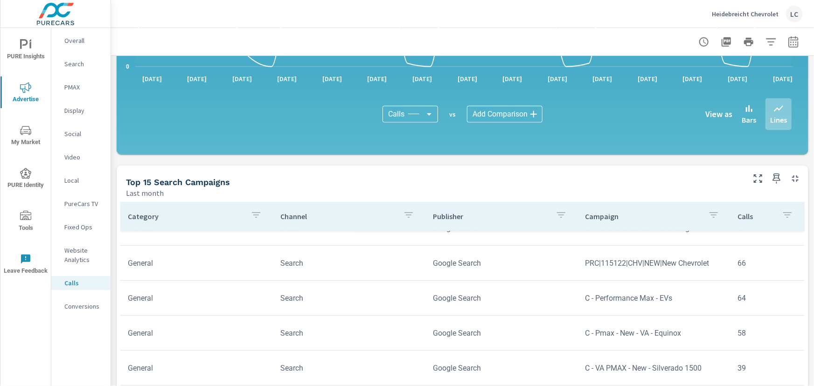
scroll to position [382, 0]
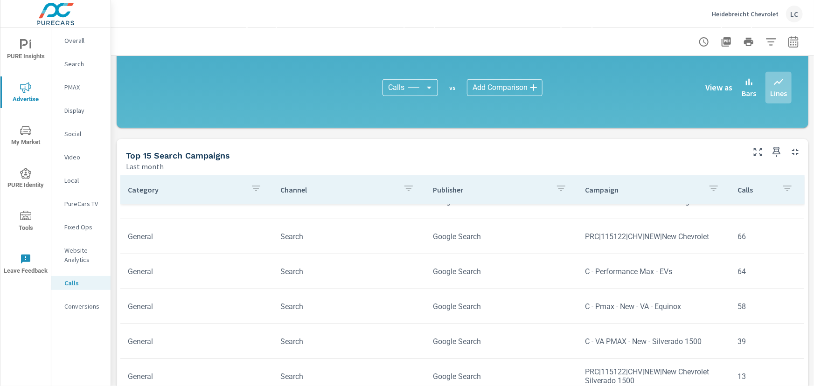
scroll to position [50, 0]
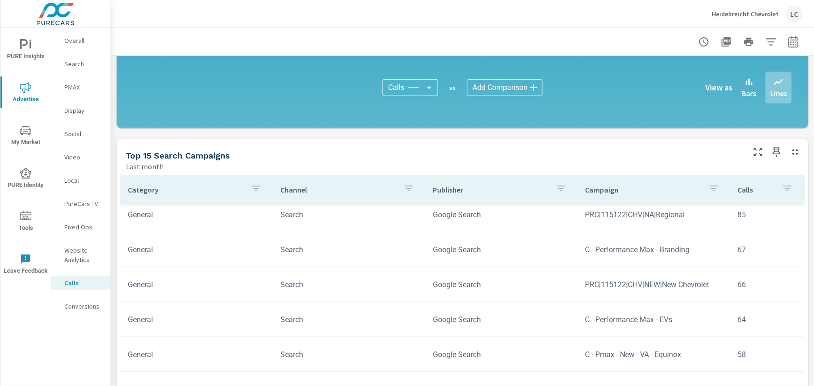
scroll to position [84, 0]
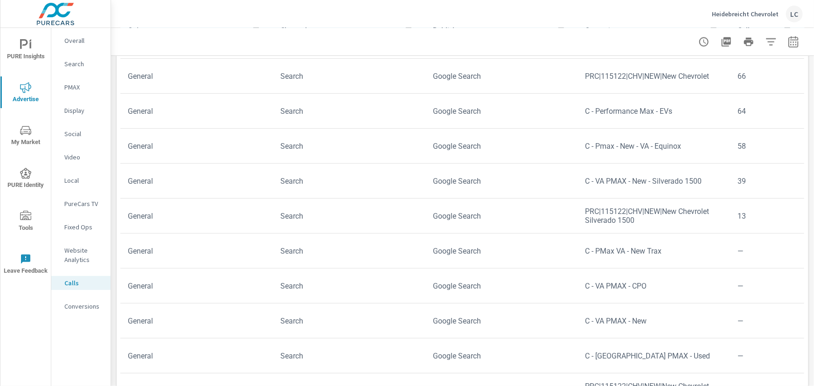
scroll to position [382, 0]
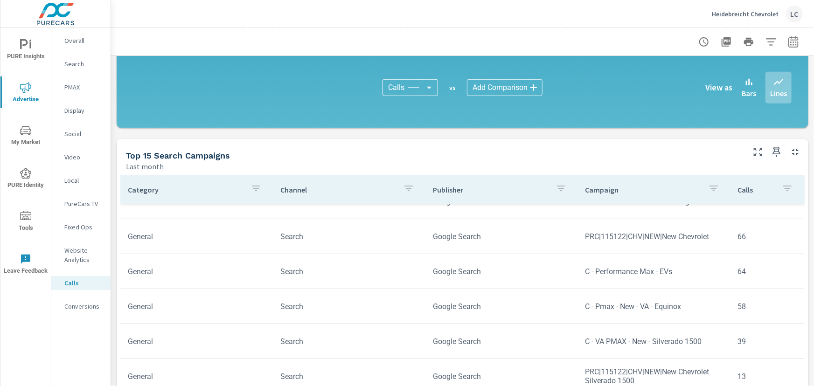
scroll to position [41, 0]
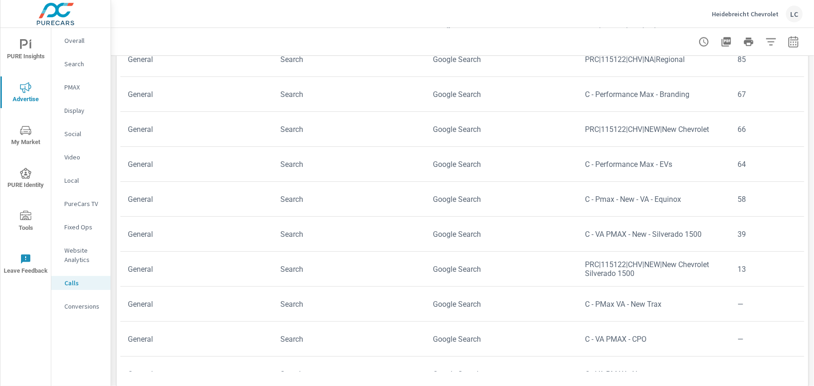
scroll to position [588, 0]
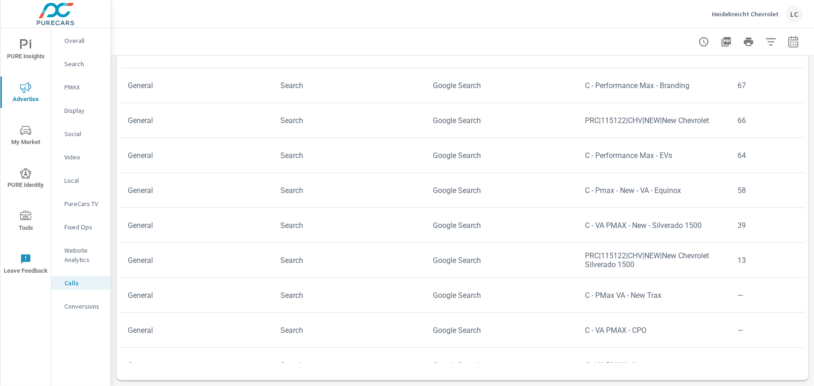
click at [28, 126] on icon "nav menu" at bounding box center [25, 130] width 11 height 11
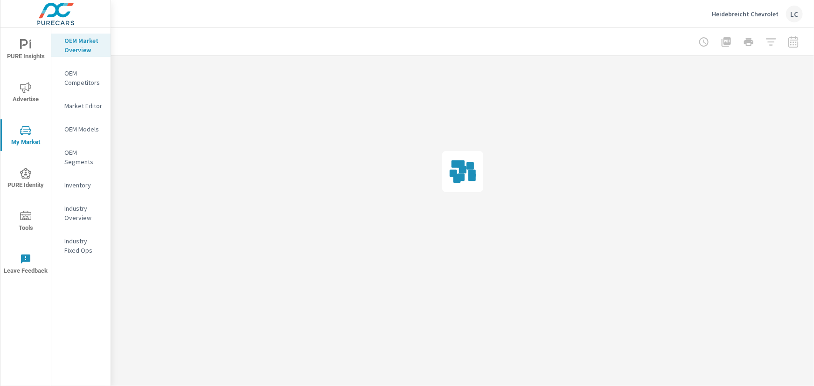
click at [26, 51] on span "PURE Insights" at bounding box center [25, 50] width 45 height 23
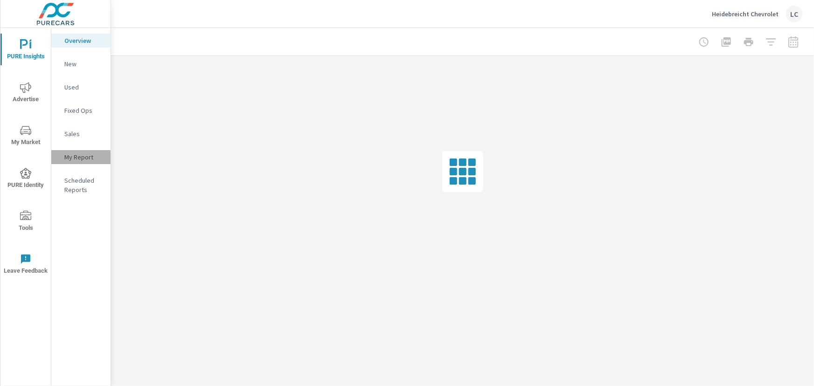
click at [68, 156] on p "My Report" at bounding box center [83, 157] width 39 height 9
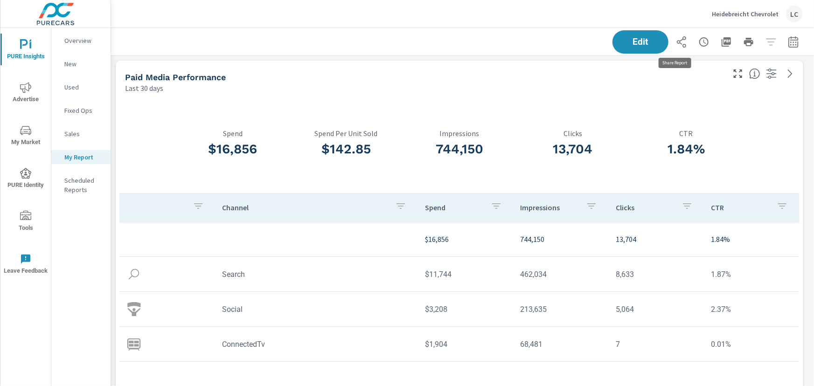
click at [676, 43] on icon "button" at bounding box center [681, 41] width 11 height 11
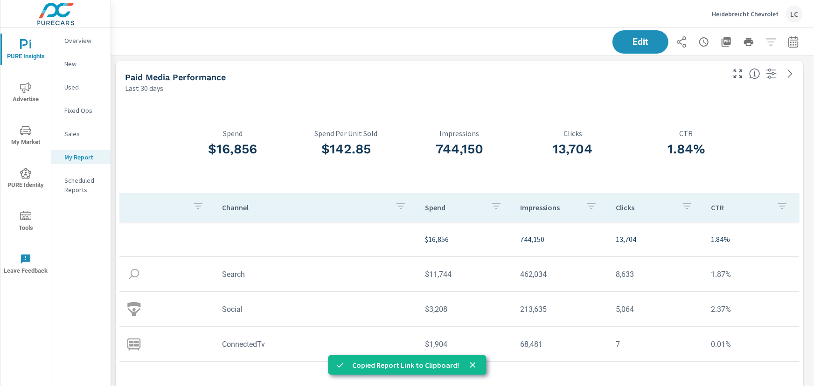
scroll to position [2593, 710]
click at [722, 39] on icon "button" at bounding box center [726, 41] width 9 height 9
drag, startPoint x: 689, startPoint y: 14, endPoint x: 724, endPoint y: 3, distance: 36.6
click at [690, 14] on div "Heidebreicht Chevrolet LC" at bounding box center [462, 14] width 681 height 28
